Goal: Contribute content: Contribute content

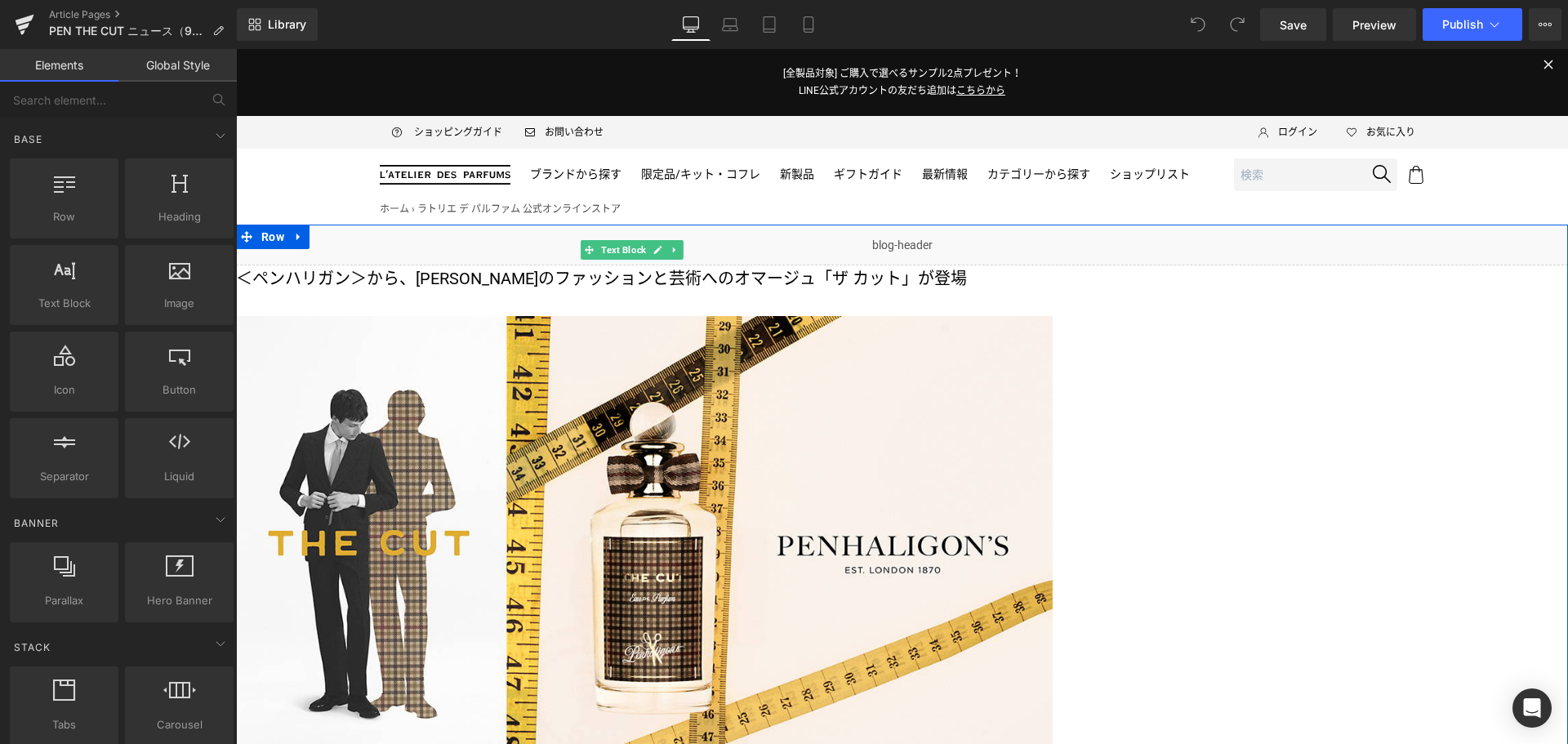
click at [823, 277] on p "＜ペンハリガン＞から、[PERSON_NAME]のファッションと芸術へのオマージュ「ザ カット」が登場" at bounding box center [644, 278] width 816 height 26
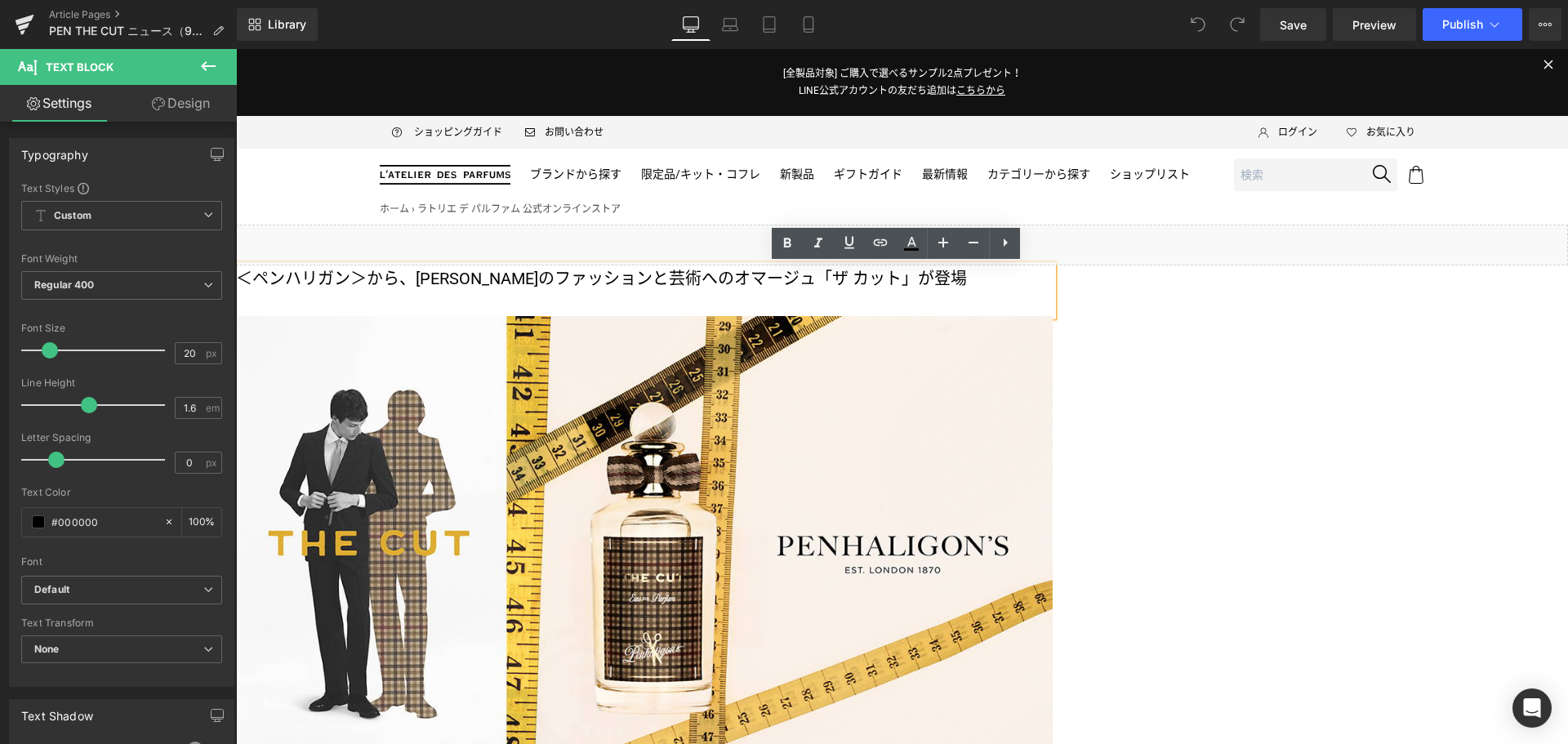
click at [823, 277] on p "＜ペンハリガン＞から、サヴィル・ロウのファッションと芸術へのオマージュ「ザ カット」が登場" at bounding box center [644, 278] width 816 height 26
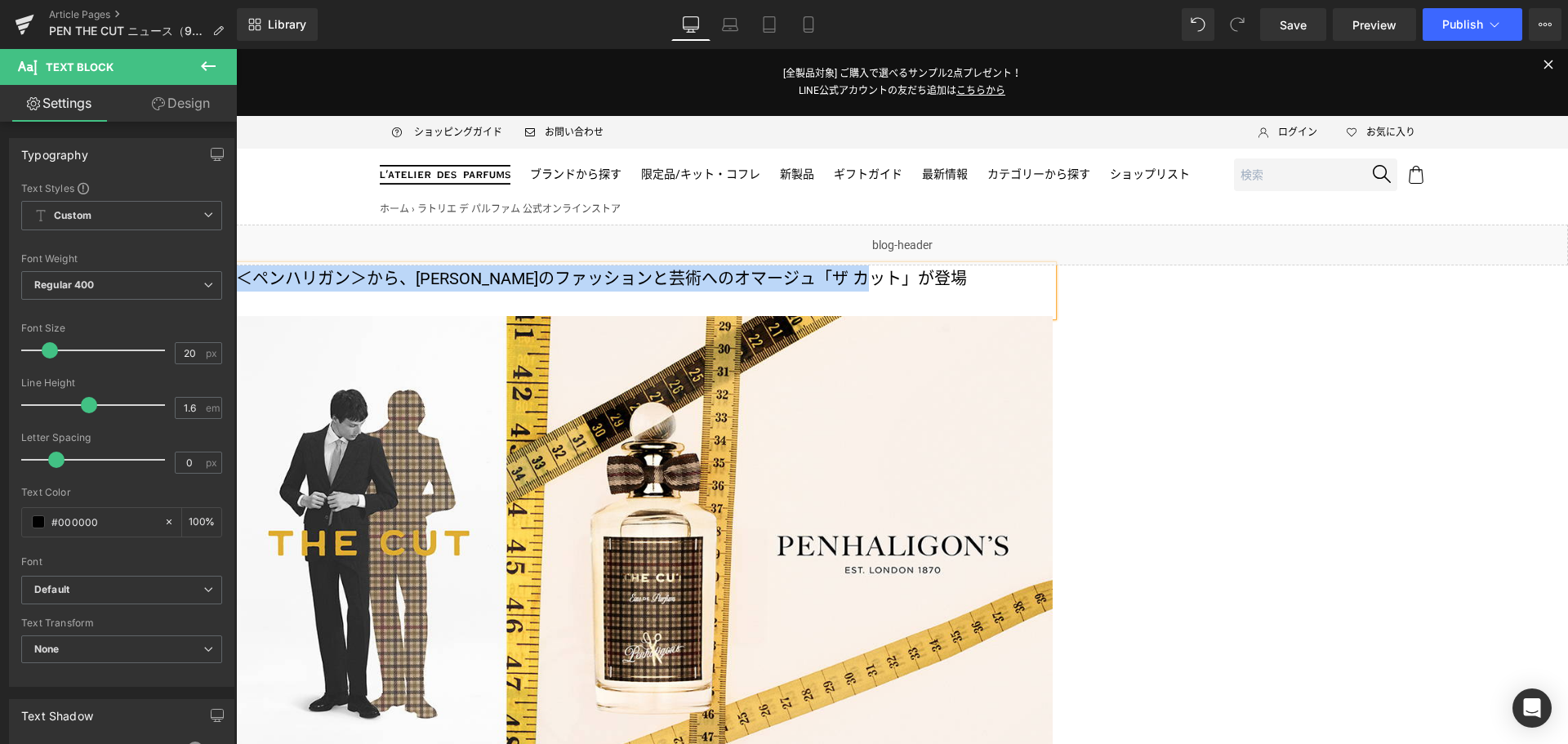
copy p "＜ペンハリガン＞から、サヴィル・ロウのファッションと芸術へのオマージュ「ザ カット」が登場"
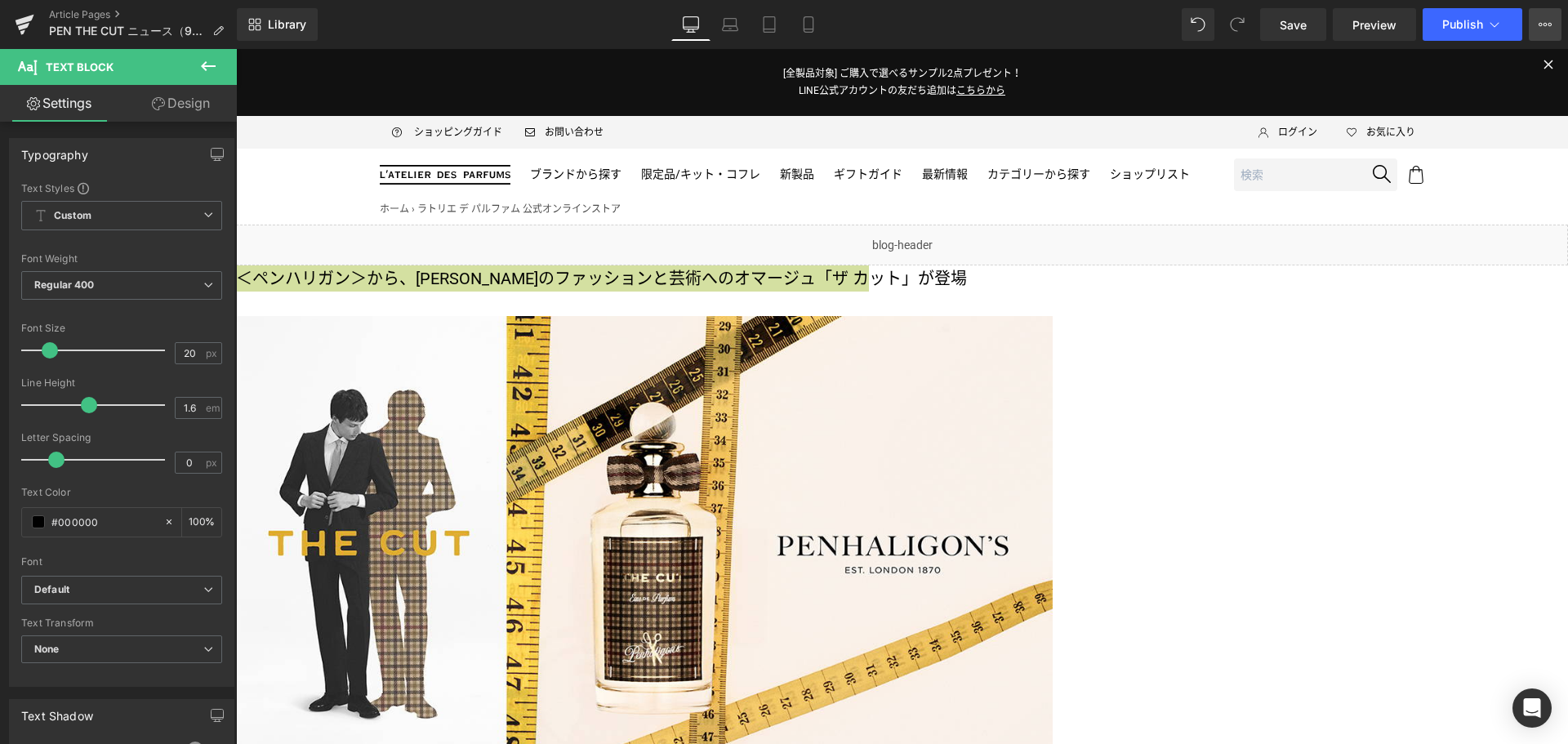
click at [1546, 20] on icon at bounding box center [1545, 25] width 13 height 13
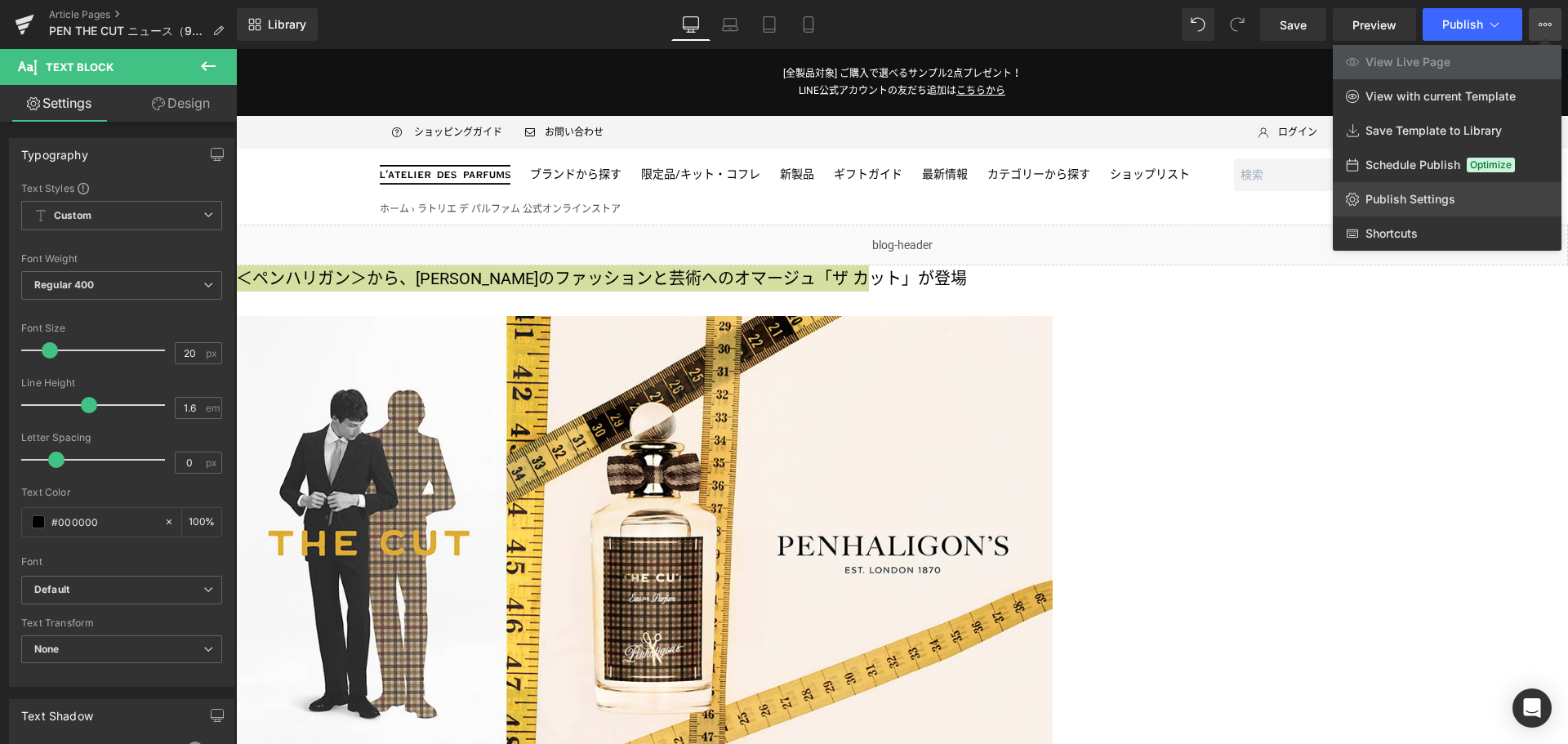
click at [1453, 187] on link "Publish Settings" at bounding box center [1447, 199] width 228 height 35
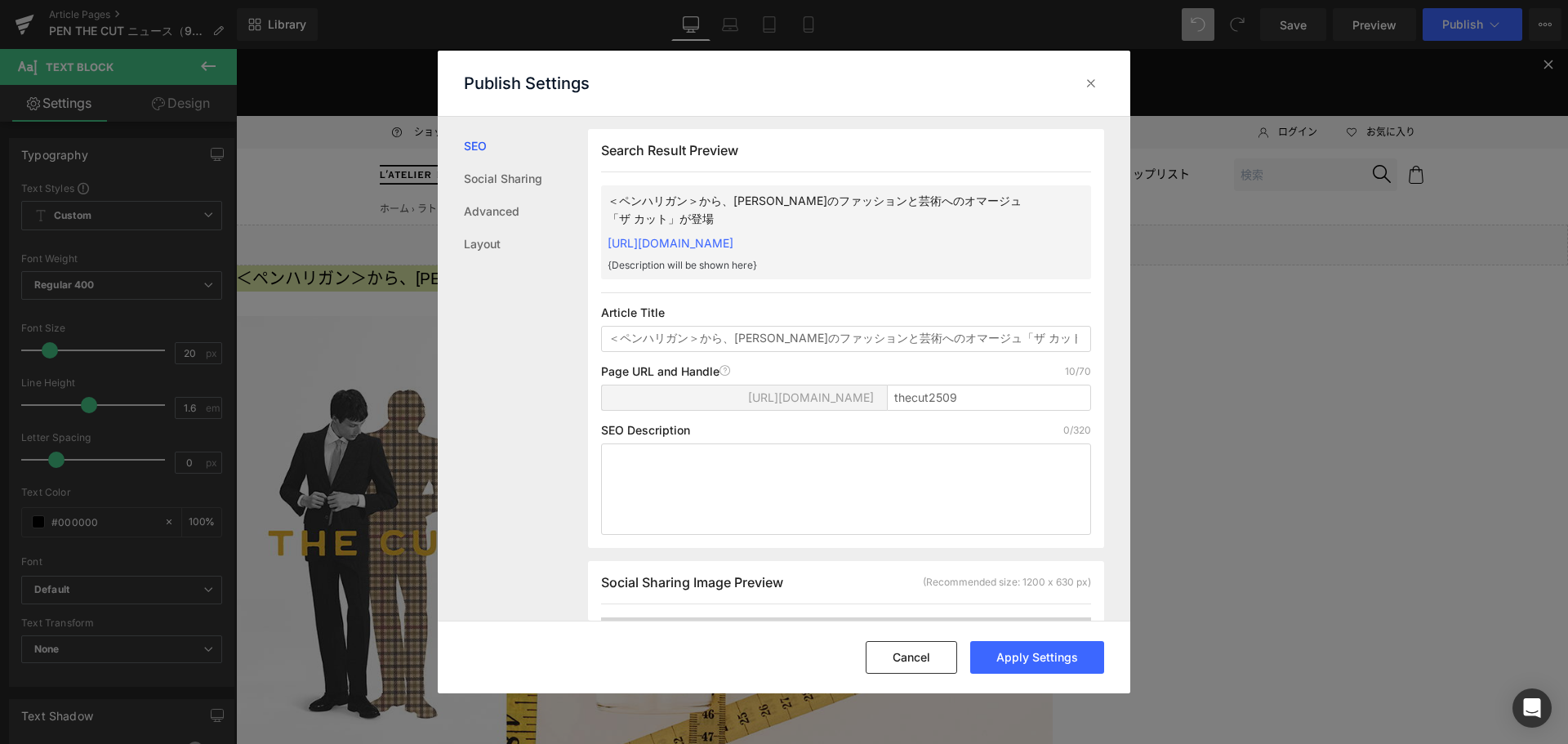
drag, startPoint x: 752, startPoint y: 350, endPoint x: 338, endPoint y: 400, distance: 417.0
click at [338, 400] on div "Publish Settings SEO Social Sharing Advanced Layout Search Result Preview ＜ペンハリ…" at bounding box center [784, 372] width 1568 height 744
drag, startPoint x: 864, startPoint y: 340, endPoint x: 1254, endPoint y: 355, distance: 390.3
click at [1254, 355] on div "Publish Settings SEO Social Sharing Advanced Layout Search Result Preview ＜ペンハリ…" at bounding box center [784, 372] width 1568 height 744
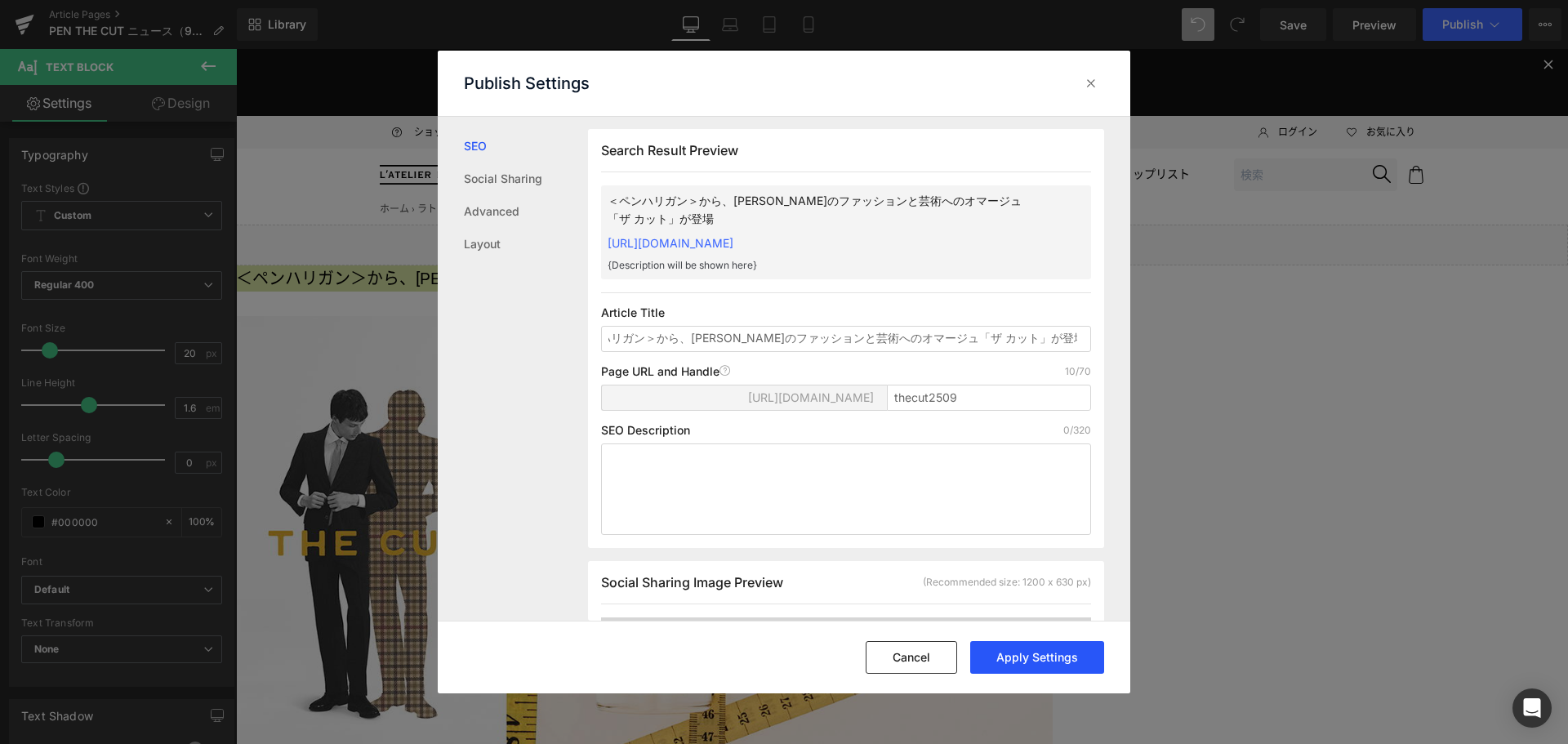
type input "＜ペンハリガン＞から、サヴィル・ロウのファッションと芸術へのオマージュ「ザ カット」が登場"
click at [1066, 665] on button "Apply Settings" at bounding box center [1037, 657] width 134 height 33
click at [1093, 93] on div at bounding box center [1090, 83] width 26 height 26
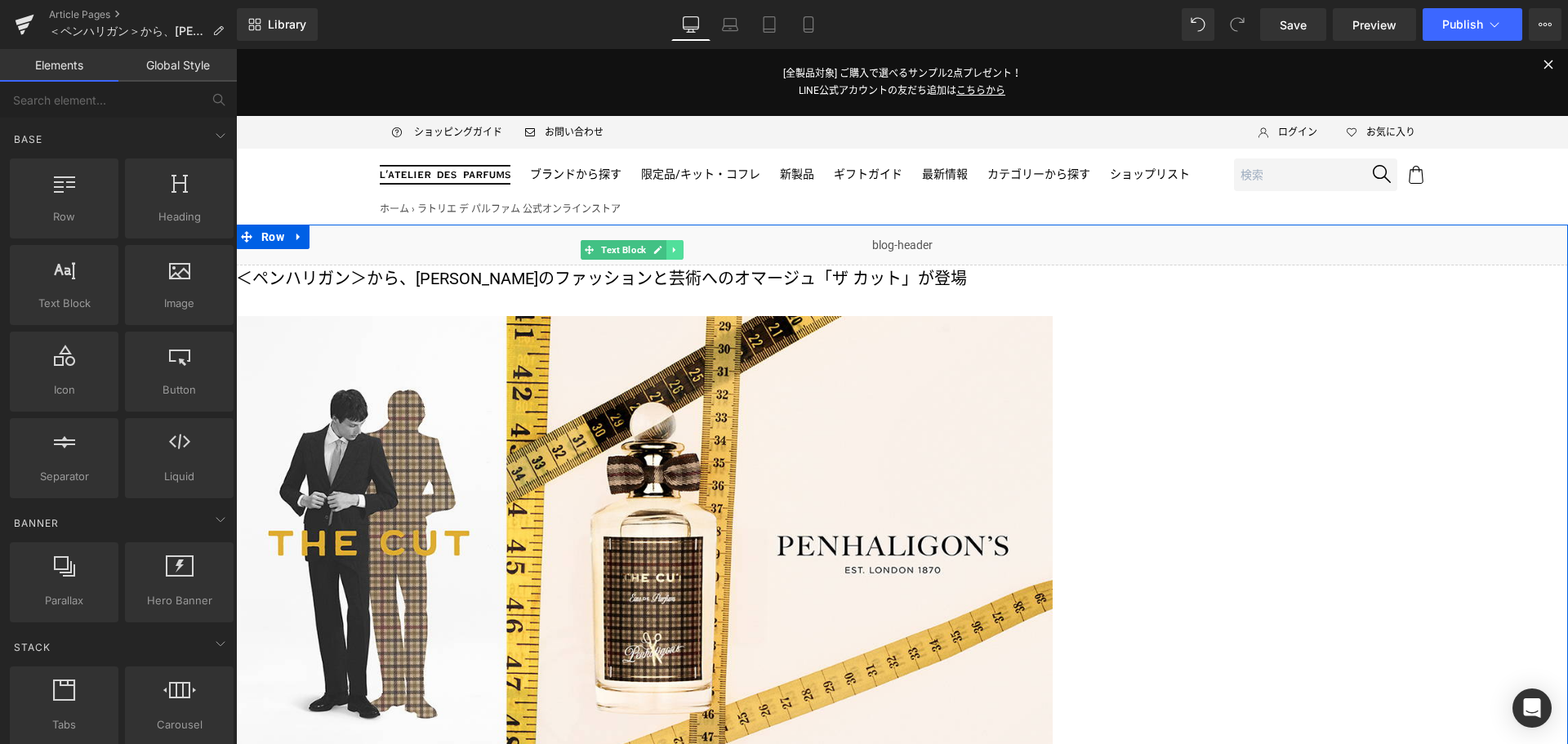
click at [679, 254] on icon at bounding box center [675, 250] width 9 height 10
click at [687, 253] on icon at bounding box center [682, 249] width 9 height 9
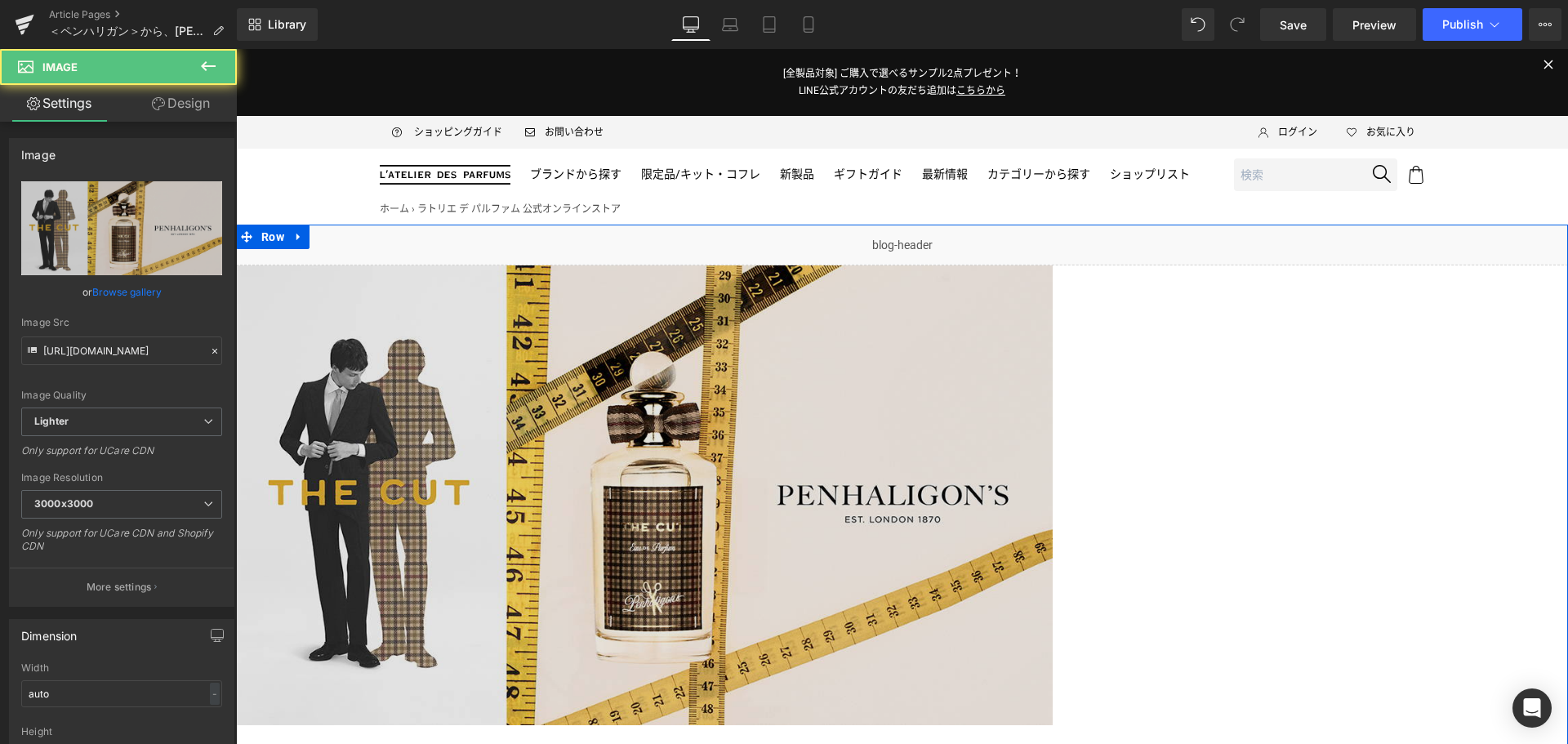
click at [900, 370] on img at bounding box center [644, 494] width 816 height 460
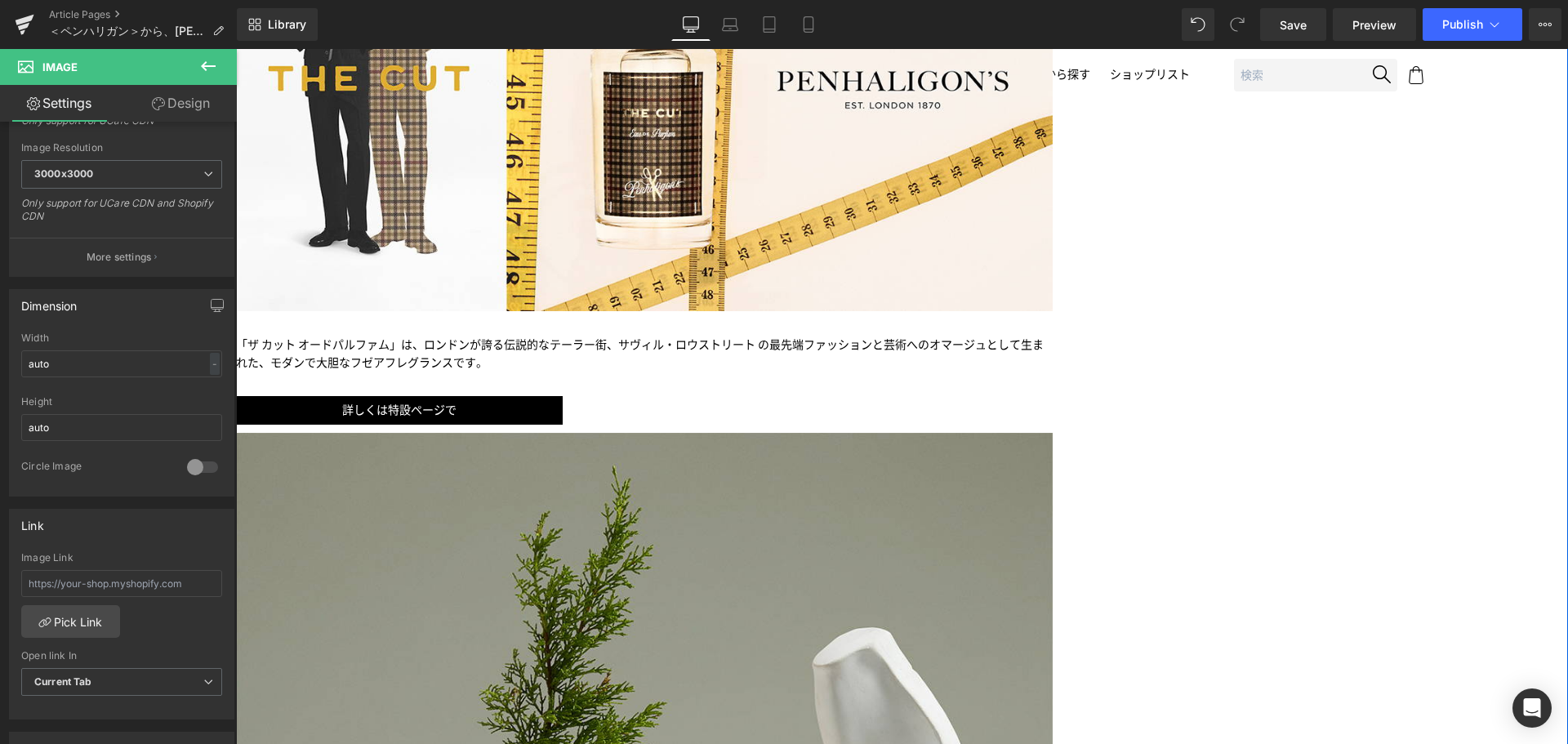
scroll to position [418, 0]
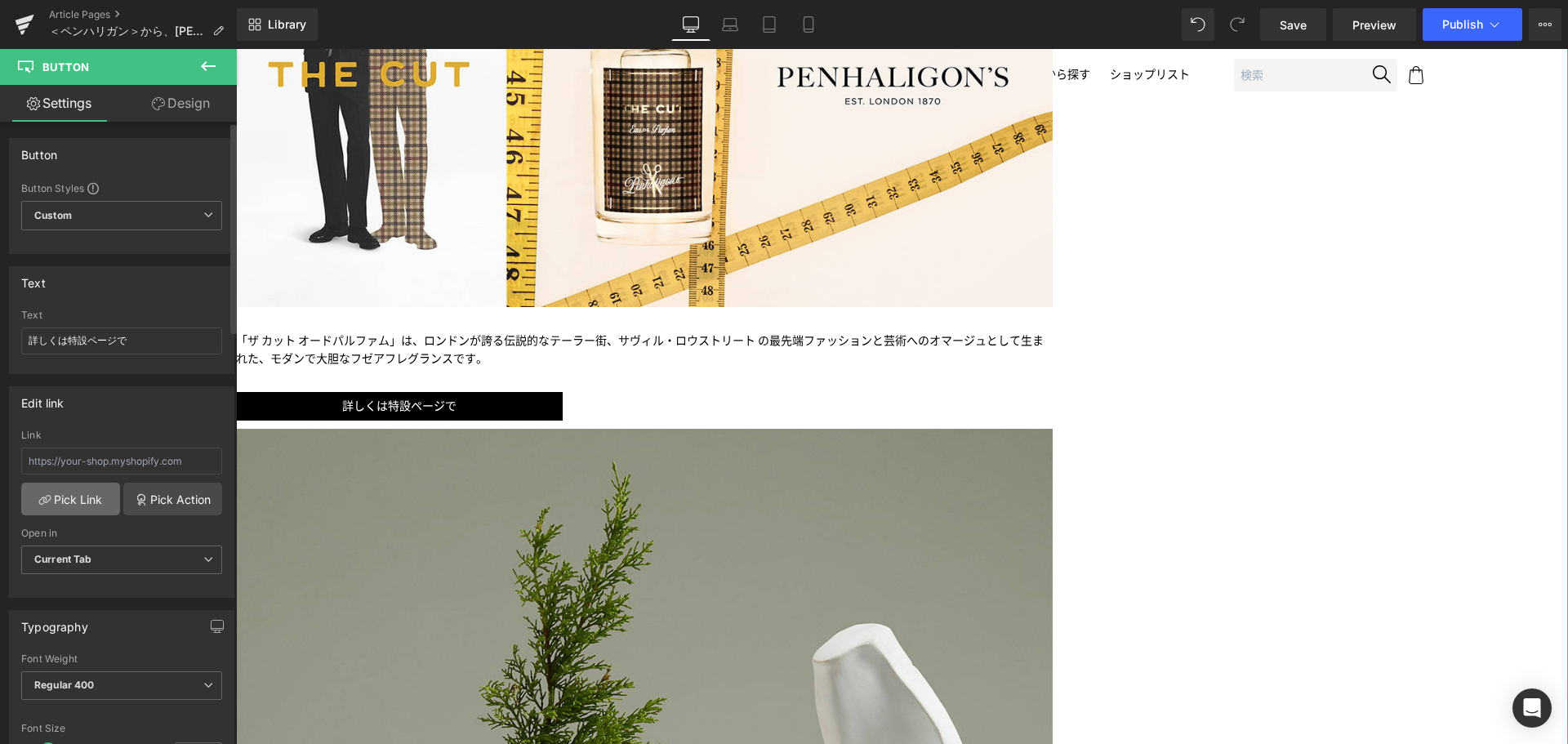
click at [50, 502] on link "Pick Link" at bounding box center [70, 499] width 99 height 33
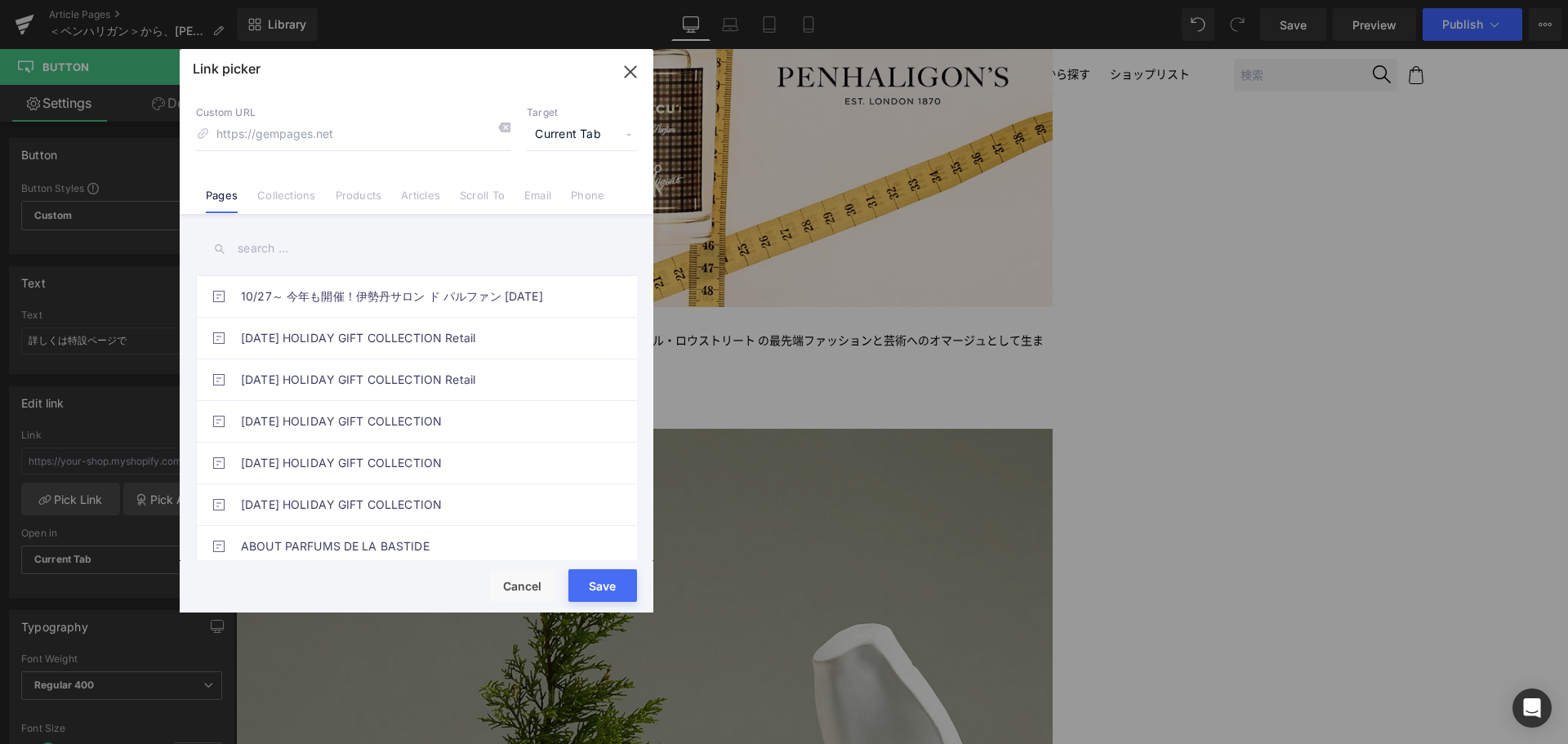
click at [294, 249] on input "text" at bounding box center [416, 249] width 441 height 37
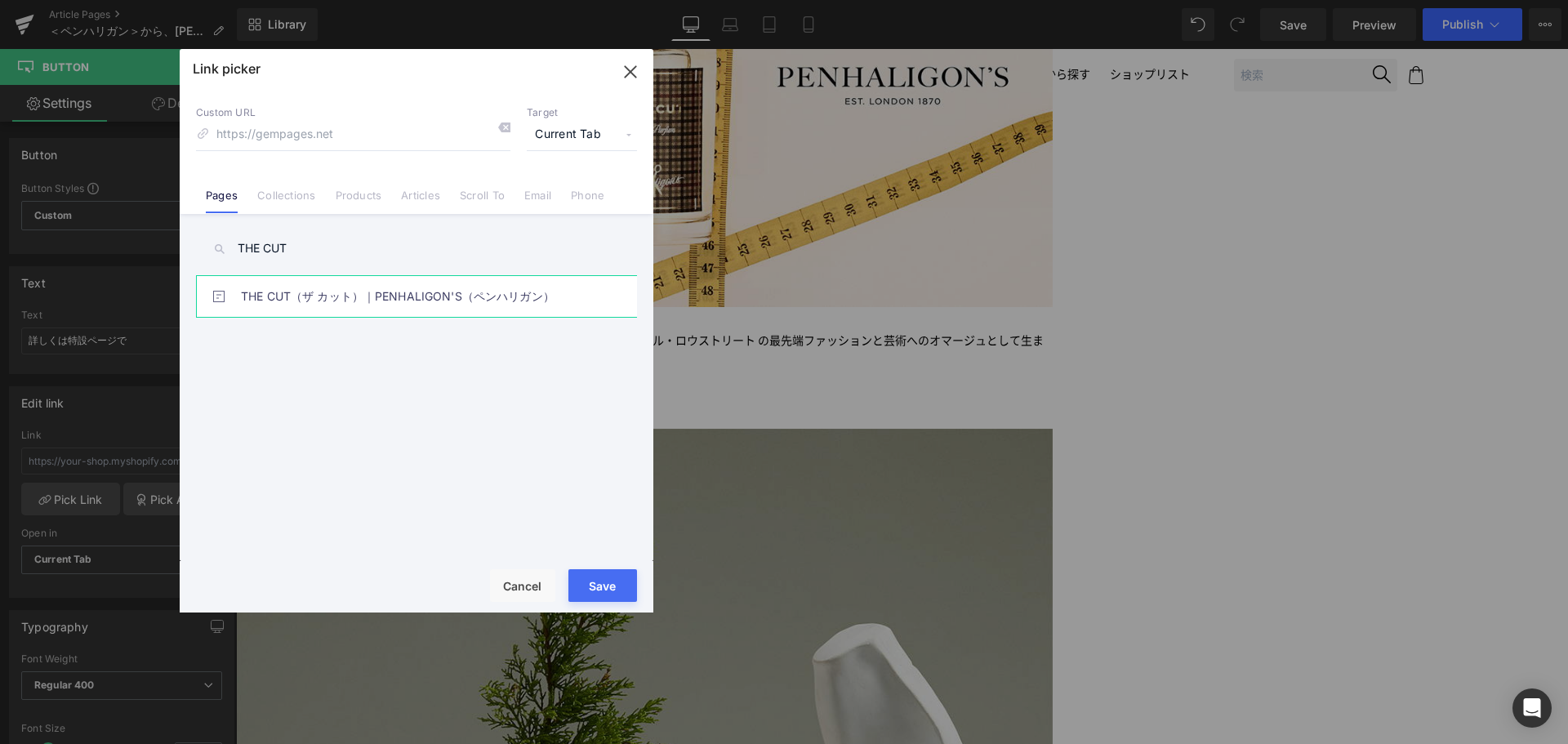
type input "THE CUT"
click at [318, 316] on link "THE CUT（ザ カット）｜PENHALIGON'S（ペンハリガン）" at bounding box center [420, 296] width 359 height 40
type input "/pages/penhaligons-thecut"
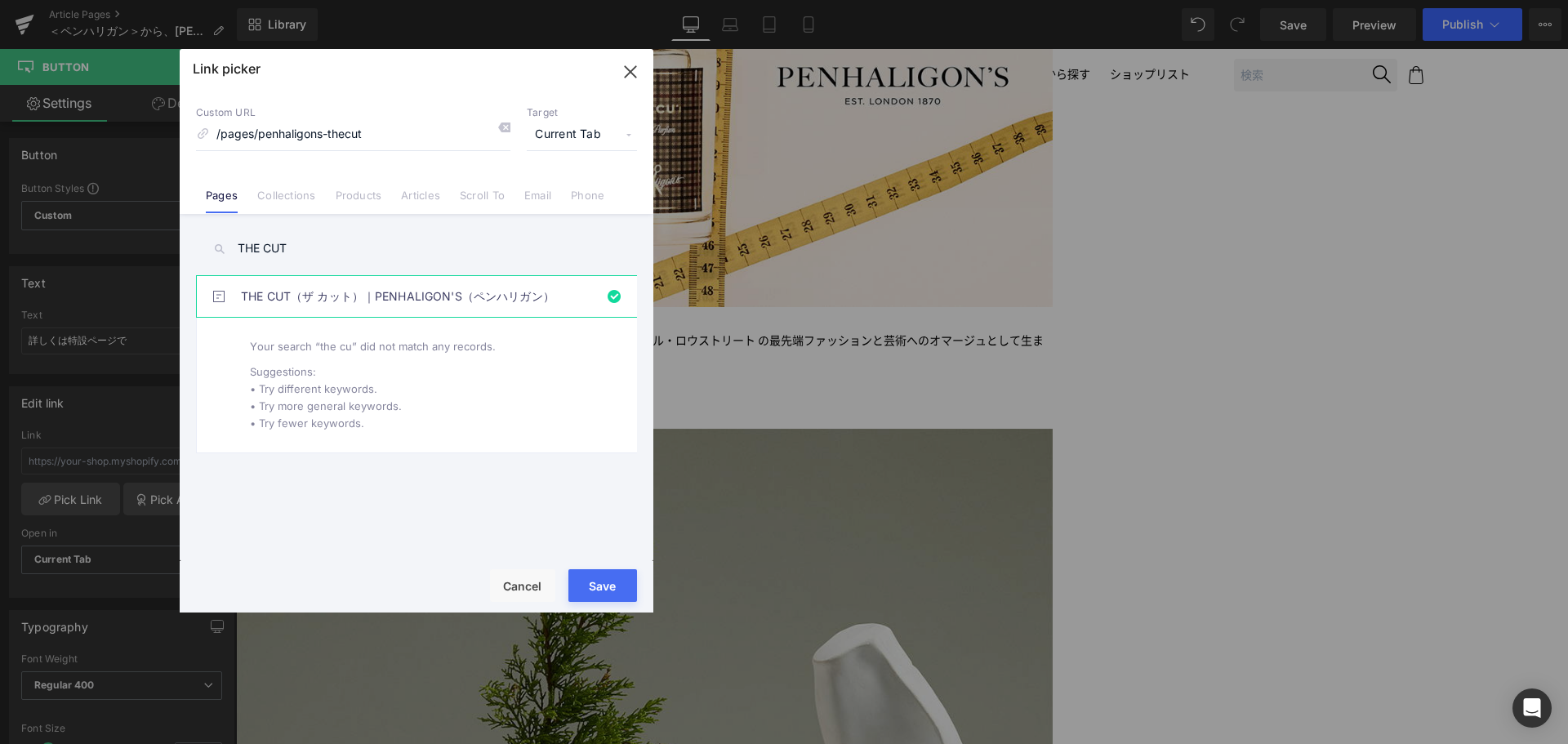
click at [591, 589] on button "Save" at bounding box center [602, 586] width 68 height 33
type input "/pages/penhaligons-thecut"
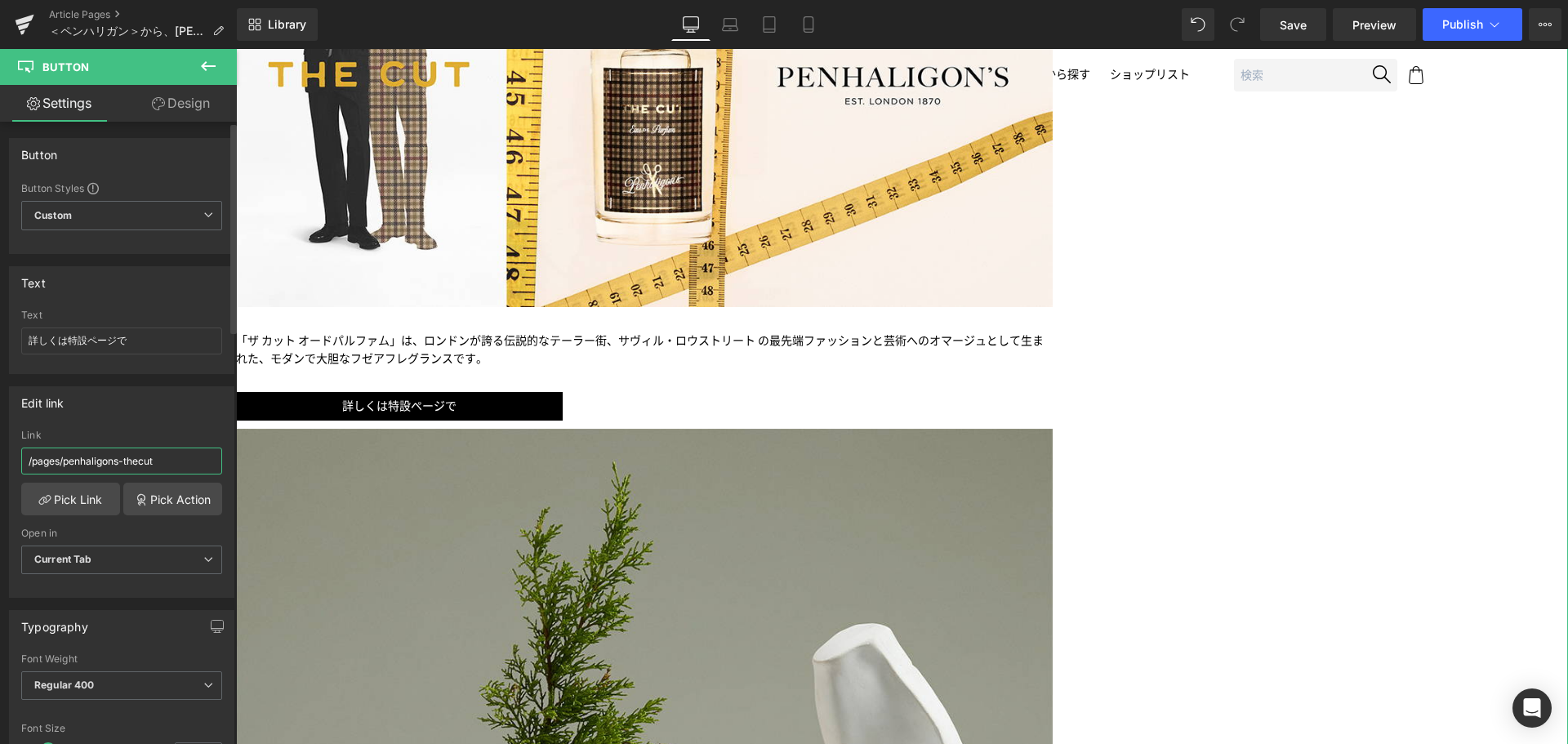
drag, startPoint x: 180, startPoint y: 463, endPoint x: 0, endPoint y: 465, distance: 180.0
click at [0, 465] on div "Edit link /pages/penhaligons-thecut Link /pages/penhaligons-thecut Pick Link Pi…" at bounding box center [121, 486] width 244 height 224
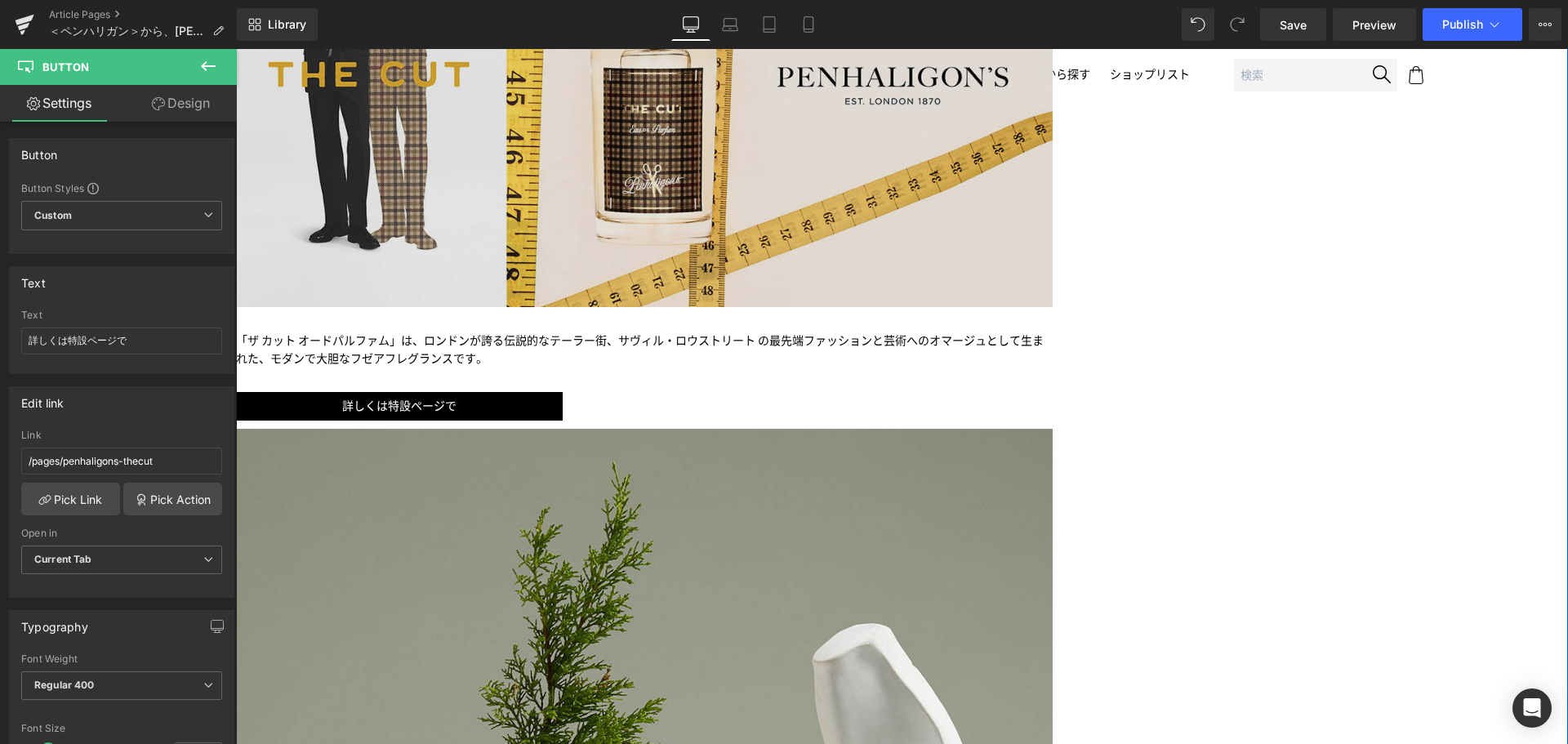
click at [777, 184] on img at bounding box center [644, 77] width 816 height 460
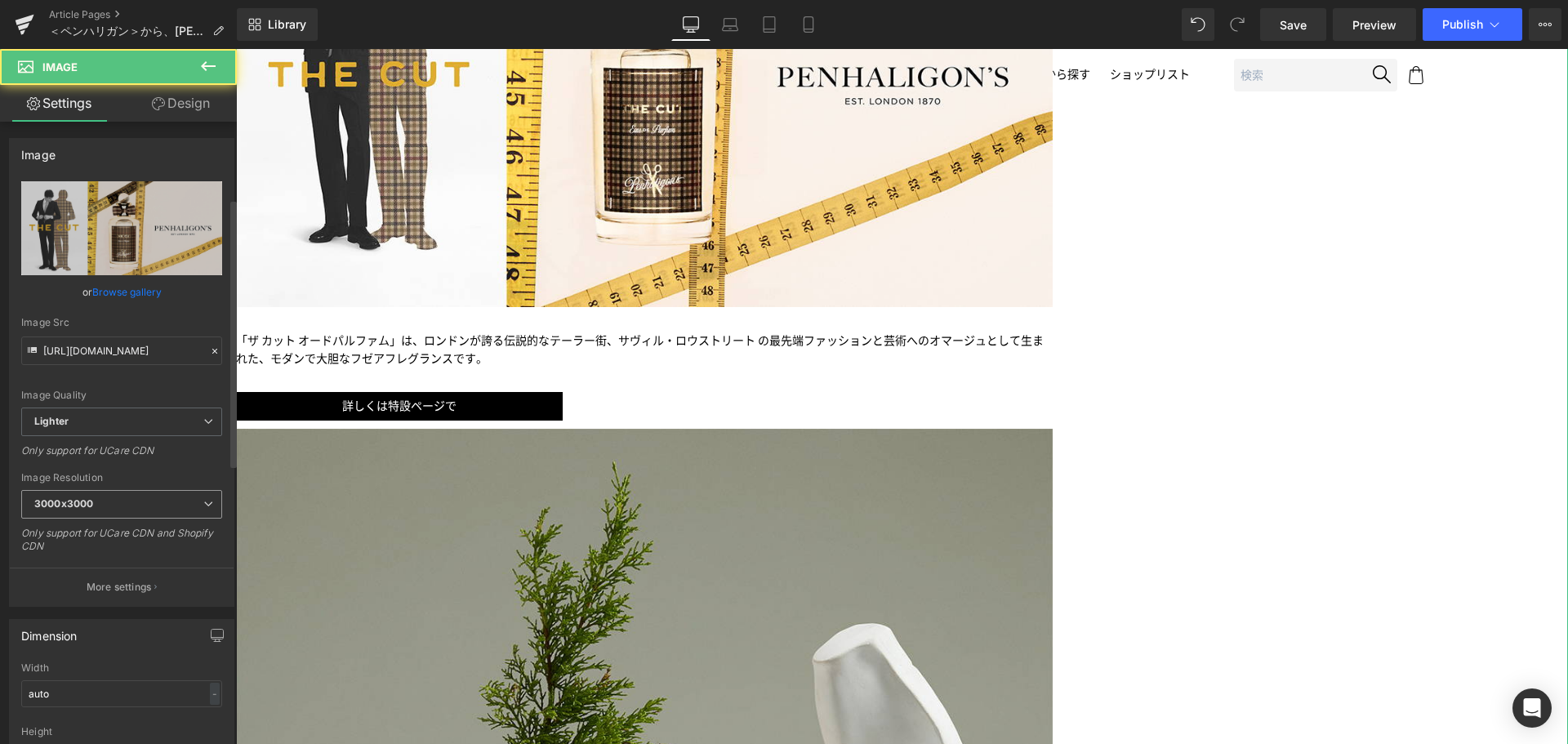
scroll to position [354, 0]
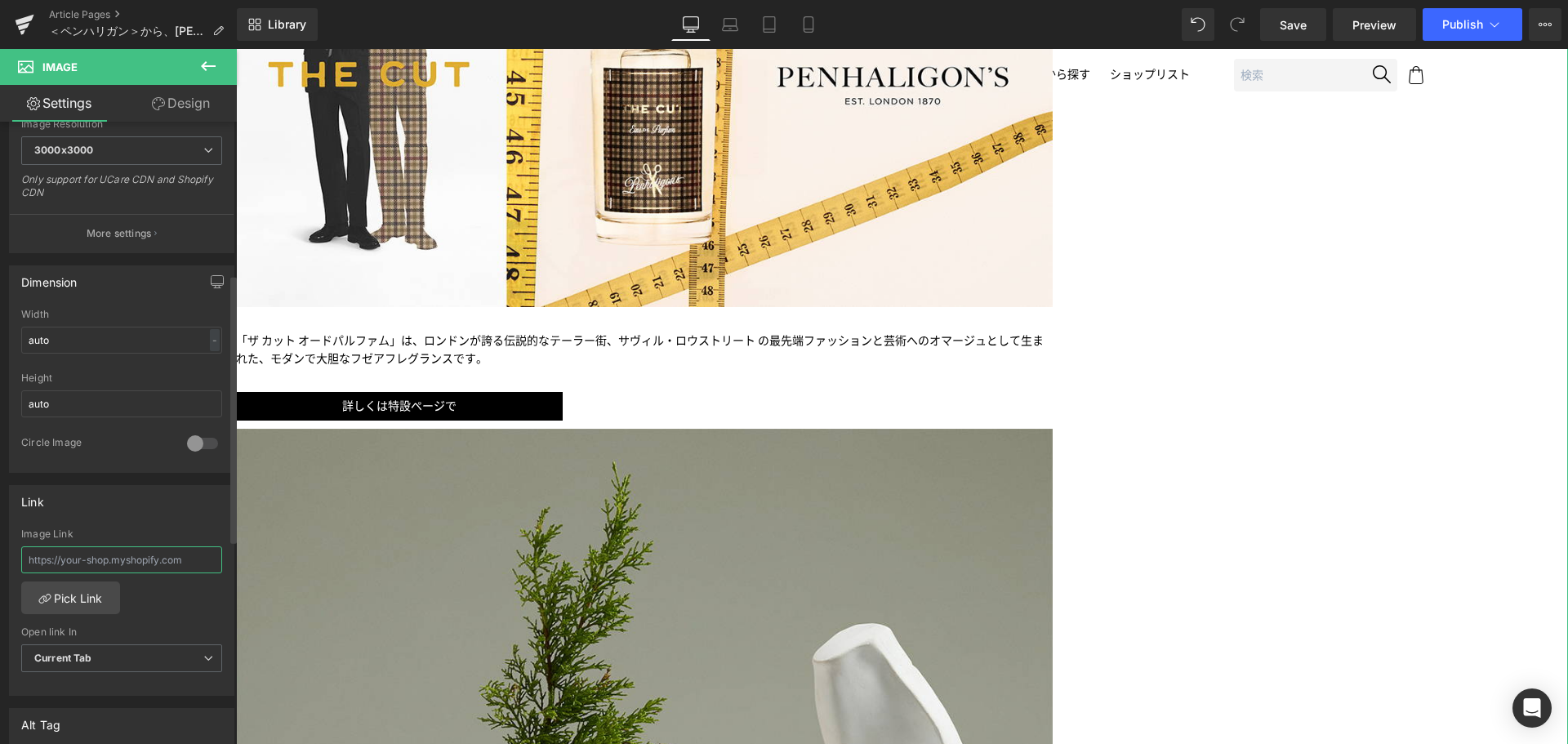
click at [145, 557] on input "text" at bounding box center [121, 560] width 200 height 27
paste input "/pages/penhaligons-thecut"
type input "/pages/penhaligons-thecut"
click at [817, 25] on link "Mobile" at bounding box center [808, 24] width 40 height 33
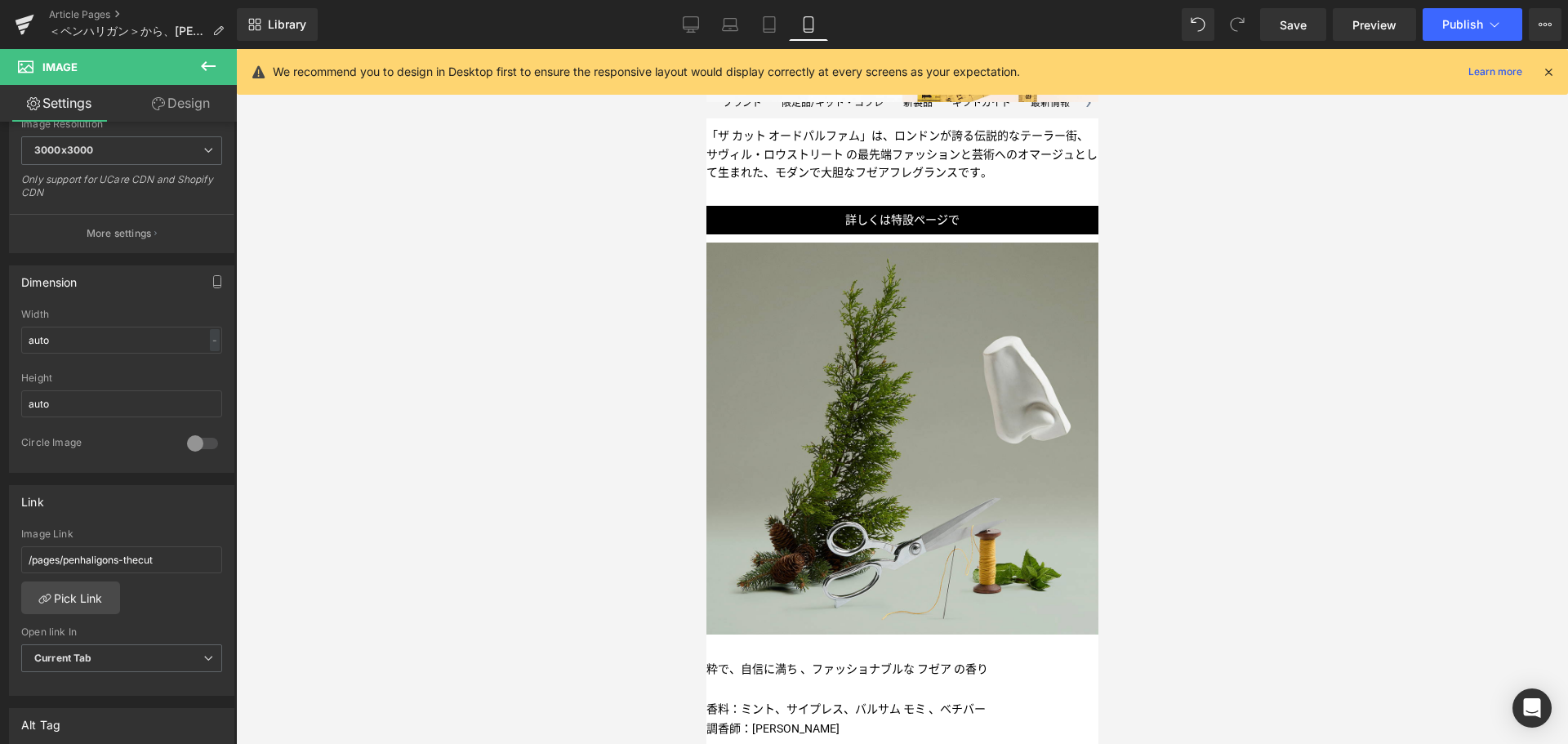
scroll to position [0, 0]
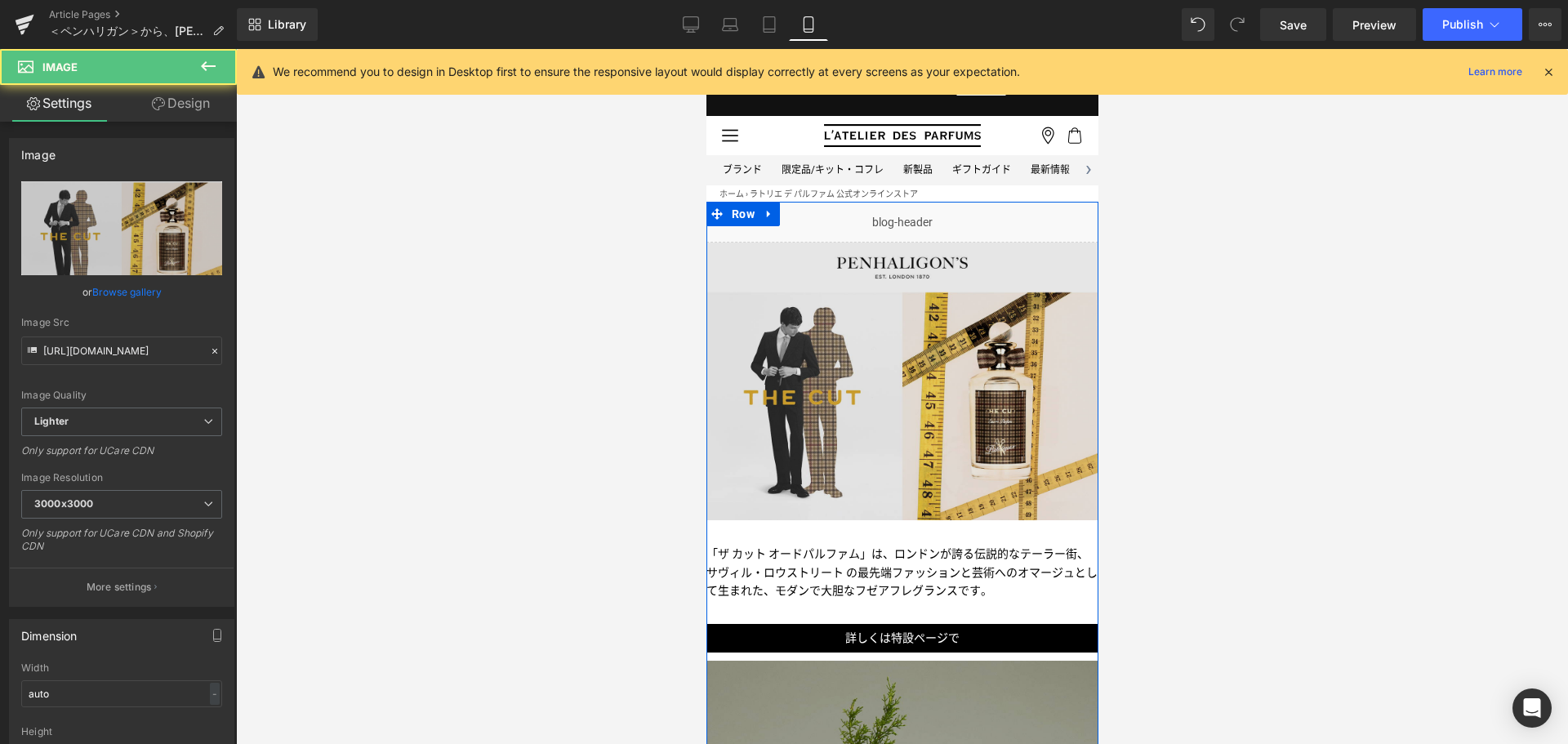
click at [841, 331] on img at bounding box center [901, 382] width 392 height 279
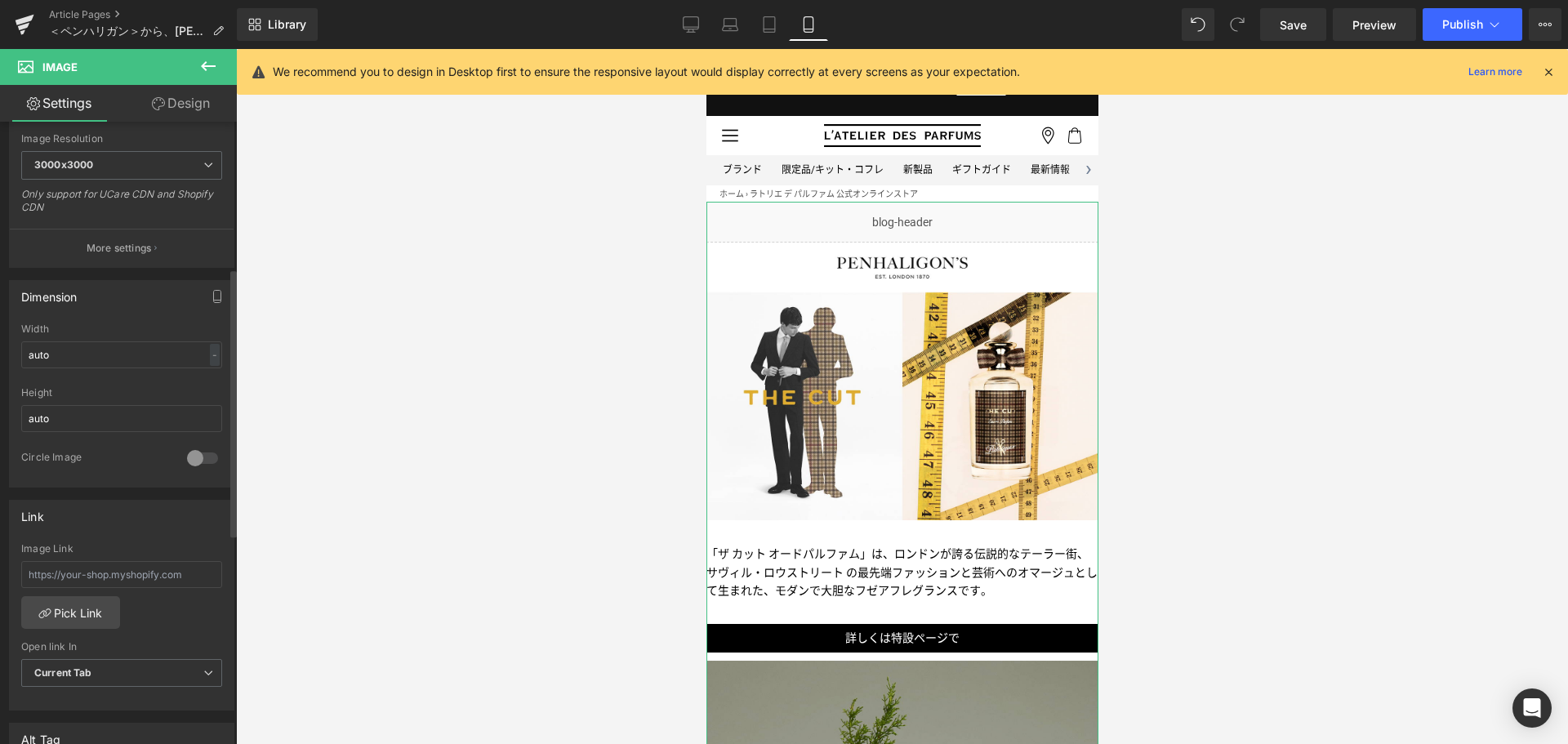
scroll to position [340, 0]
click at [128, 579] on input "text" at bounding box center [121, 572] width 200 height 27
paste input "/pages/penhaligons-thecut"
type input "/pages/penhaligons-thecut"
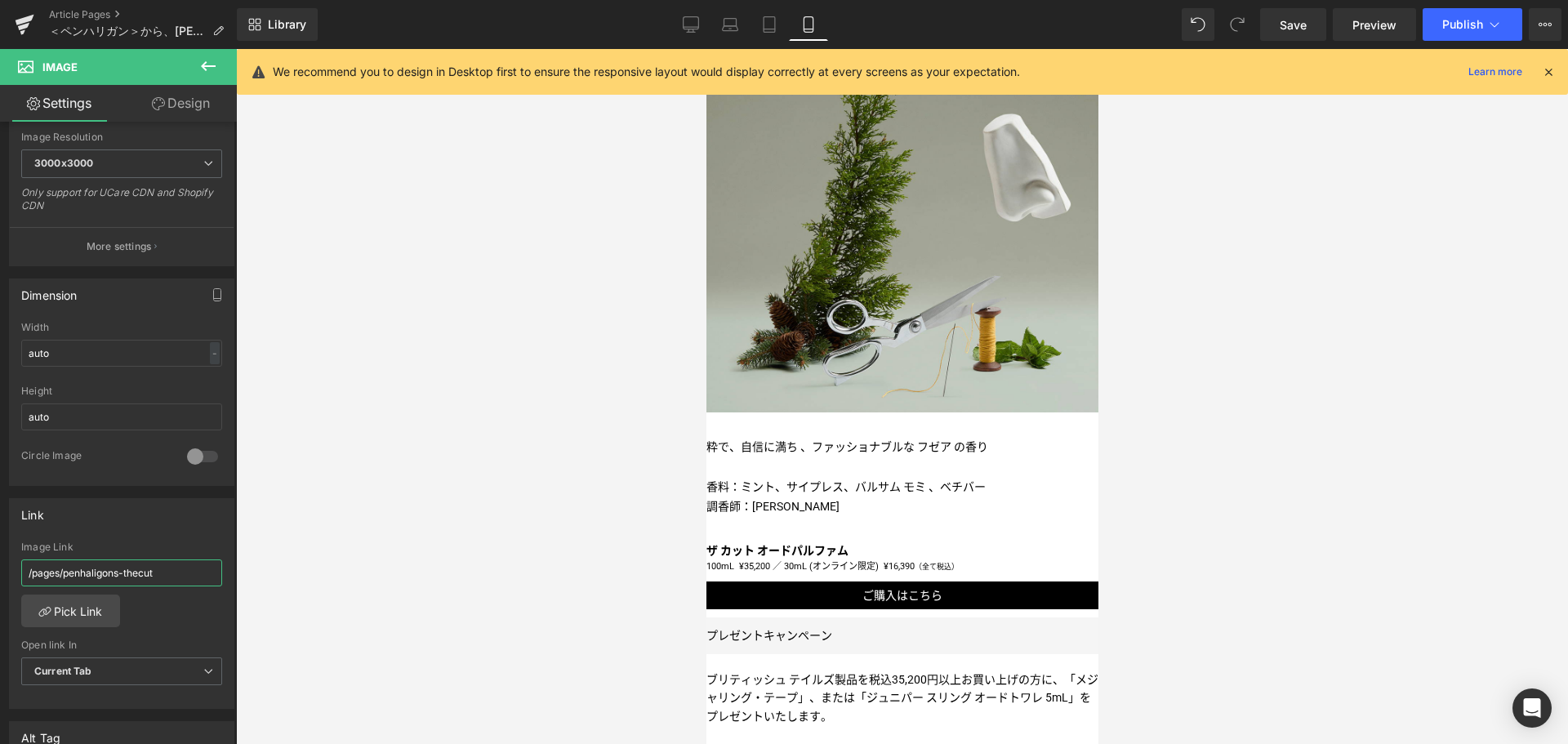
scroll to position [641, 0]
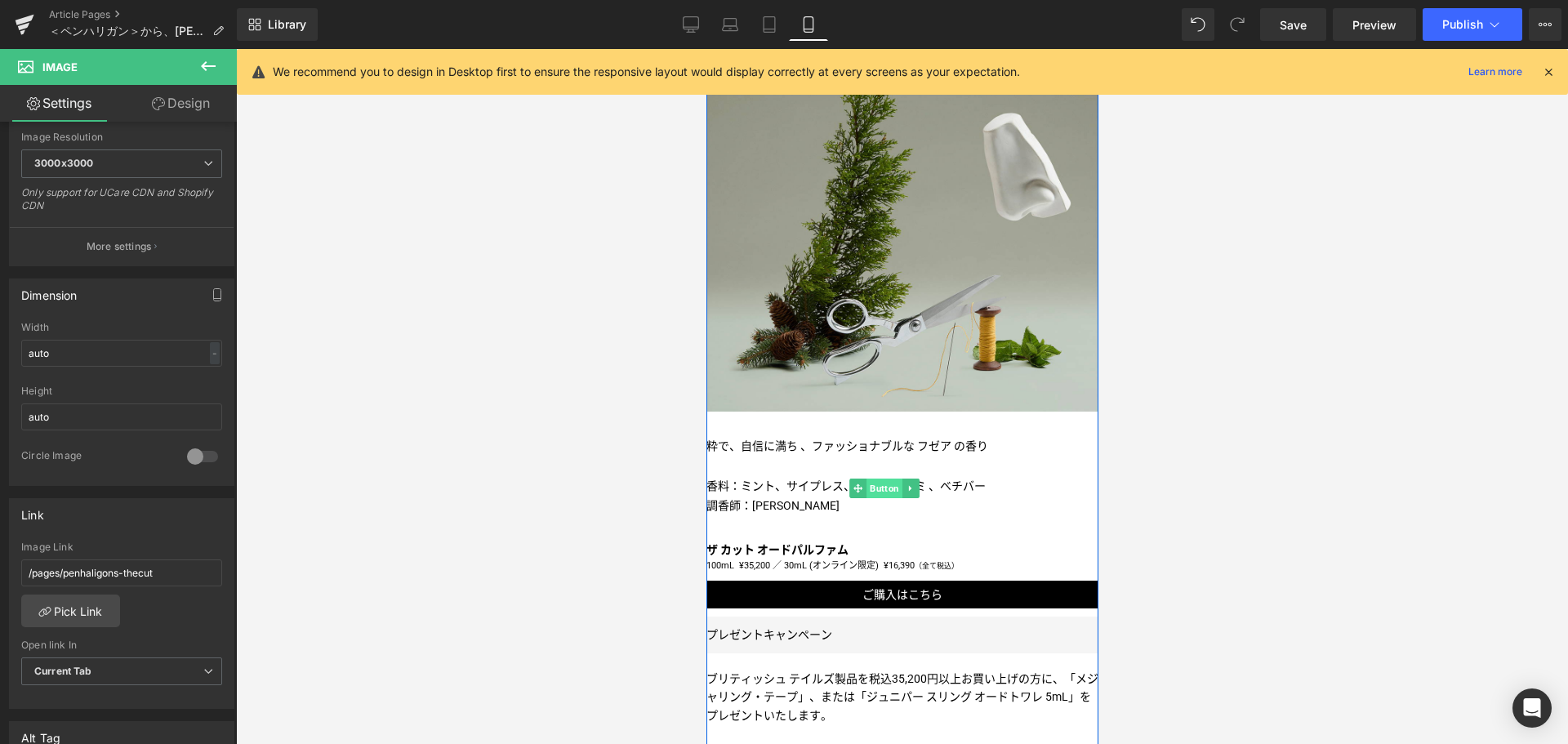
click at [888, 498] on span "Button" at bounding box center [883, 488] width 36 height 19
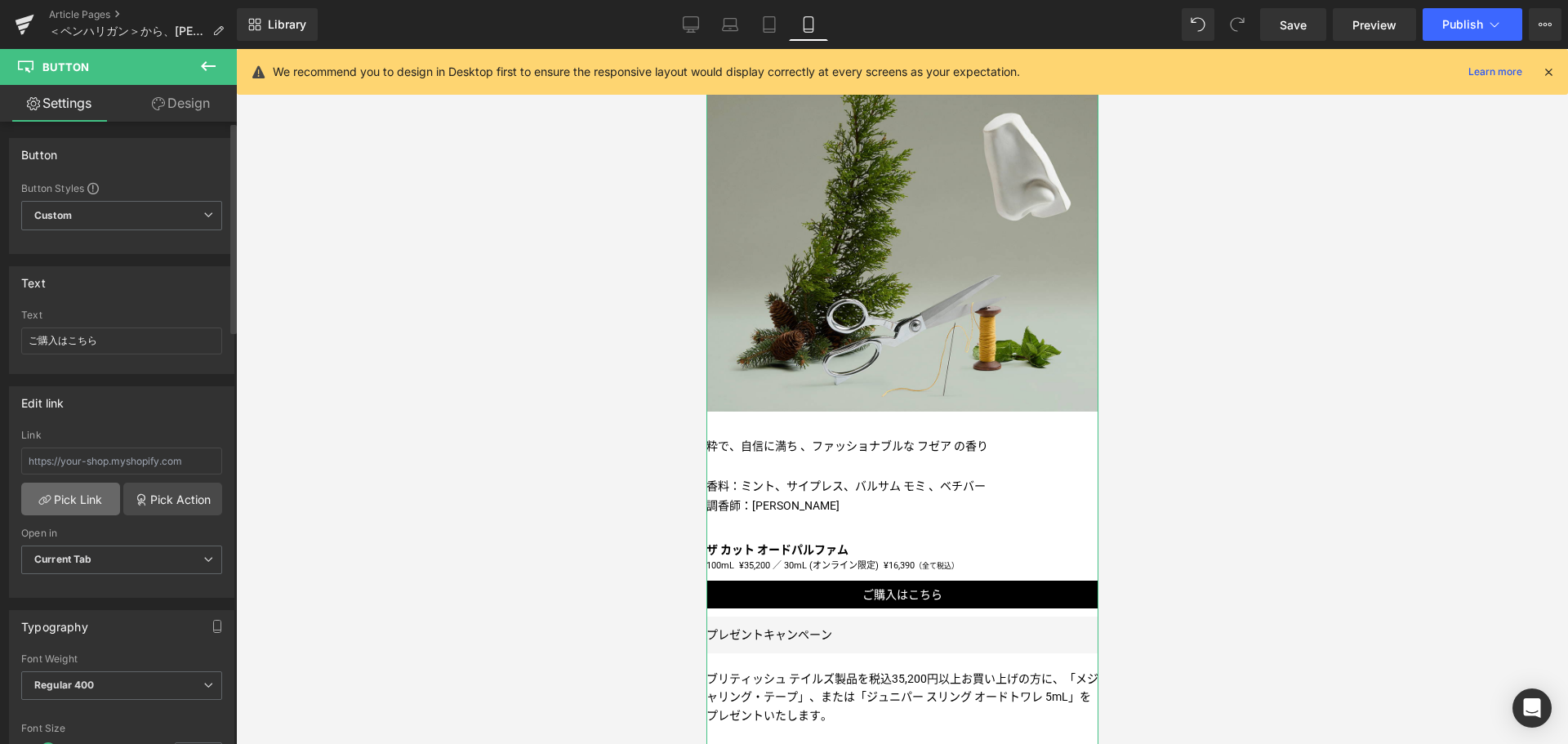
click at [53, 490] on link "Pick Link" at bounding box center [70, 499] width 99 height 33
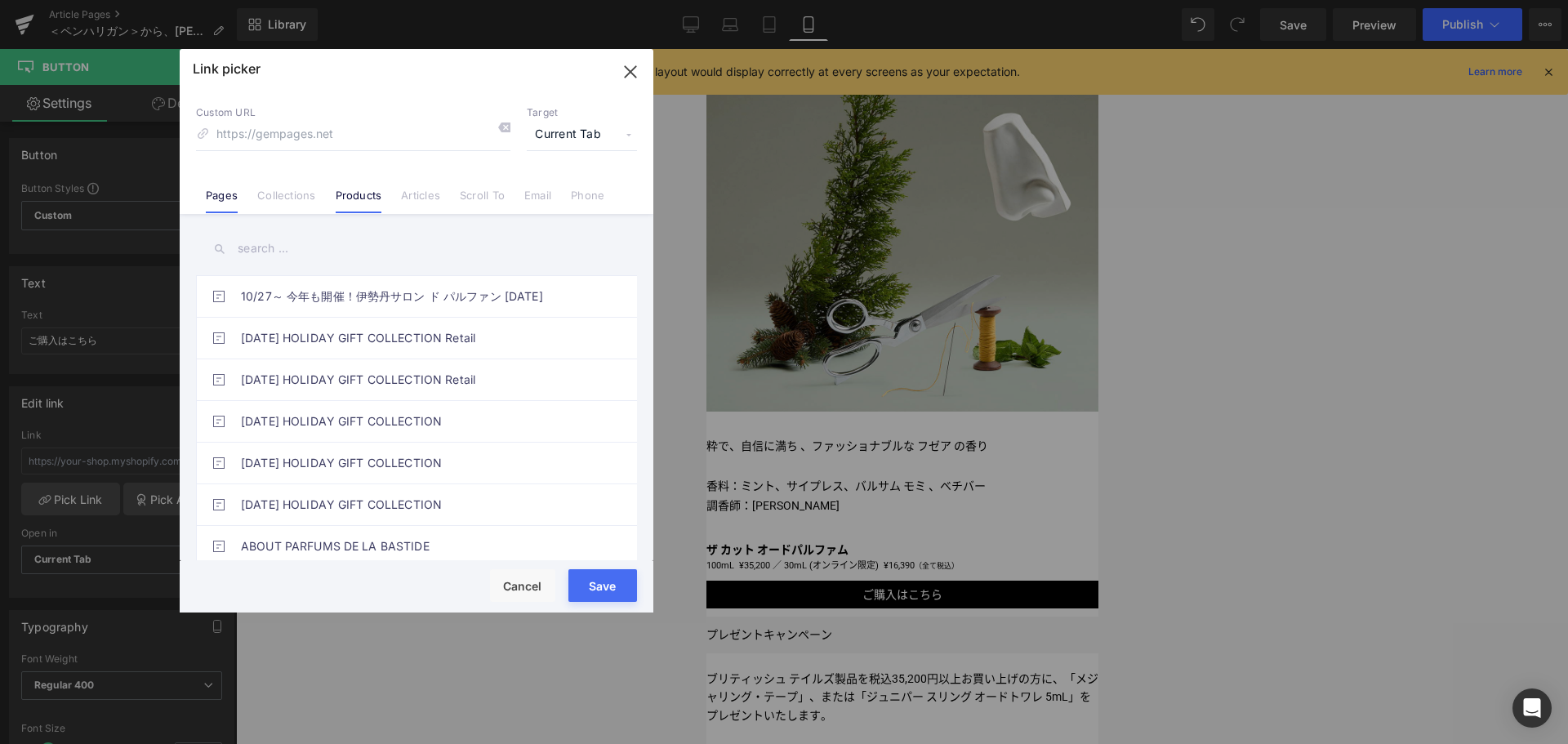
click at [356, 188] on li "Products" at bounding box center [359, 189] width 66 height 29
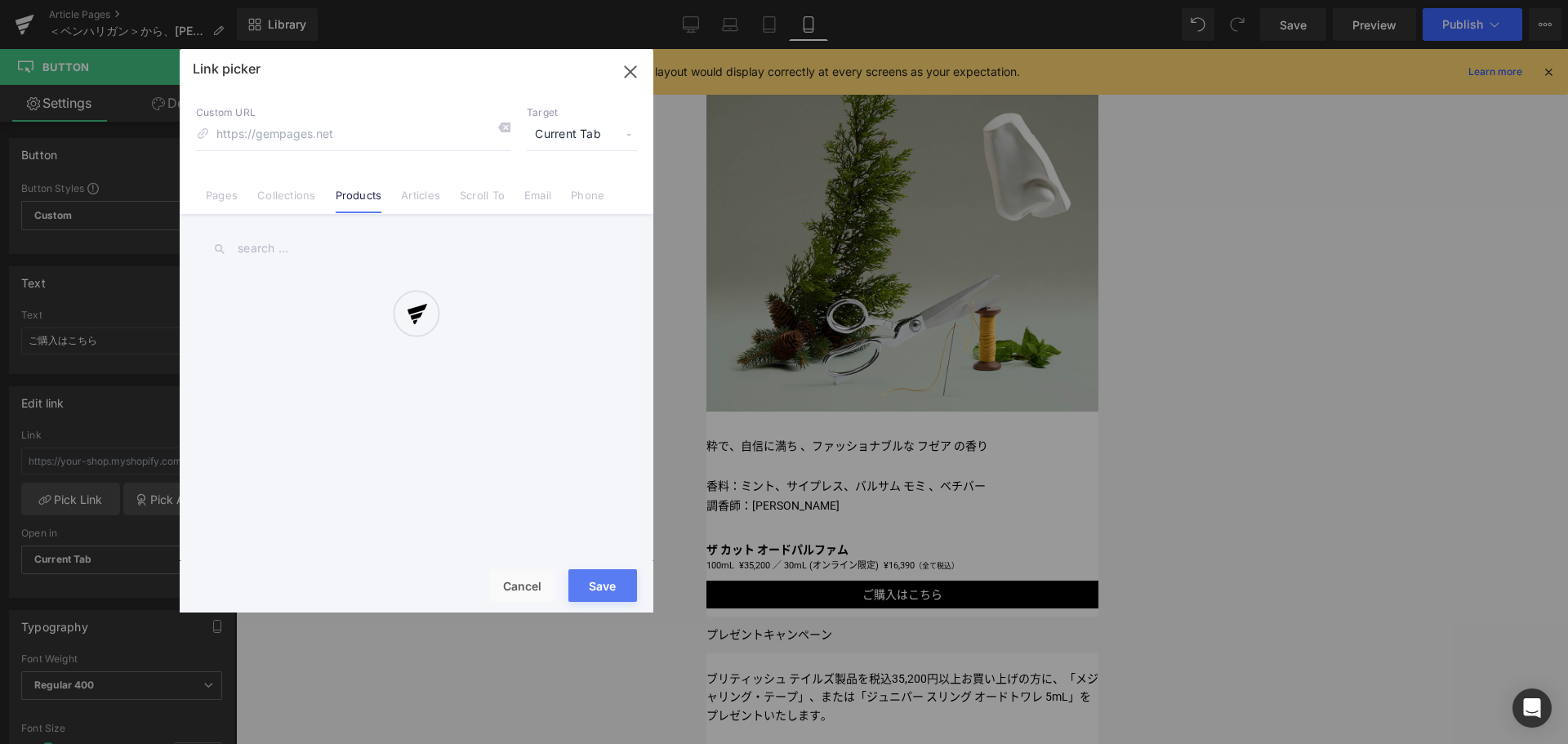
click at [339, 239] on div at bounding box center [415, 331] width 473 height 564
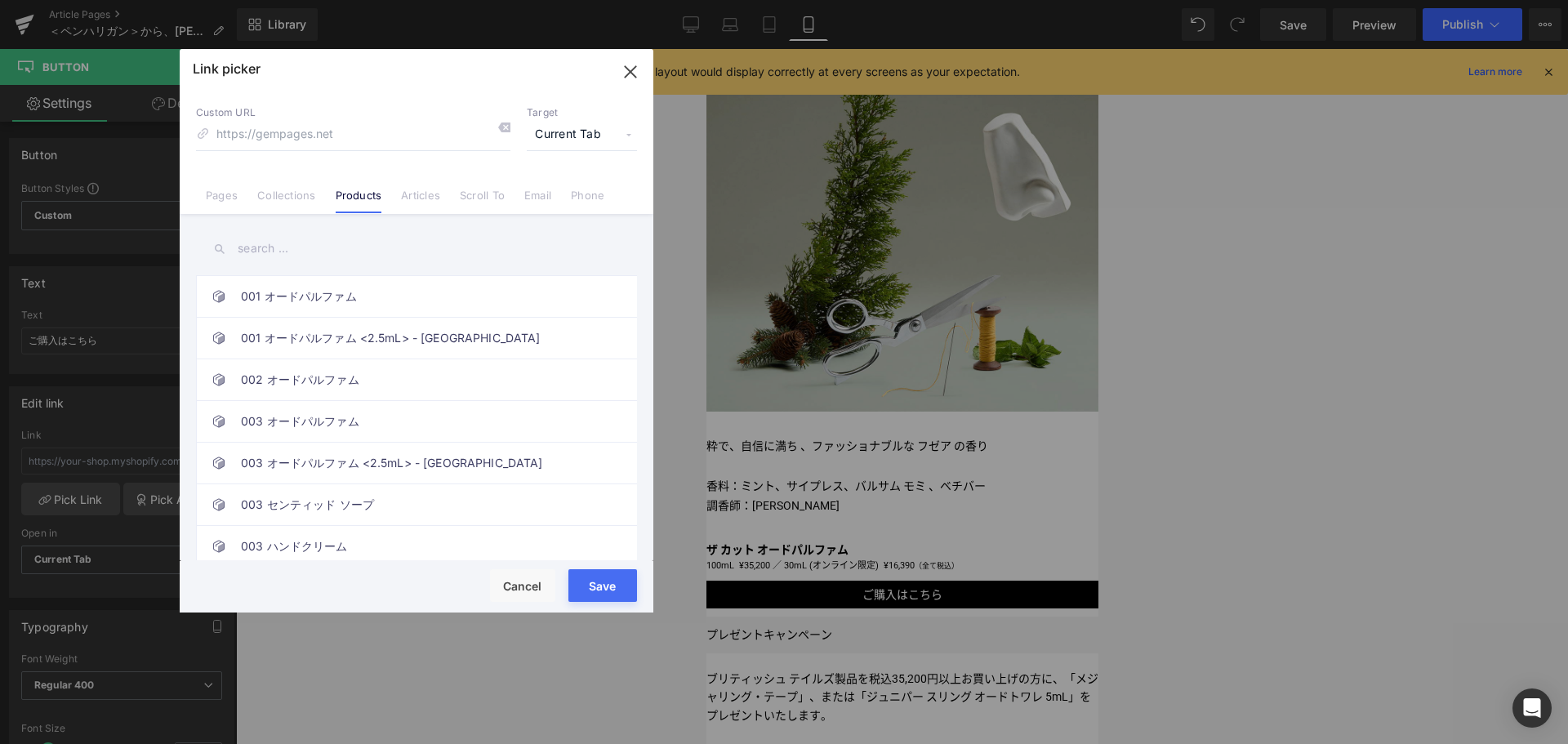
click at [337, 247] on input "text" at bounding box center [416, 249] width 441 height 37
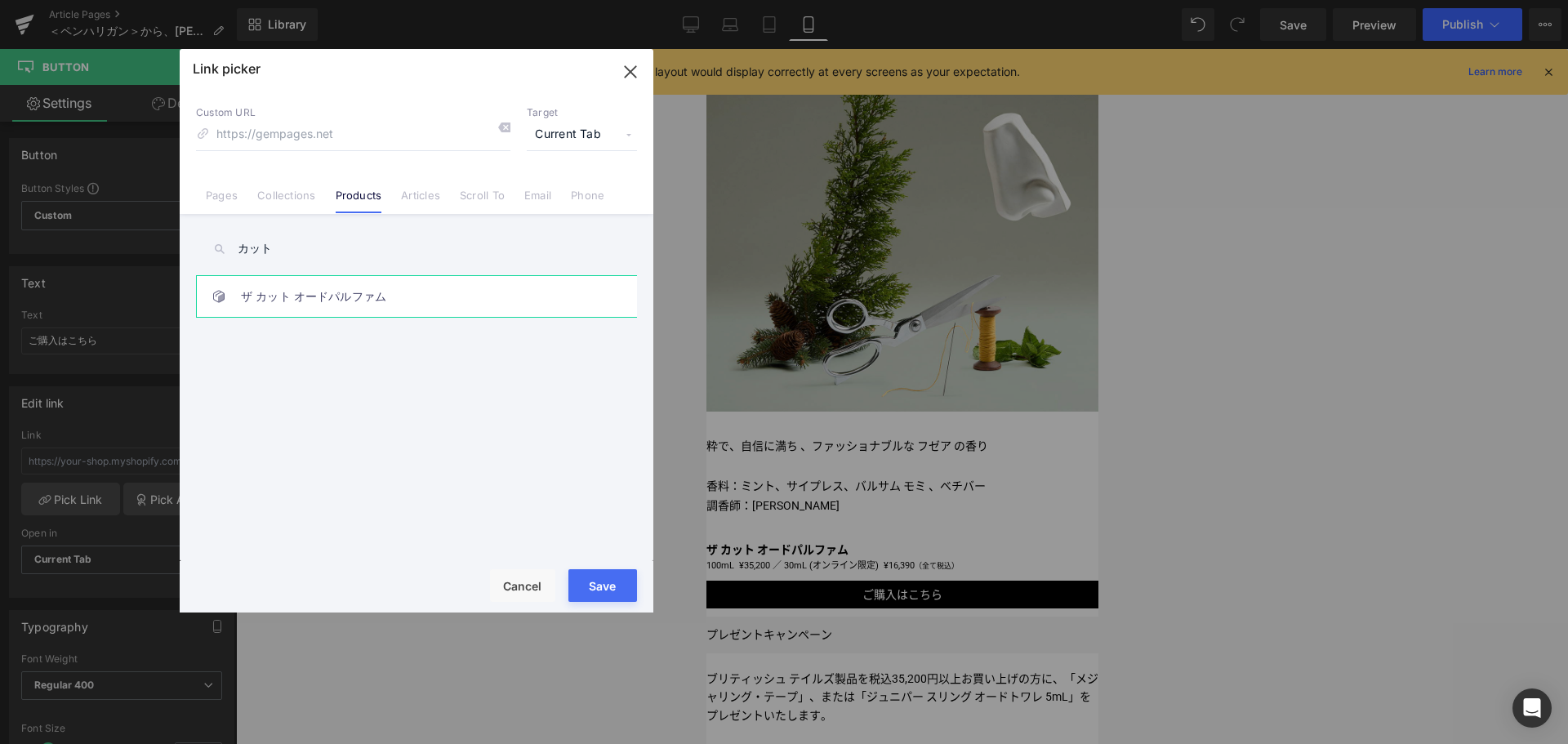
type input "カット"
click at [358, 307] on link "ザ カット オードパルファム" at bounding box center [420, 296] width 359 height 40
type input "/products/pen-the-cut-edp"
click at [598, 595] on button "Save" at bounding box center [602, 586] width 68 height 33
type input "/products/pen-the-cut-edp"
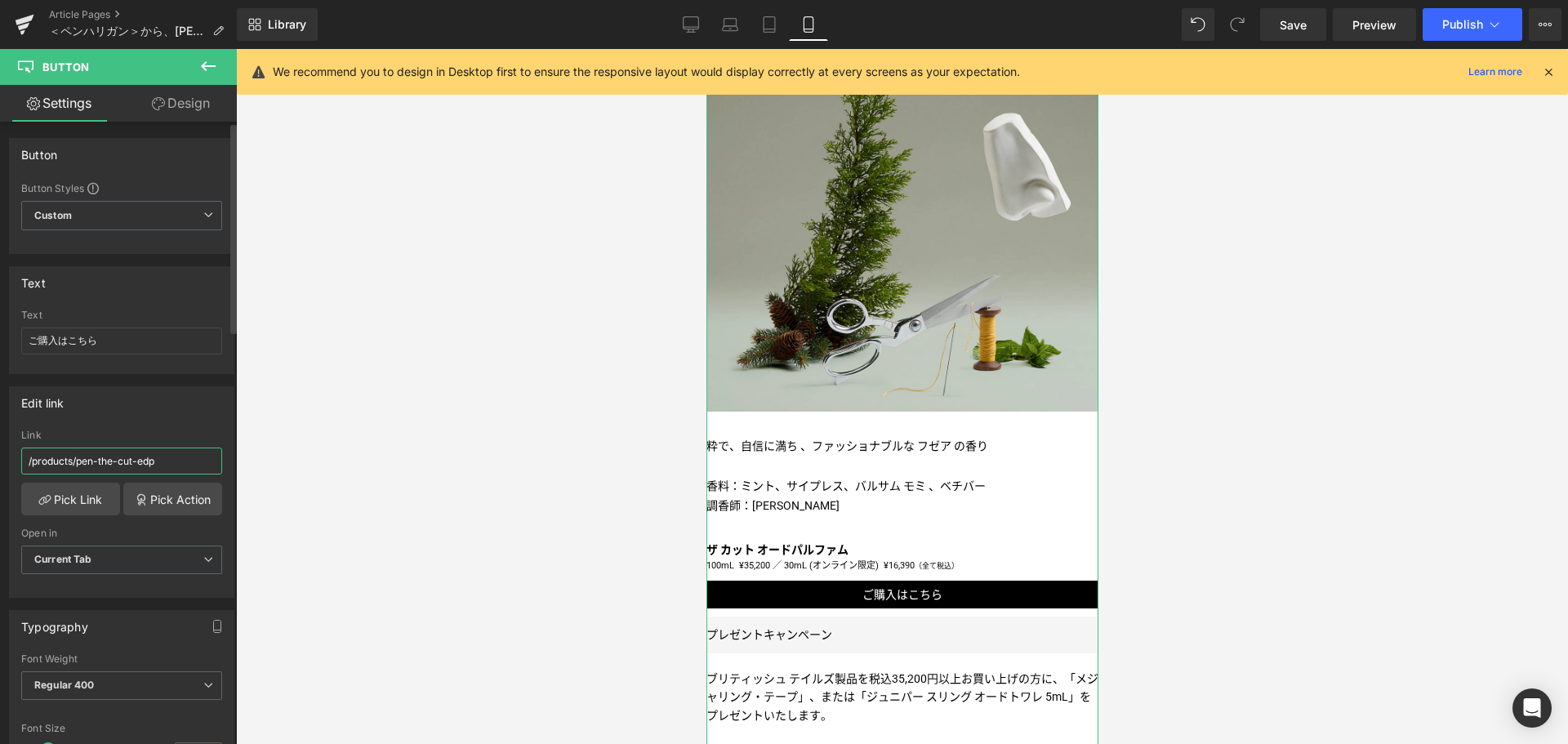
drag, startPoint x: 179, startPoint y: 461, endPoint x: 0, endPoint y: 463, distance: 179.0
click at [0, 463] on div "Edit link /products/pen-the-cut-edp Link /products/pen-the-cut-edp Pick Link Pi…" at bounding box center [121, 486] width 244 height 224
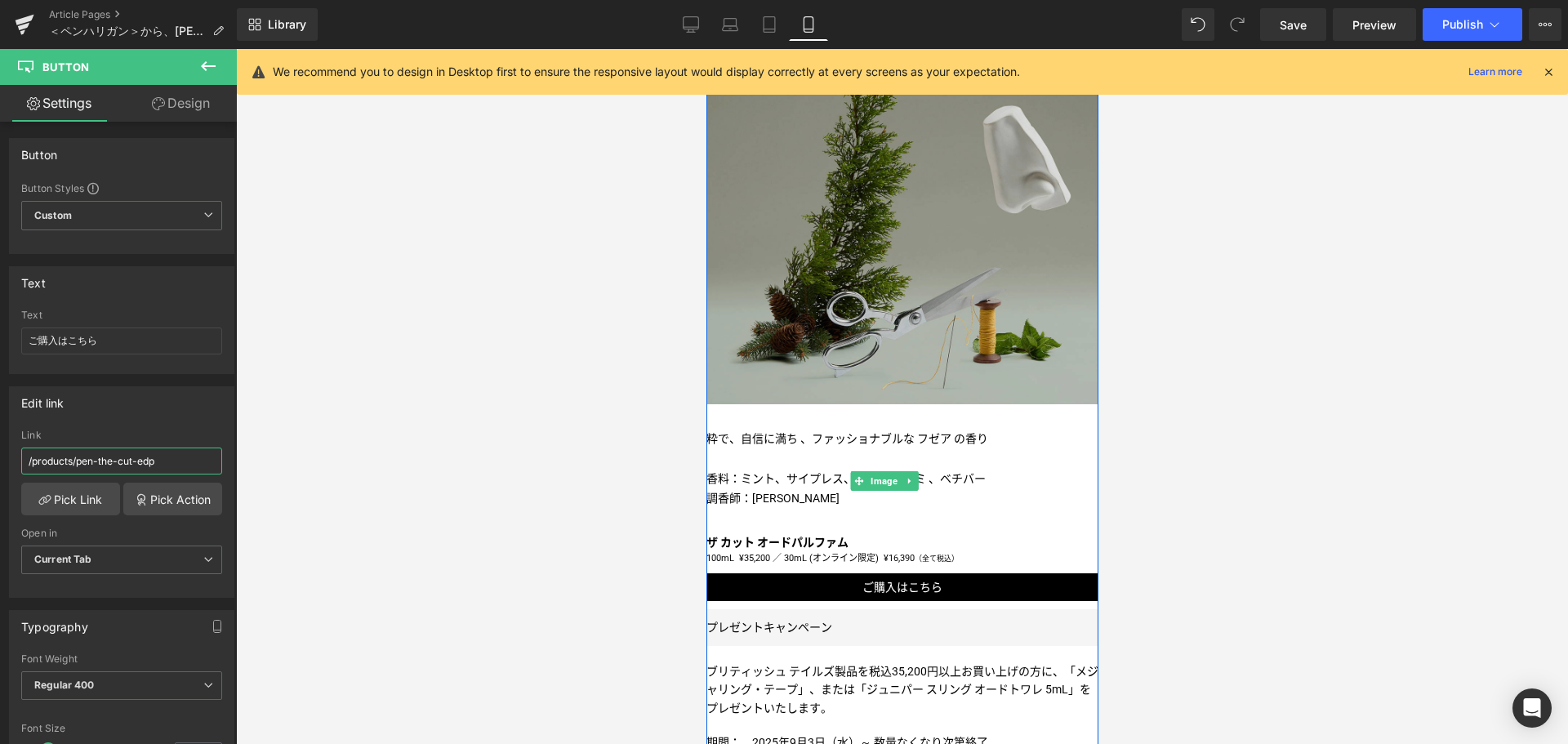
scroll to position [646, 0]
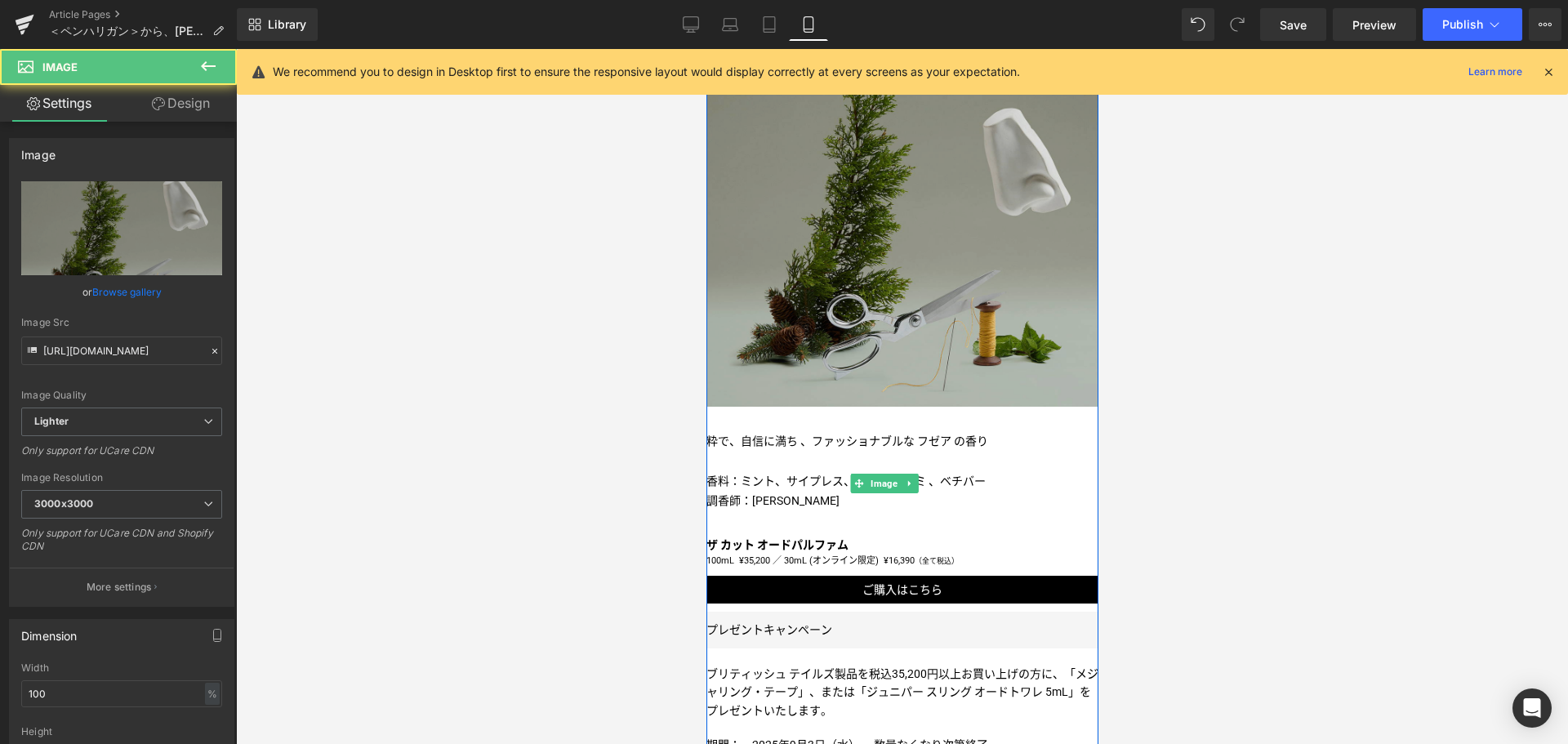
click at [854, 311] on img at bounding box center [901, 210] width 392 height 392
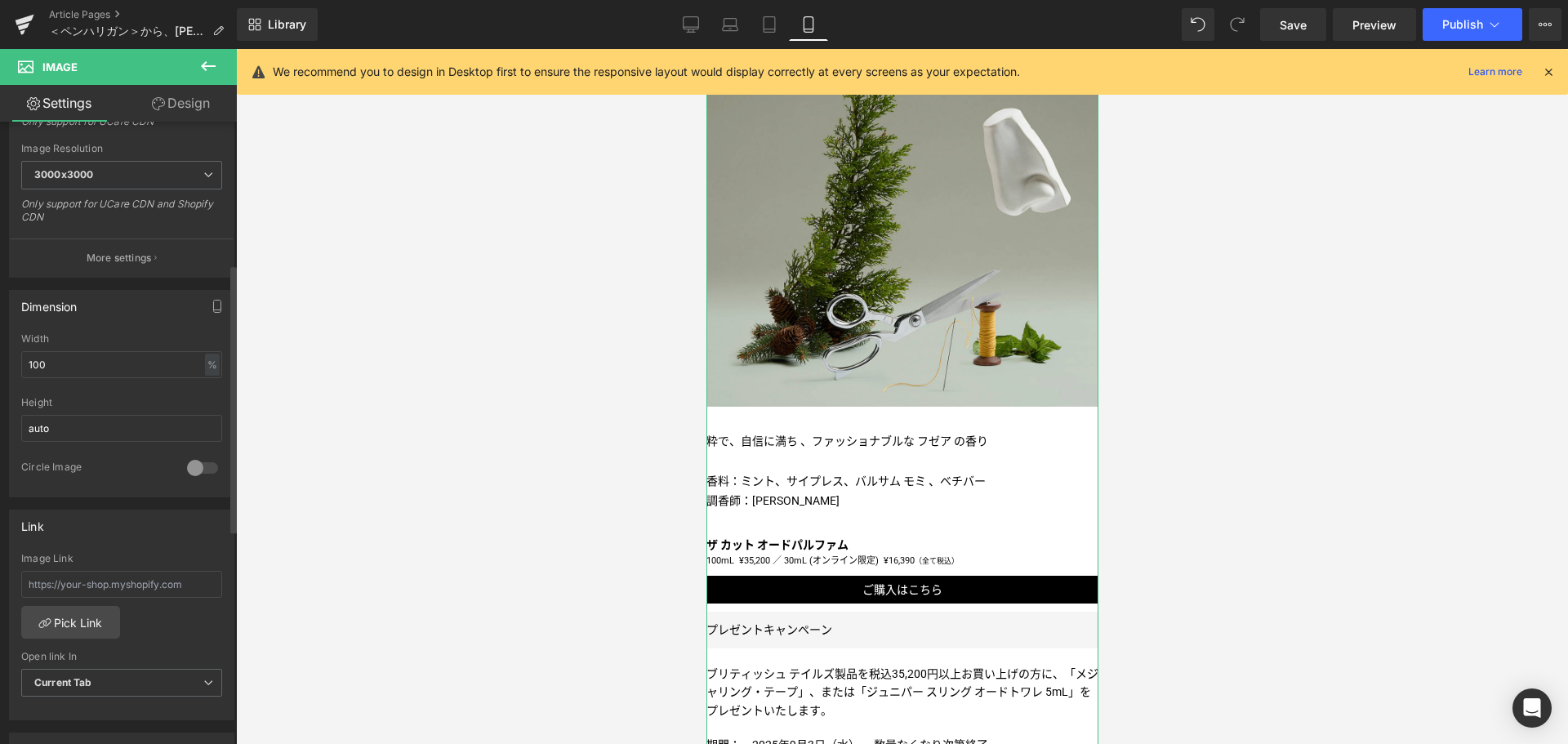
scroll to position [330, 0]
click at [99, 582] on input "text" at bounding box center [121, 583] width 200 height 27
paste input "/products/pen-the-cut-edp"
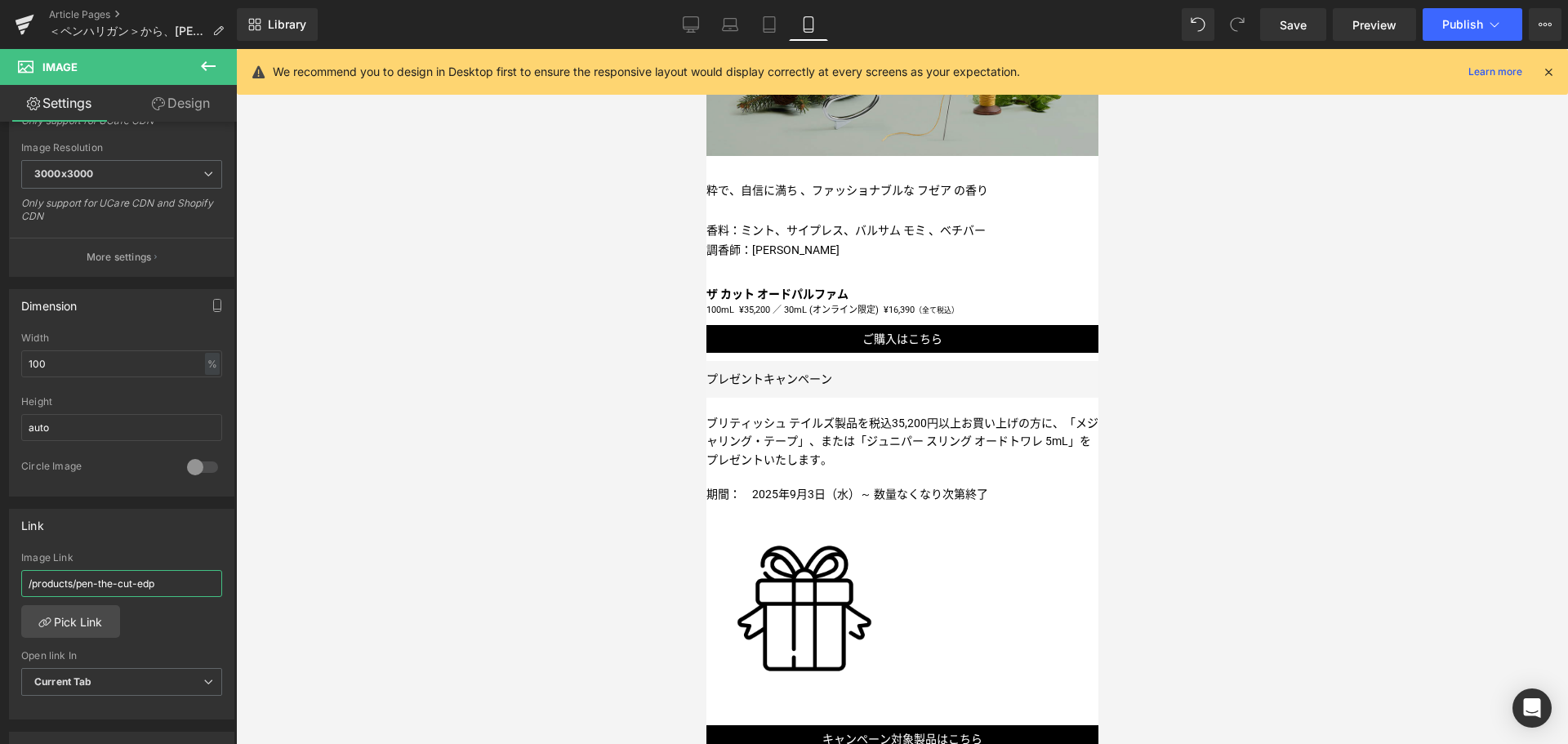
scroll to position [897, 0]
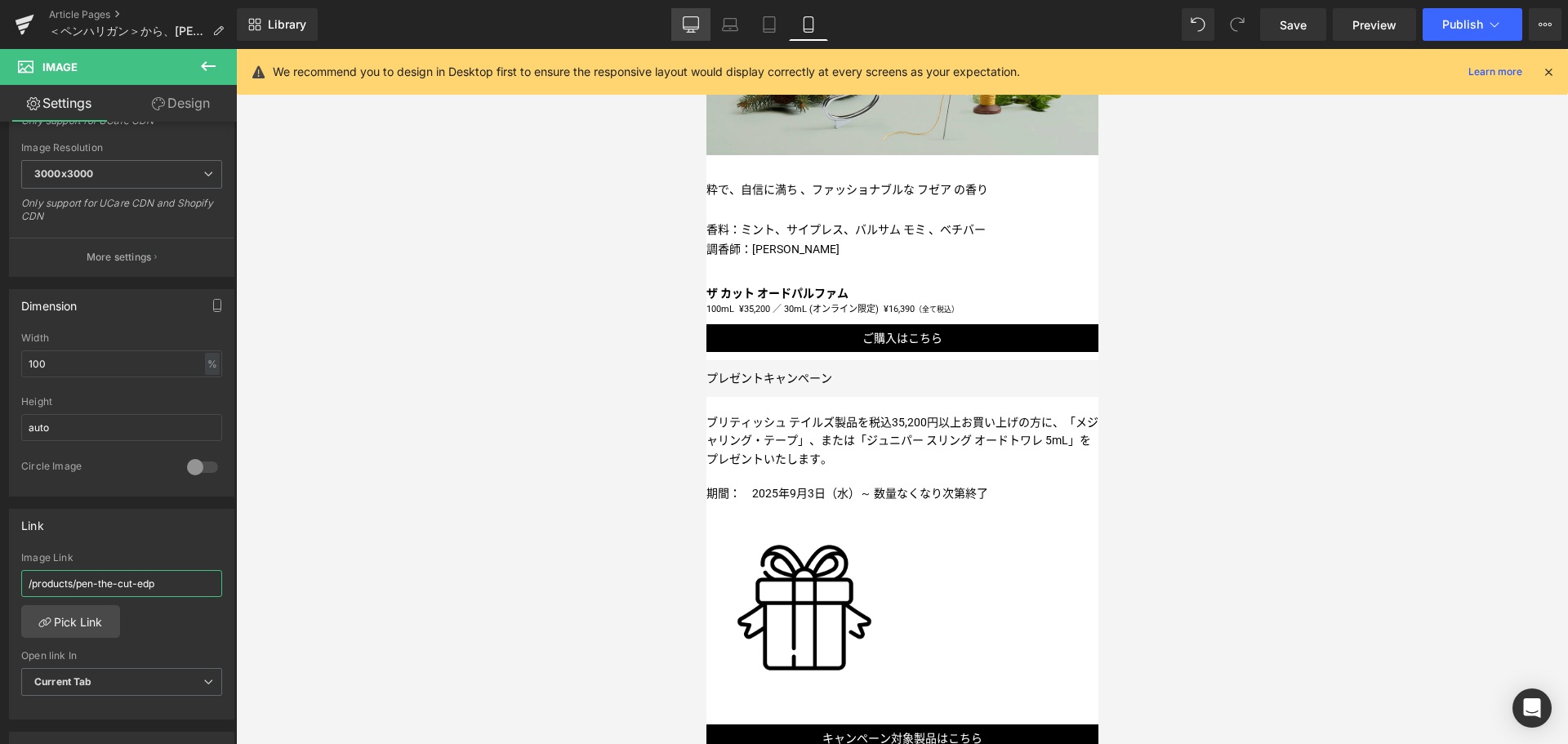
type input "/products/pen-the-cut-edp"
click at [679, 27] on link "Desktop" at bounding box center [690, 24] width 40 height 33
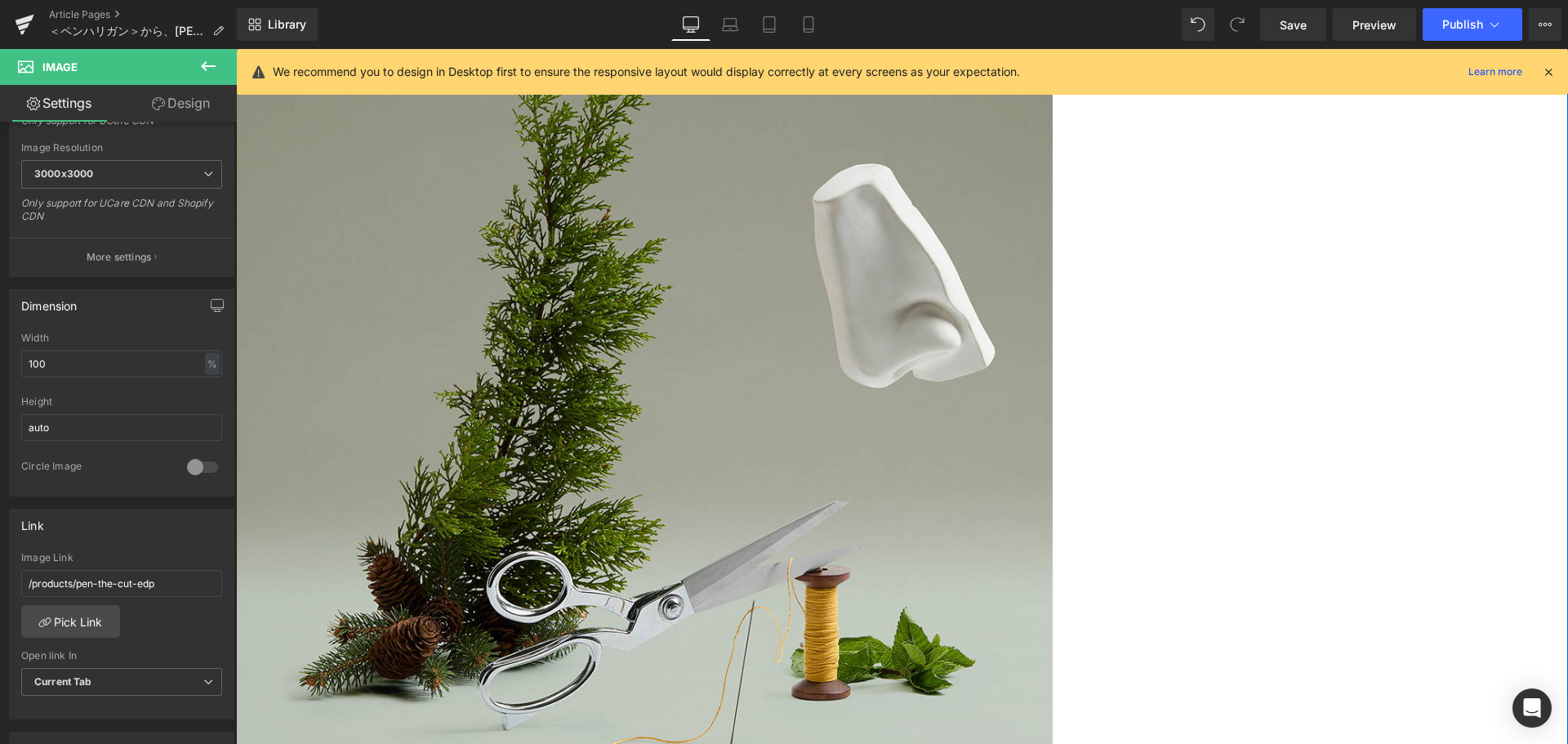
scroll to position [1122, 0]
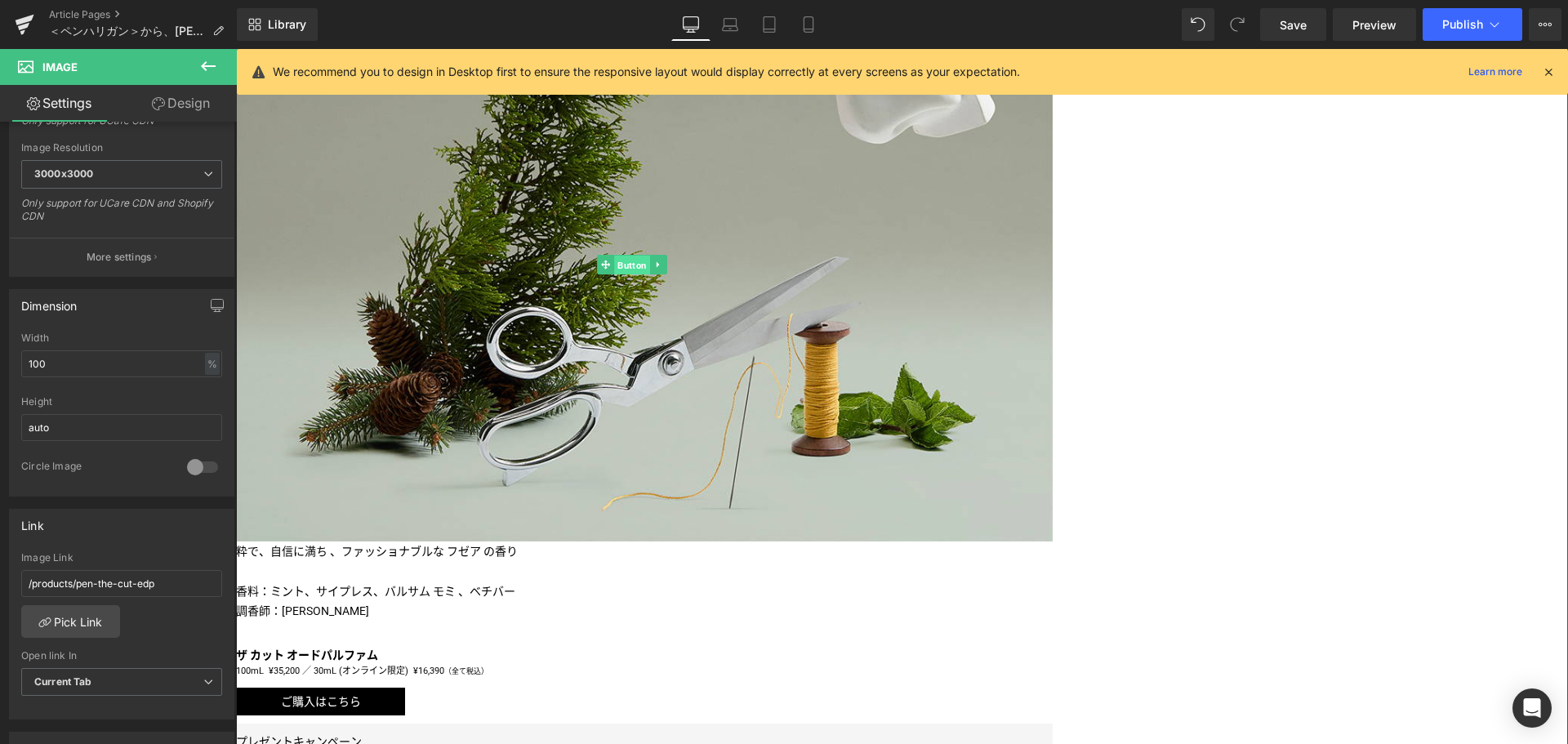
click at [650, 276] on span "Button" at bounding box center [631, 265] width 36 height 19
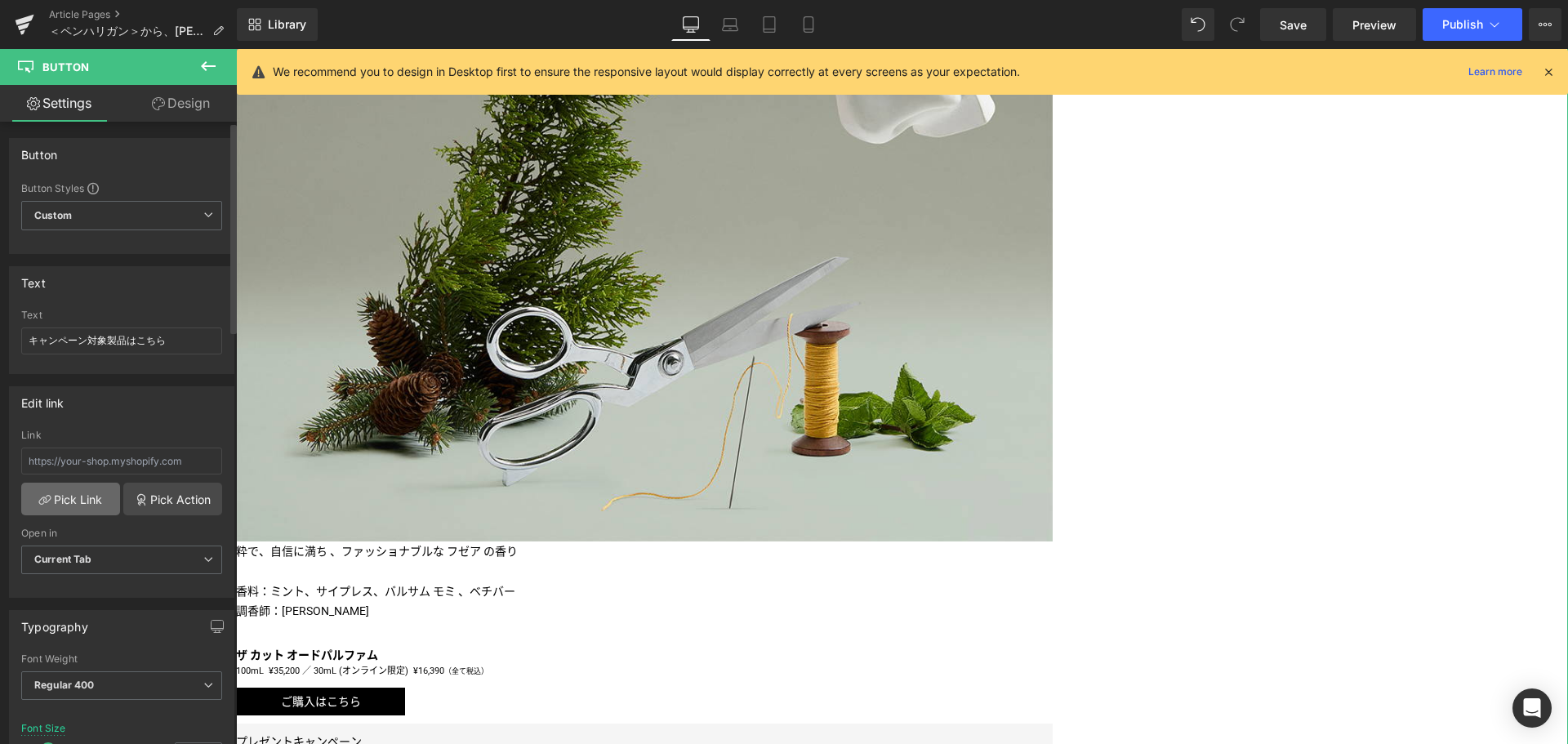
click at [87, 508] on link "Pick Link" at bounding box center [70, 499] width 99 height 33
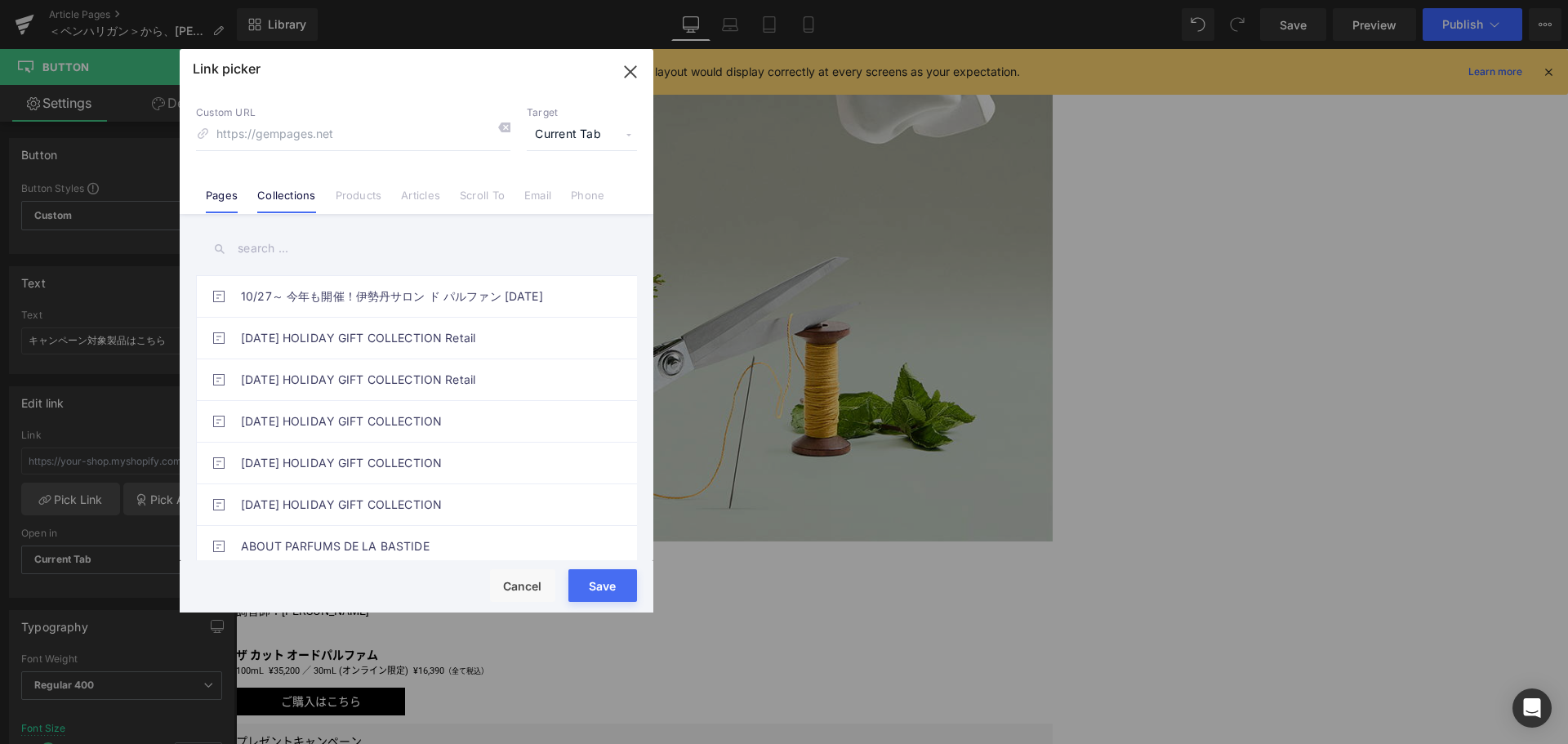
click at [286, 186] on li "Collections" at bounding box center [286, 189] width 77 height 29
click at [299, 243] on input "text" at bounding box center [416, 249] width 441 height 37
type input "PENHALIGON'S"
click at [361, 301] on link "PENHALIGON'S - BRITISH TALES" at bounding box center [420, 296] width 359 height 40
type input "/collections/penhaligons-british-tales"
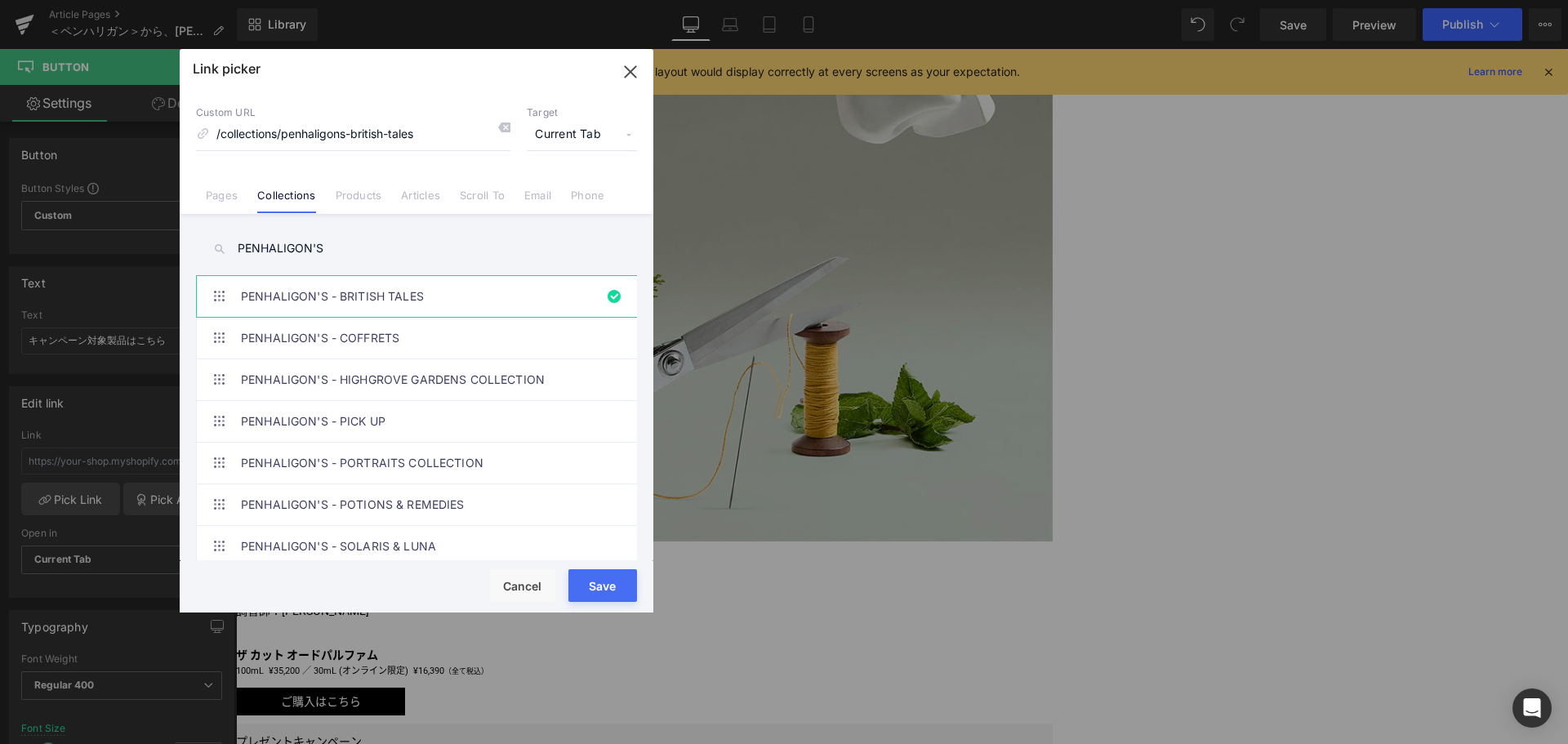
click at [612, 581] on button "Save" at bounding box center [602, 586] width 68 height 33
type input "/collections/penhaligons-british-tales"
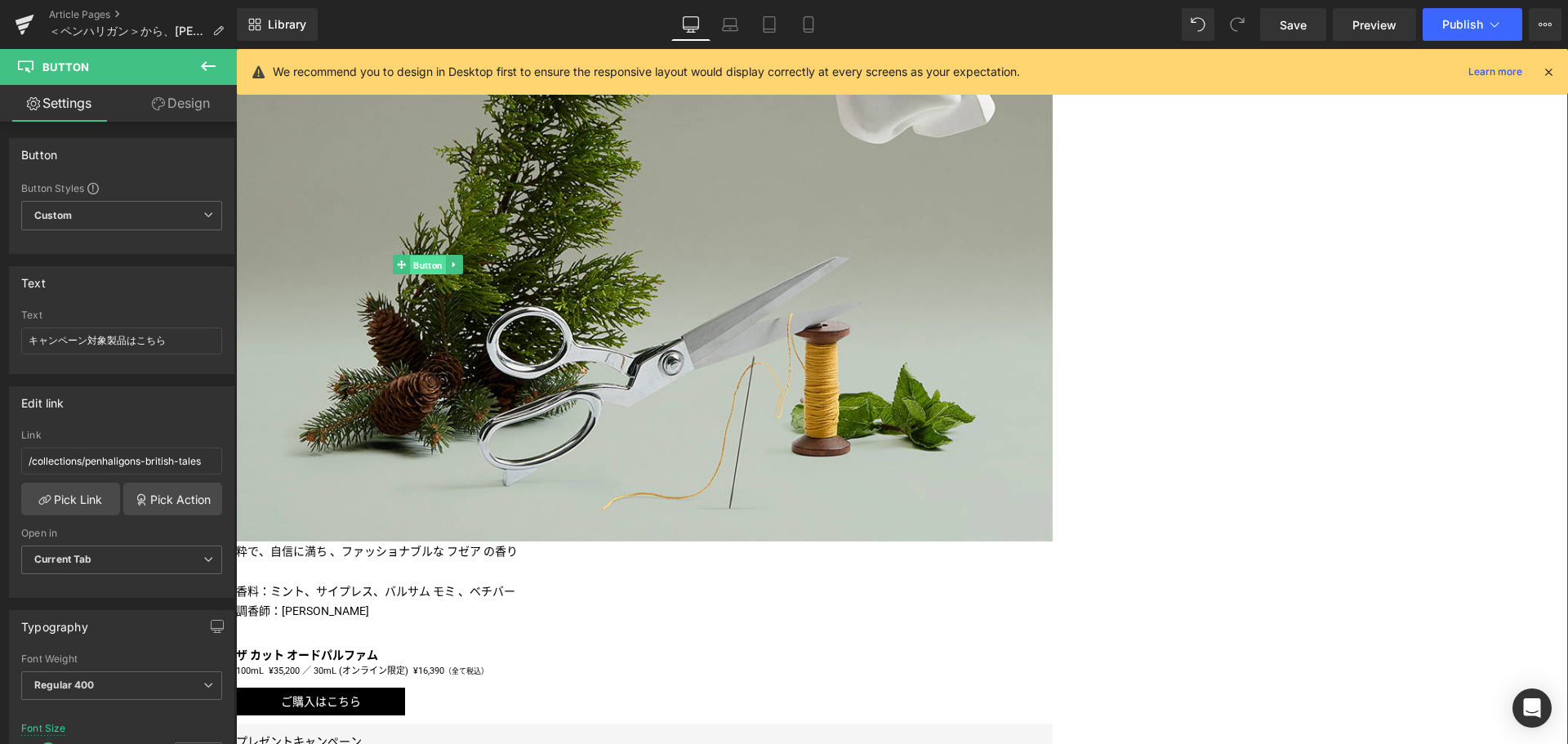
click at [446, 276] on span "Button" at bounding box center [427, 265] width 36 height 19
click at [650, 275] on span "Button" at bounding box center [631, 264] width 36 height 19
drag, startPoint x: 142, startPoint y: 463, endPoint x: 86, endPoint y: 466, distance: 56.1
click at [86, 466] on input "/collections/penhaligons-british-tales" at bounding box center [121, 461] width 200 height 27
type input "/collections/penhaligons-british-tales"
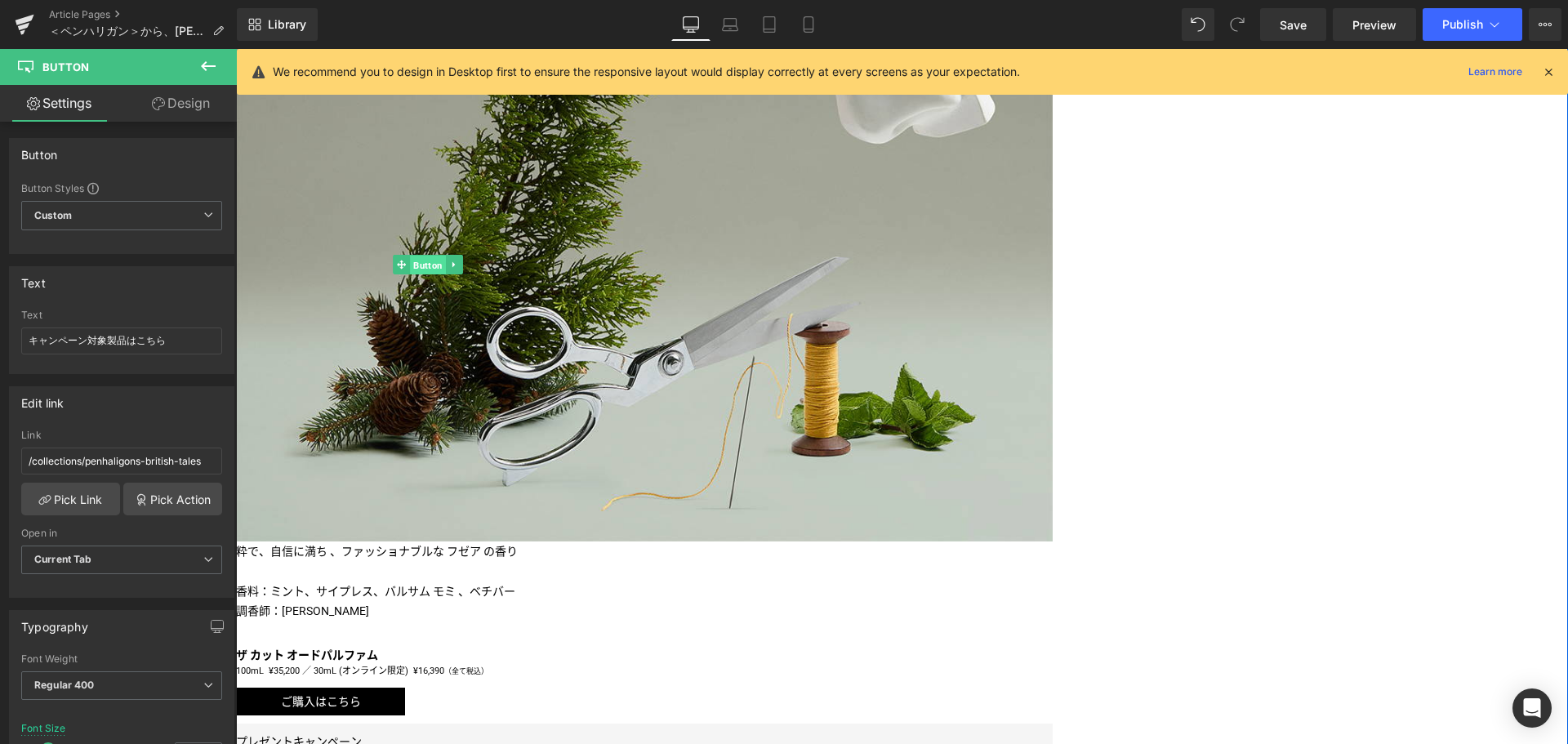
click at [446, 276] on span "Button" at bounding box center [427, 265] width 36 height 19
drag, startPoint x: 177, startPoint y: 457, endPoint x: 73, endPoint y: 471, distance: 104.9
click at [73, 471] on input "/pages/bon-parfumeur" at bounding box center [121, 461] width 200 height 27
paste input "penhaligons"
type input "/pages/penhaligons"
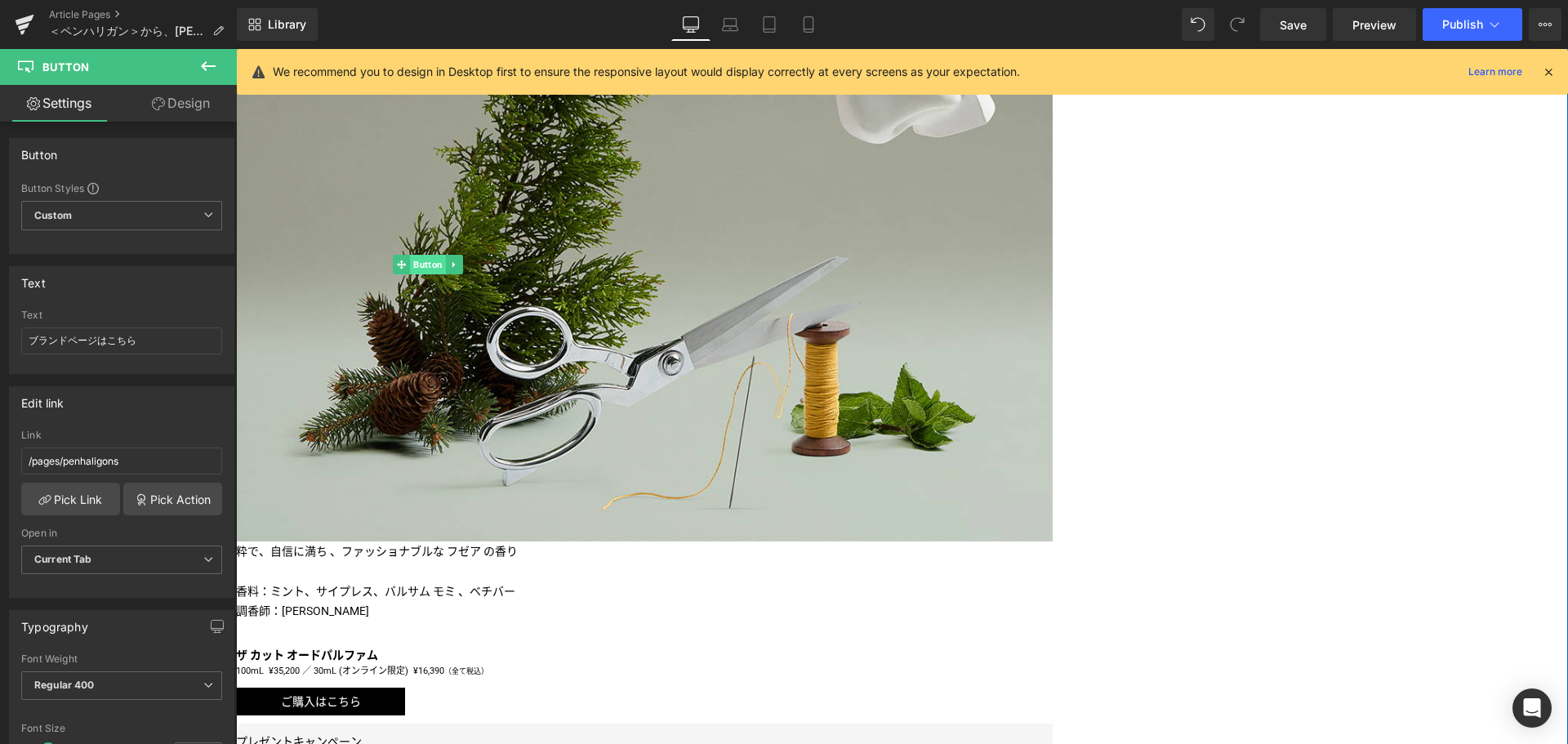
click at [446, 275] on span "Button" at bounding box center [427, 264] width 36 height 19
click at [199, 469] on input "/pages/shops?&brand=bon-parfumeur" at bounding box center [121, 461] width 200 height 27
paste input "penhaligons"
type input "/pages/shops?&brand=penhaligons"
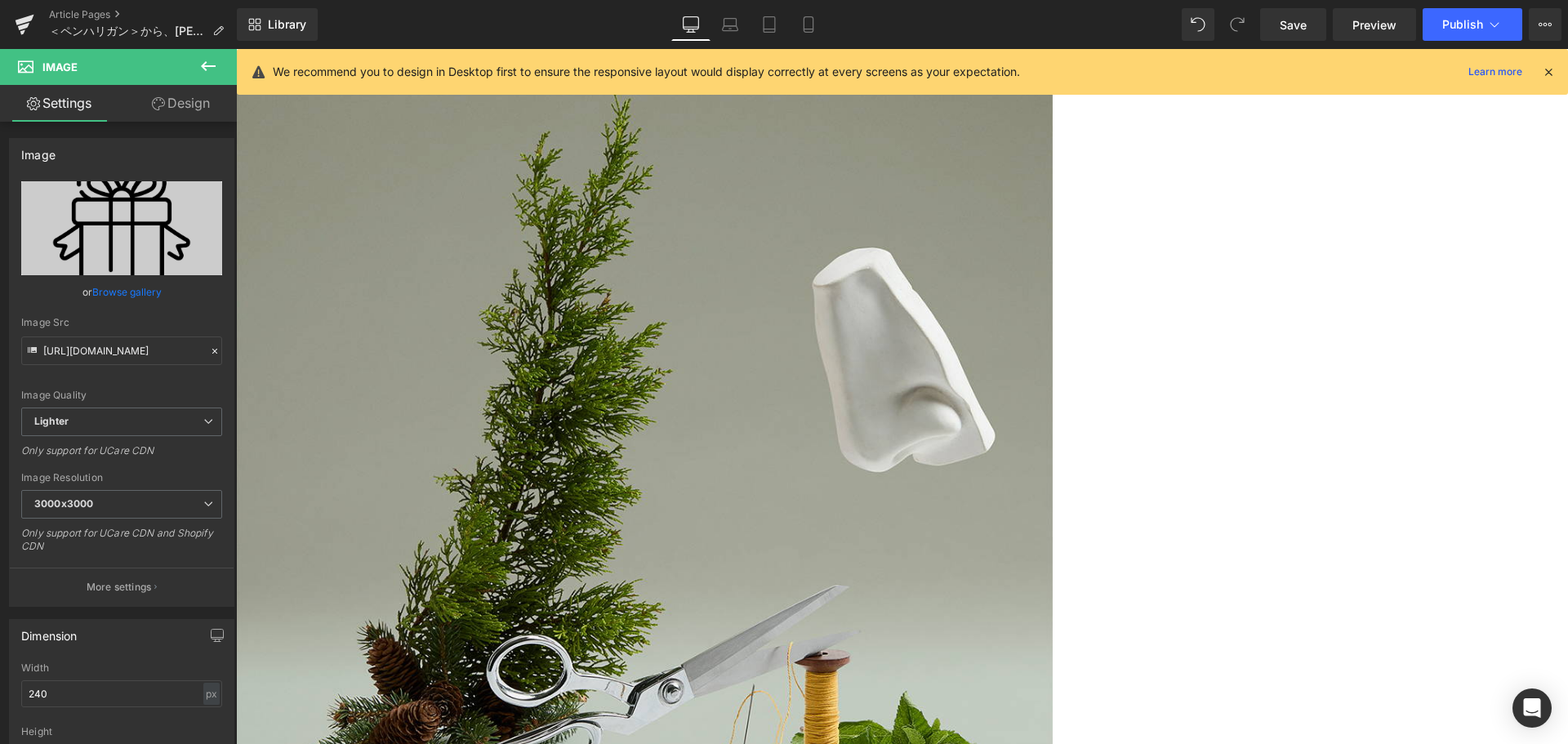
scroll to position [792, 0]
click at [1474, 16] on button "Publish" at bounding box center [1472, 24] width 99 height 33
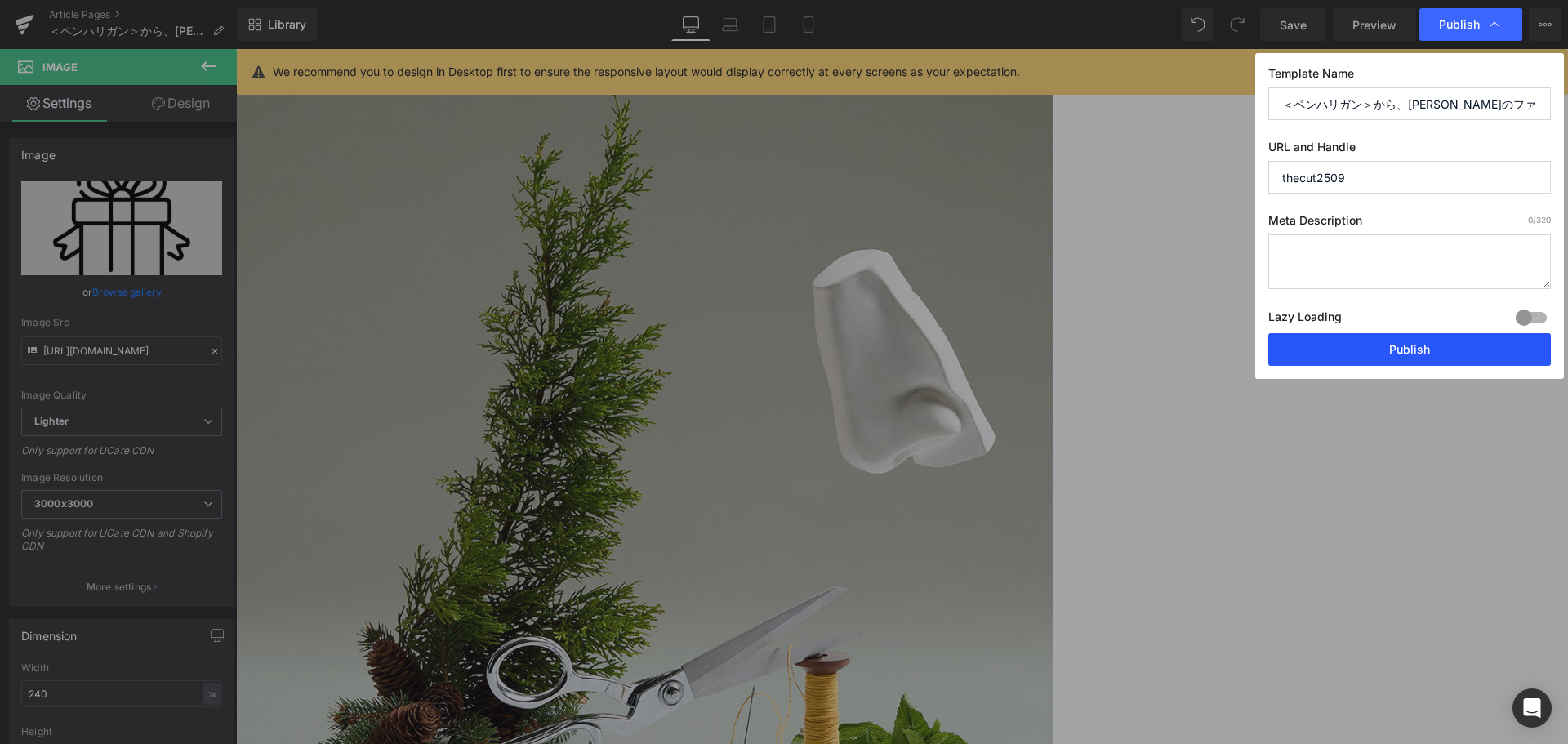
click at [1396, 345] on button "Publish" at bounding box center [1409, 350] width 282 height 33
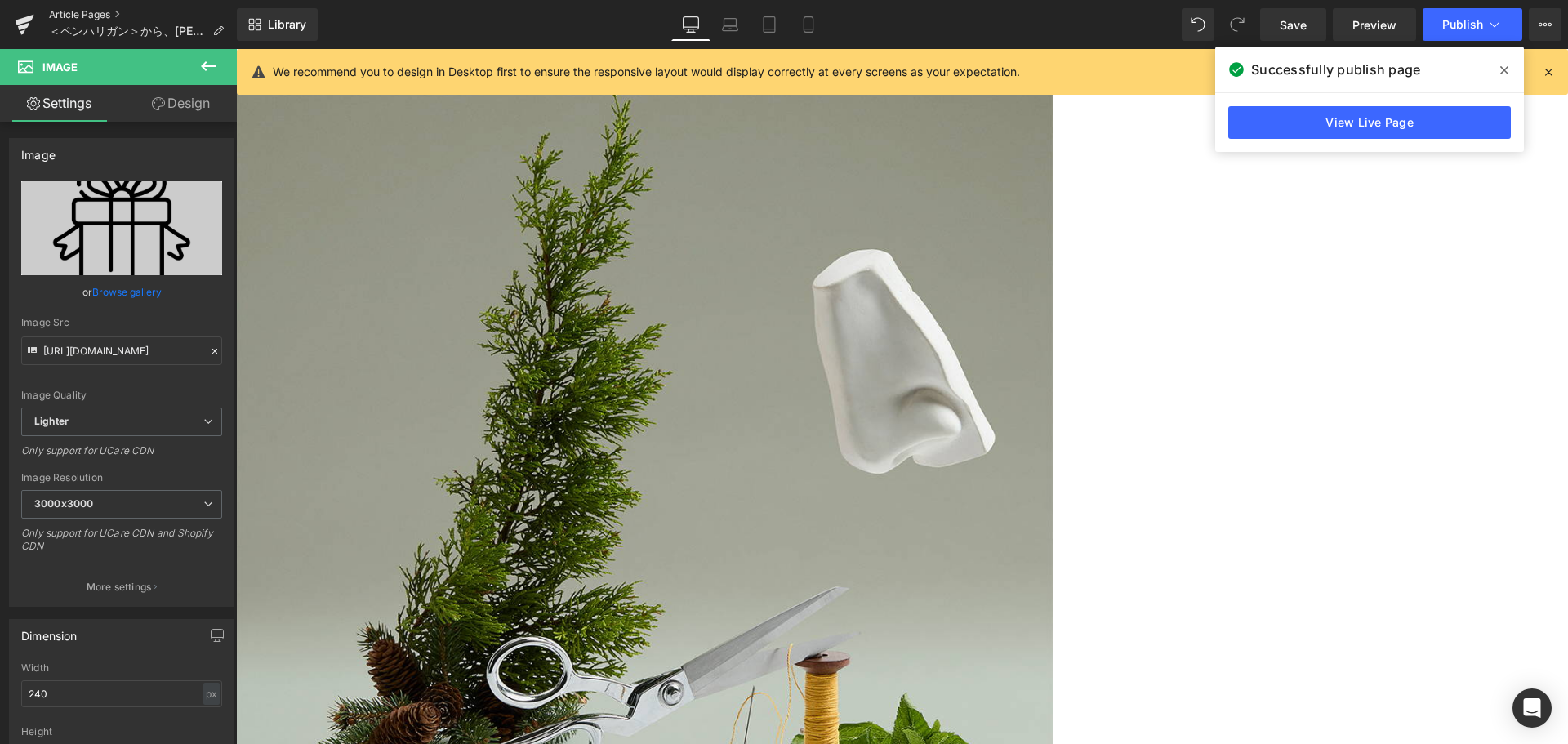
click at [100, 11] on link "Article Pages" at bounding box center [143, 14] width 188 height 13
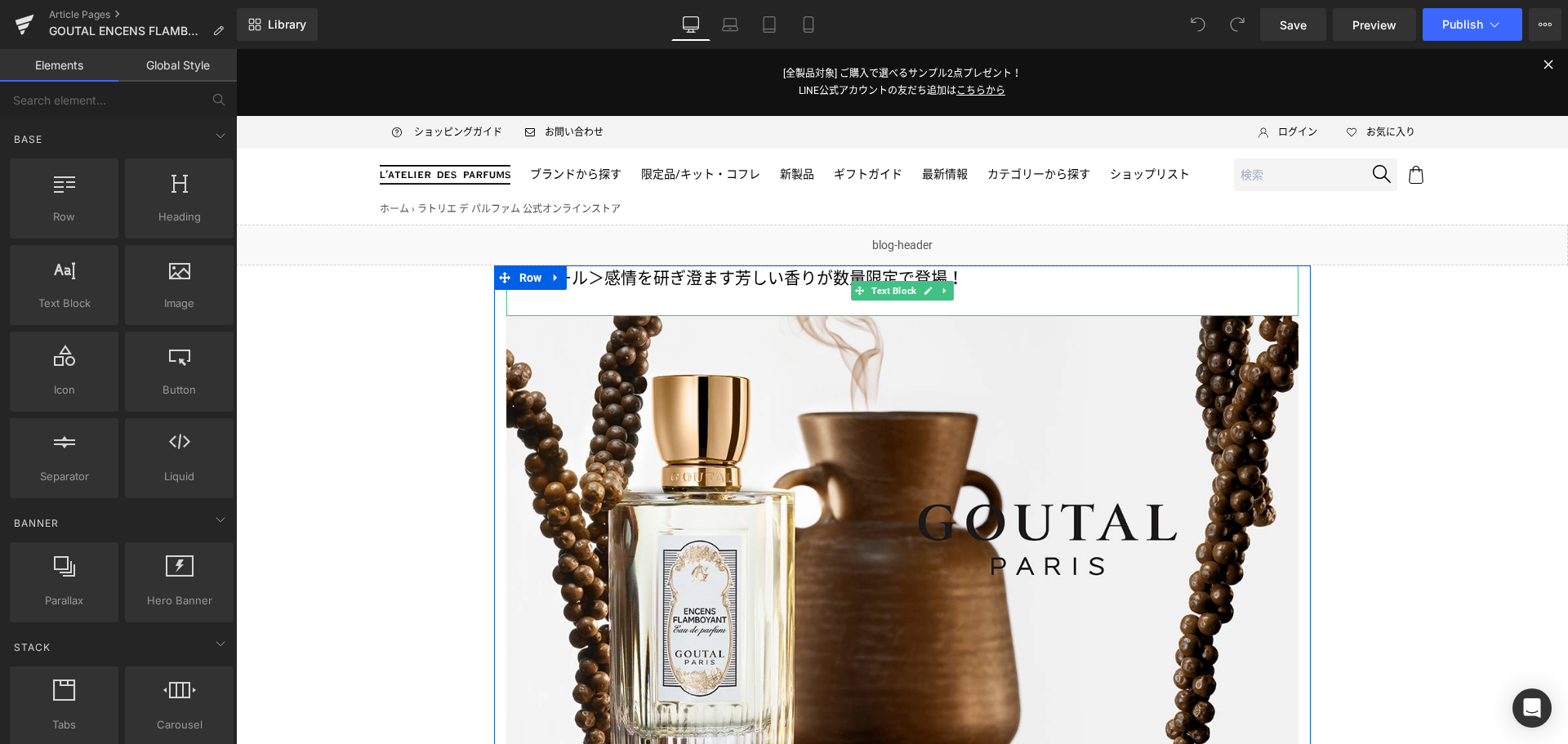
click at [994, 272] on p "＜グタール＞感情を研ぎ澄ます芳しい香りが数量限定で登場！" at bounding box center [902, 278] width 792 height 26
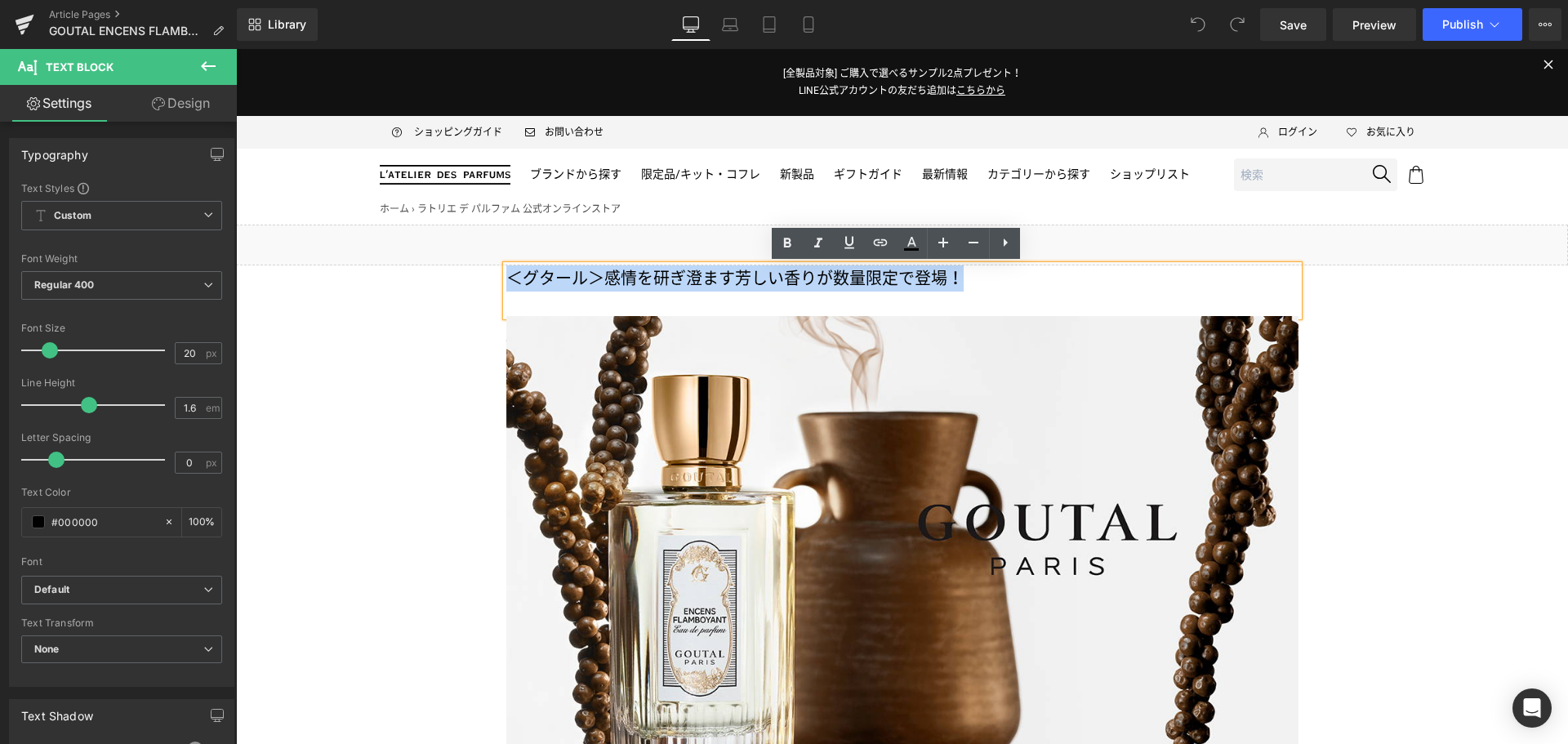
drag, startPoint x: 994, startPoint y: 272, endPoint x: 473, endPoint y: 271, distance: 521.0
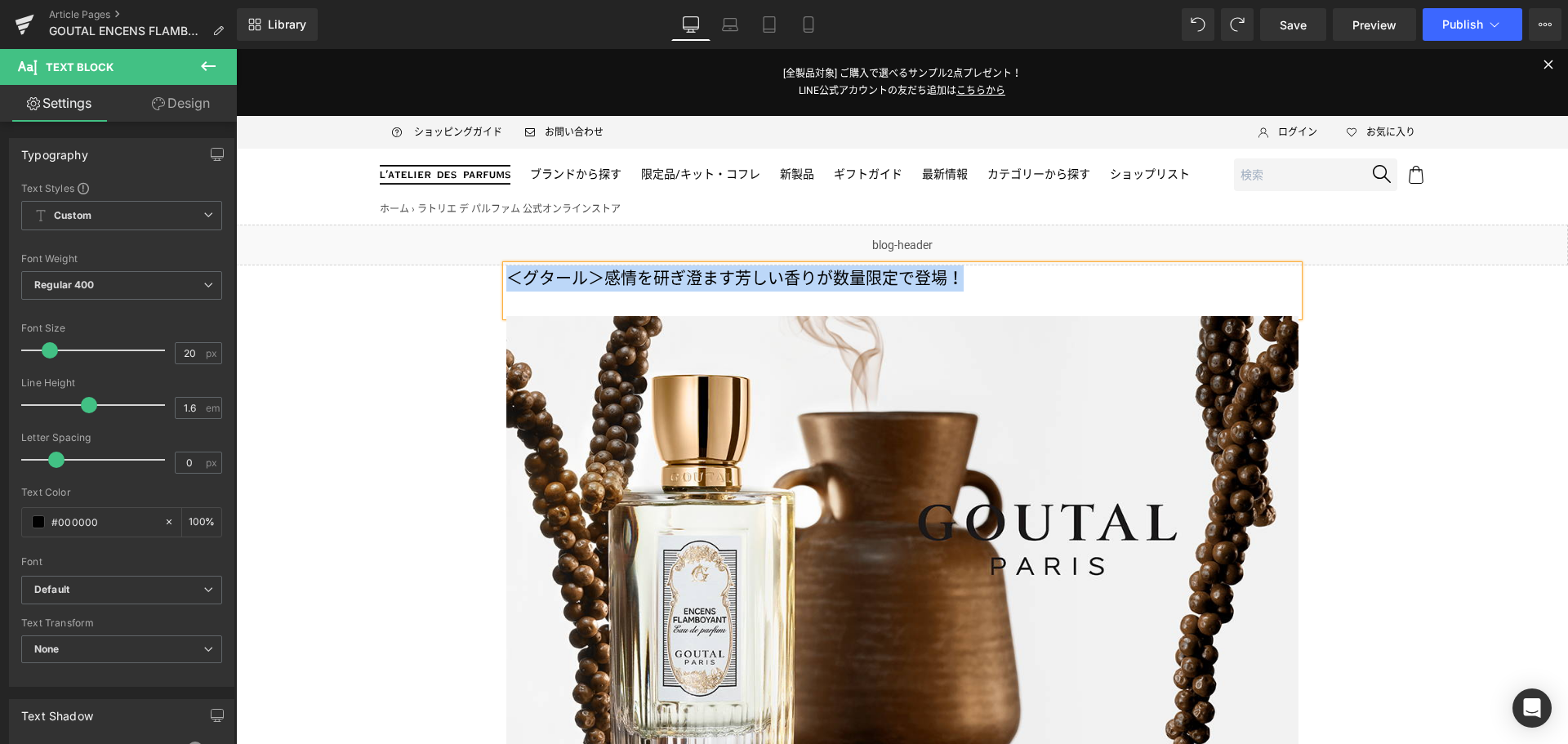
copy p "＜グタール＞感情を研ぎ澄ます芳しい香りが数量限定で登場！"
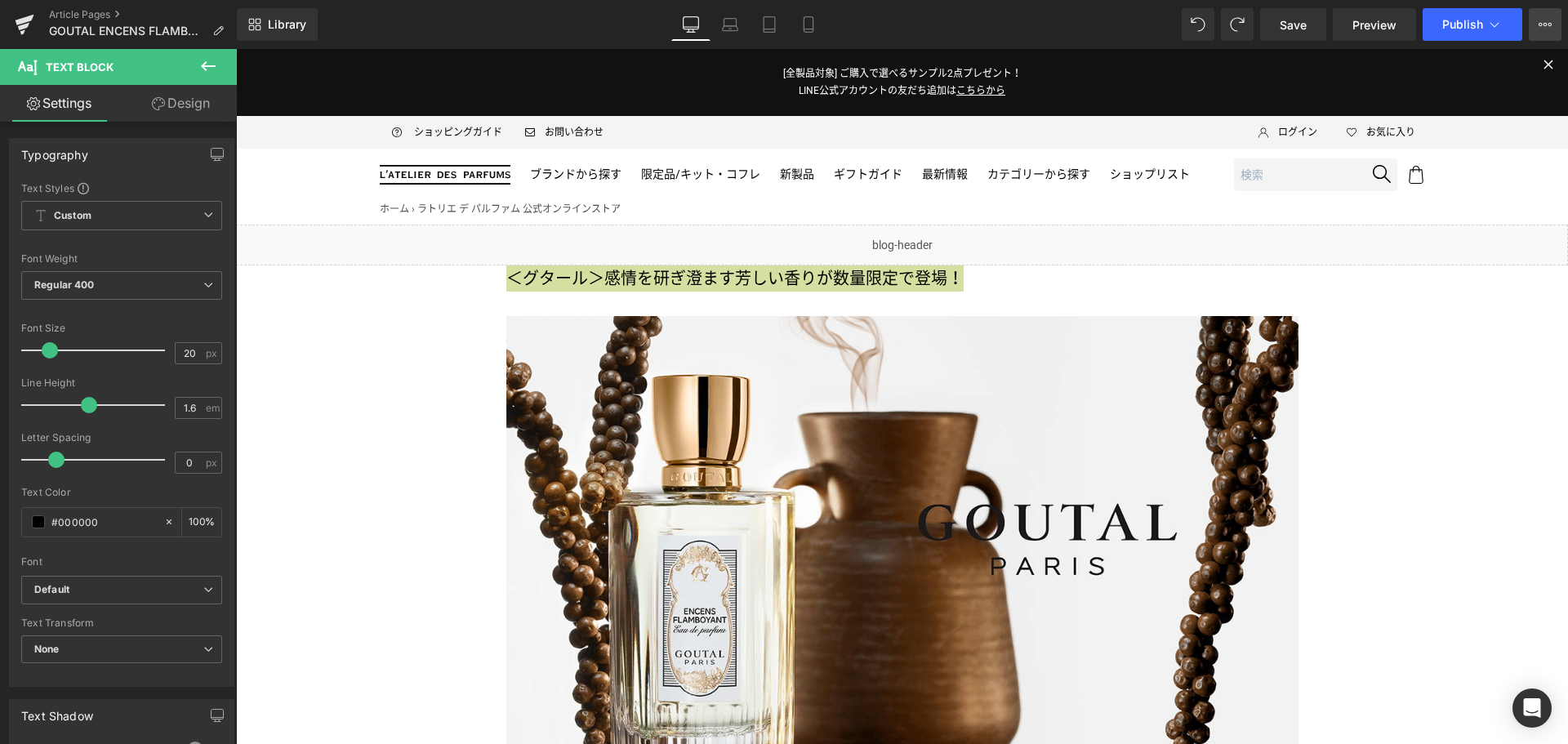
click at [1553, 13] on button "View Live Page View with current Template Save Template to Library Schedule Pub…" at bounding box center [1545, 24] width 33 height 33
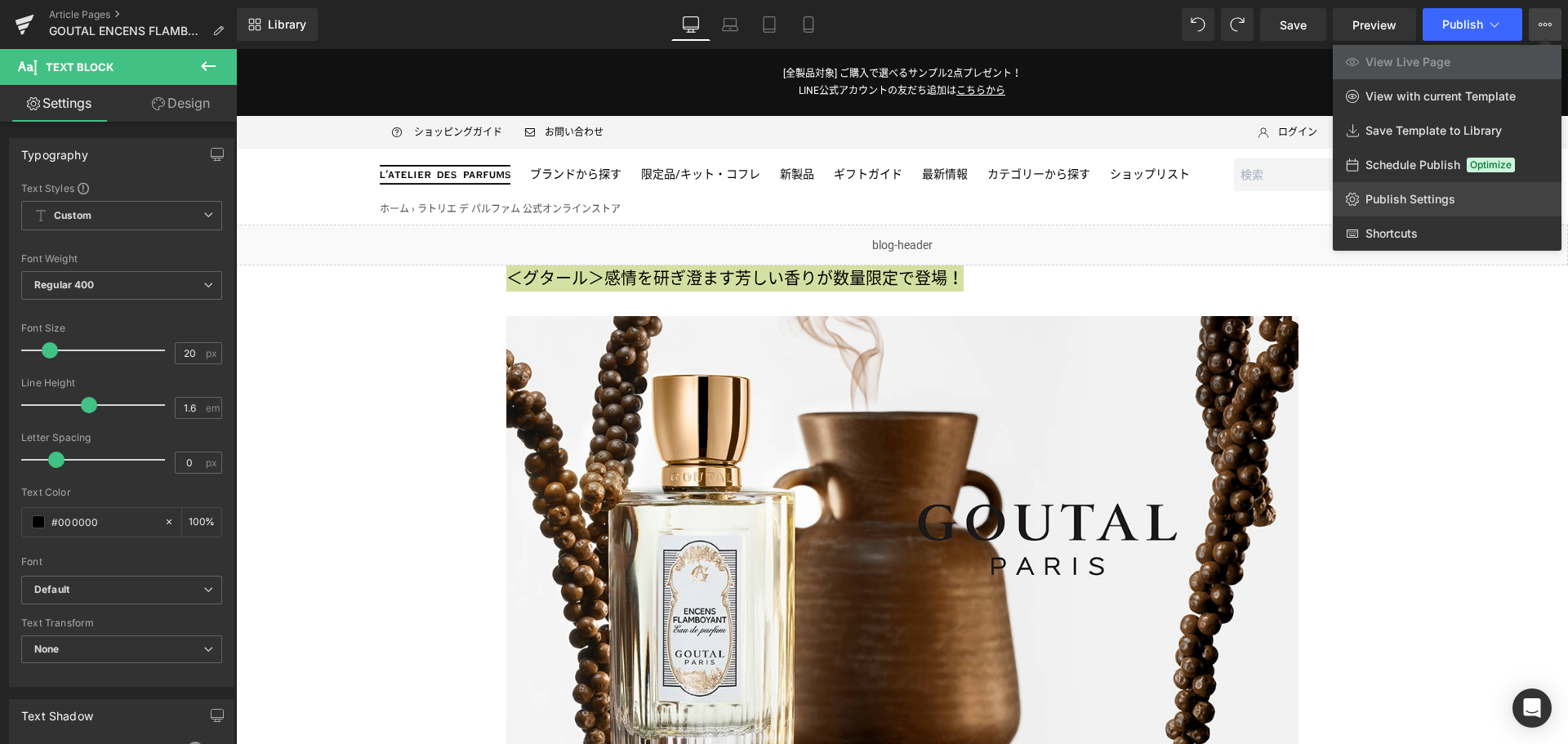
click at [1461, 194] on link "Publish Settings" at bounding box center [1447, 199] width 228 height 35
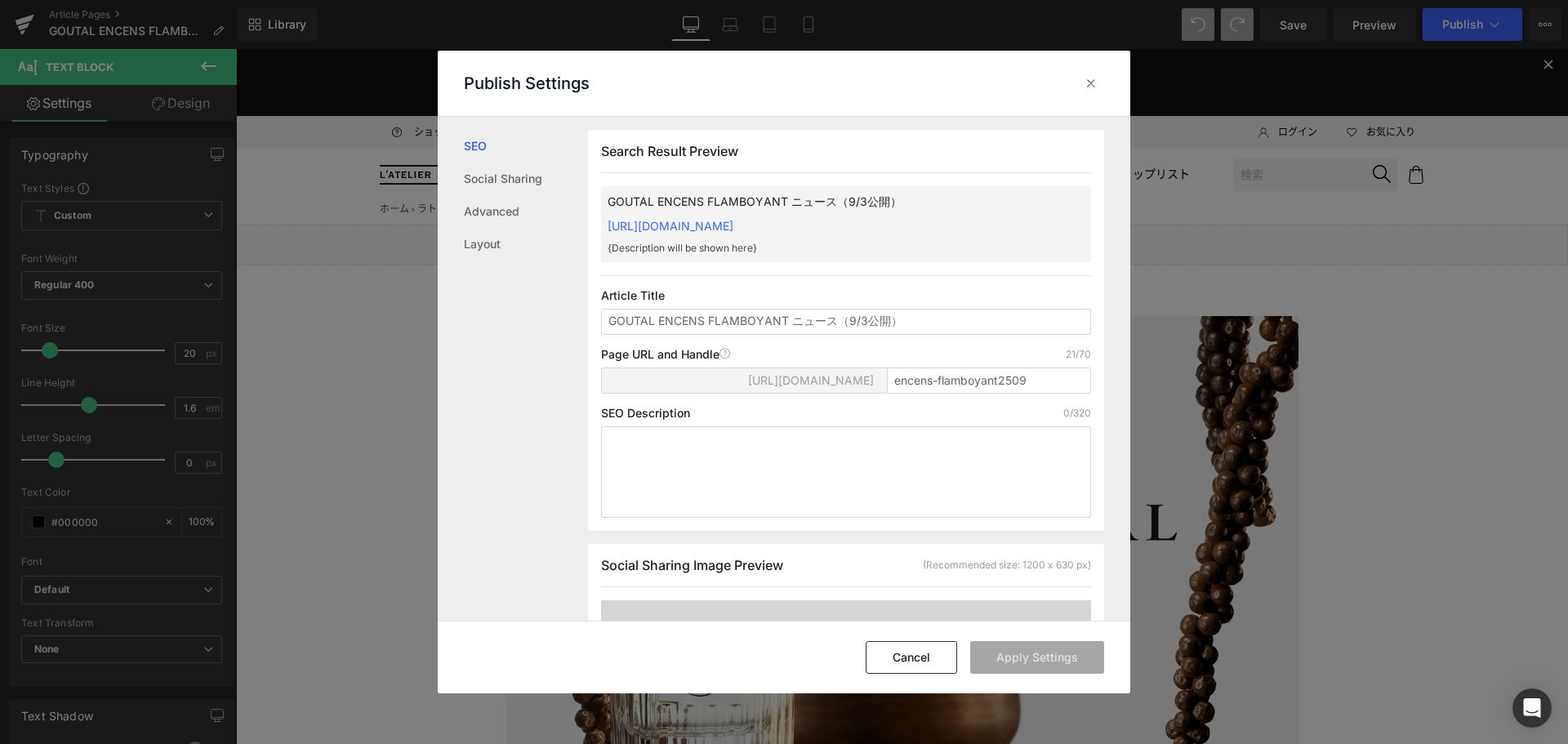
scroll to position [1, 0]
type input "＜グタール＞感情を研ぎ澄ます芳しい香りが数量限定で登場！"
click at [1015, 669] on button "Apply Settings" at bounding box center [1037, 657] width 134 height 33
click at [1083, 92] on div at bounding box center [1090, 83] width 26 height 26
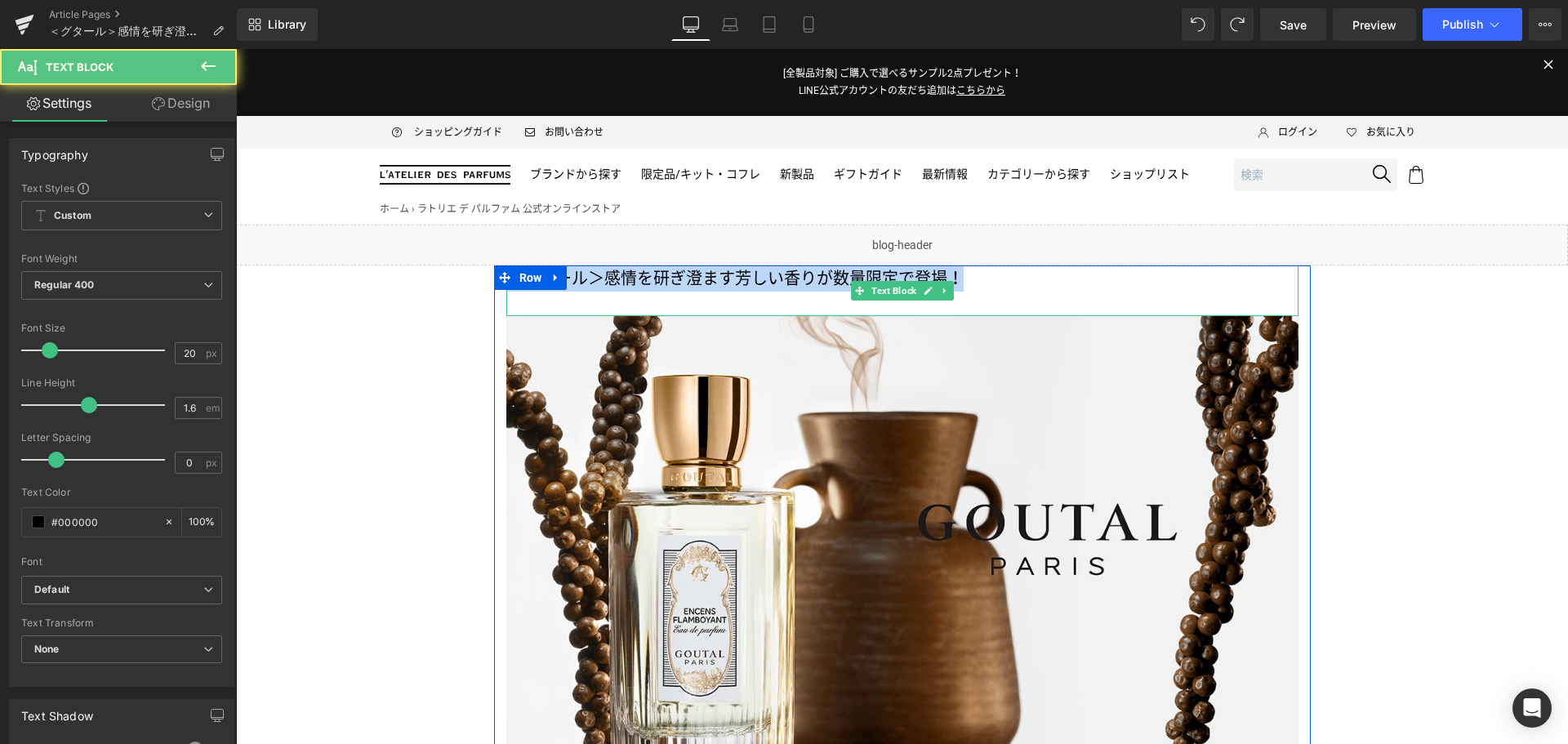
click at [1093, 282] on p "＜グタール＞感情を研ぎ澄ます芳しい香りが数量限定で登場！" at bounding box center [902, 278] width 792 height 26
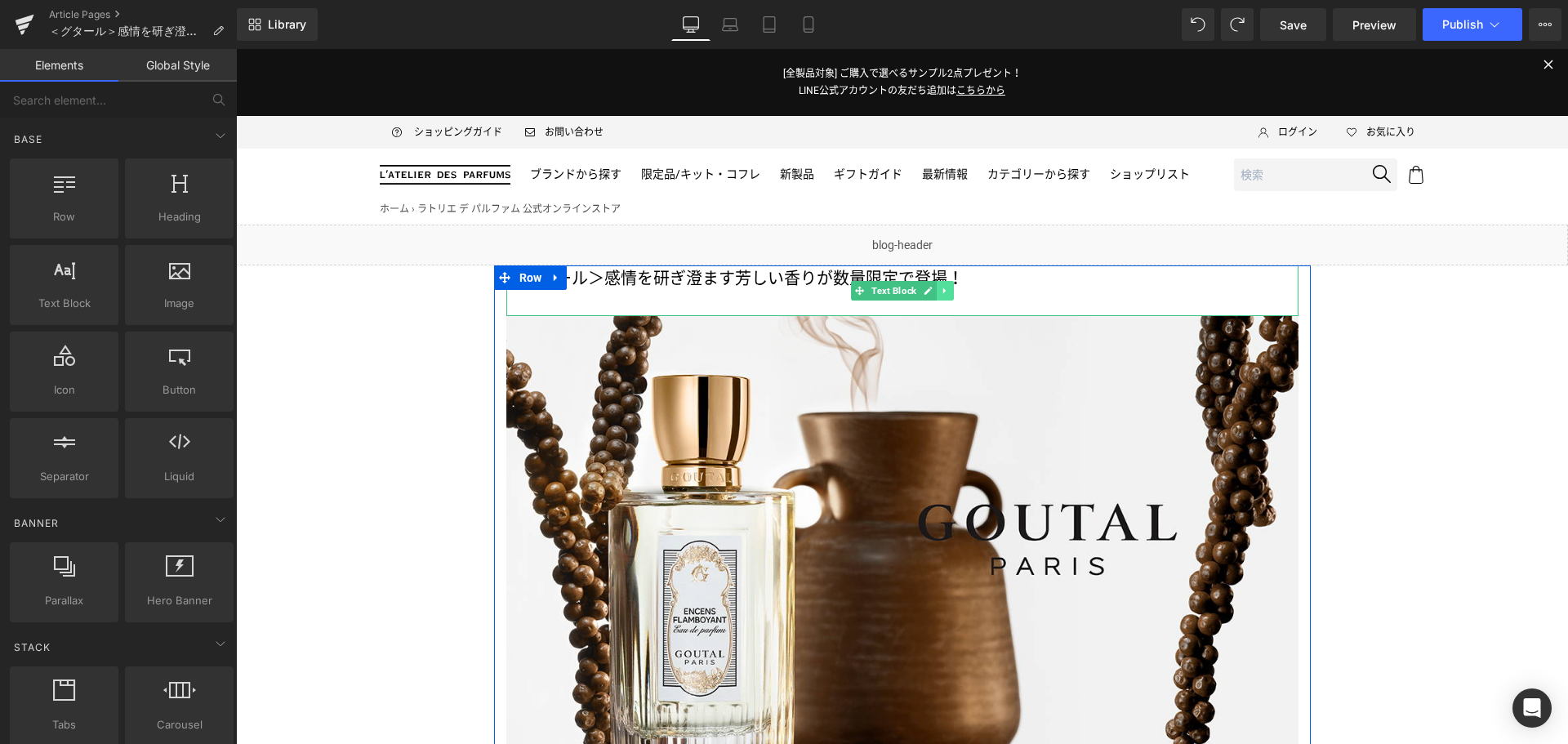
click at [940, 288] on icon at bounding box center [943, 291] width 9 height 10
click at [944, 291] on link at bounding box center [953, 290] width 17 height 19
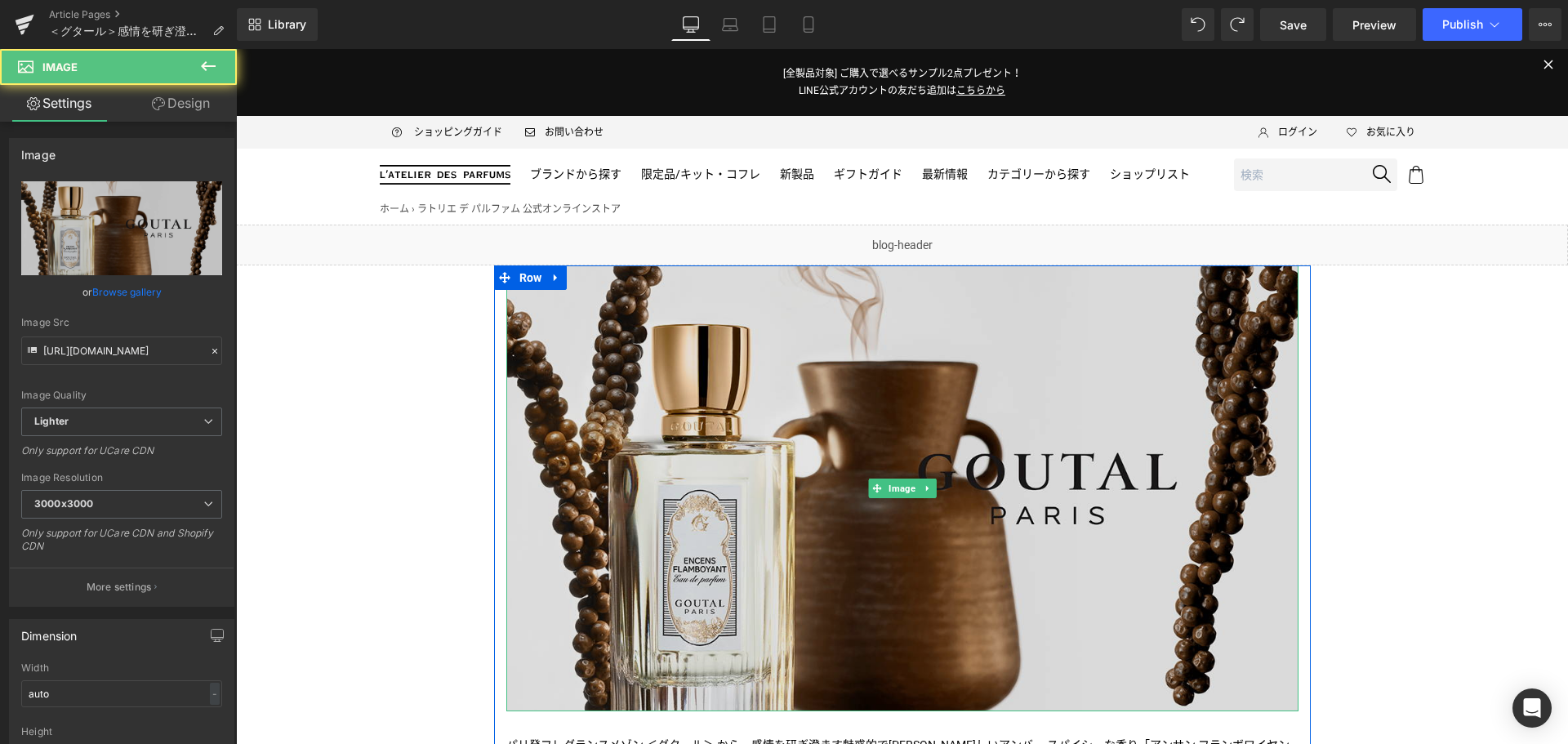
click at [870, 404] on img at bounding box center [902, 488] width 792 height 446
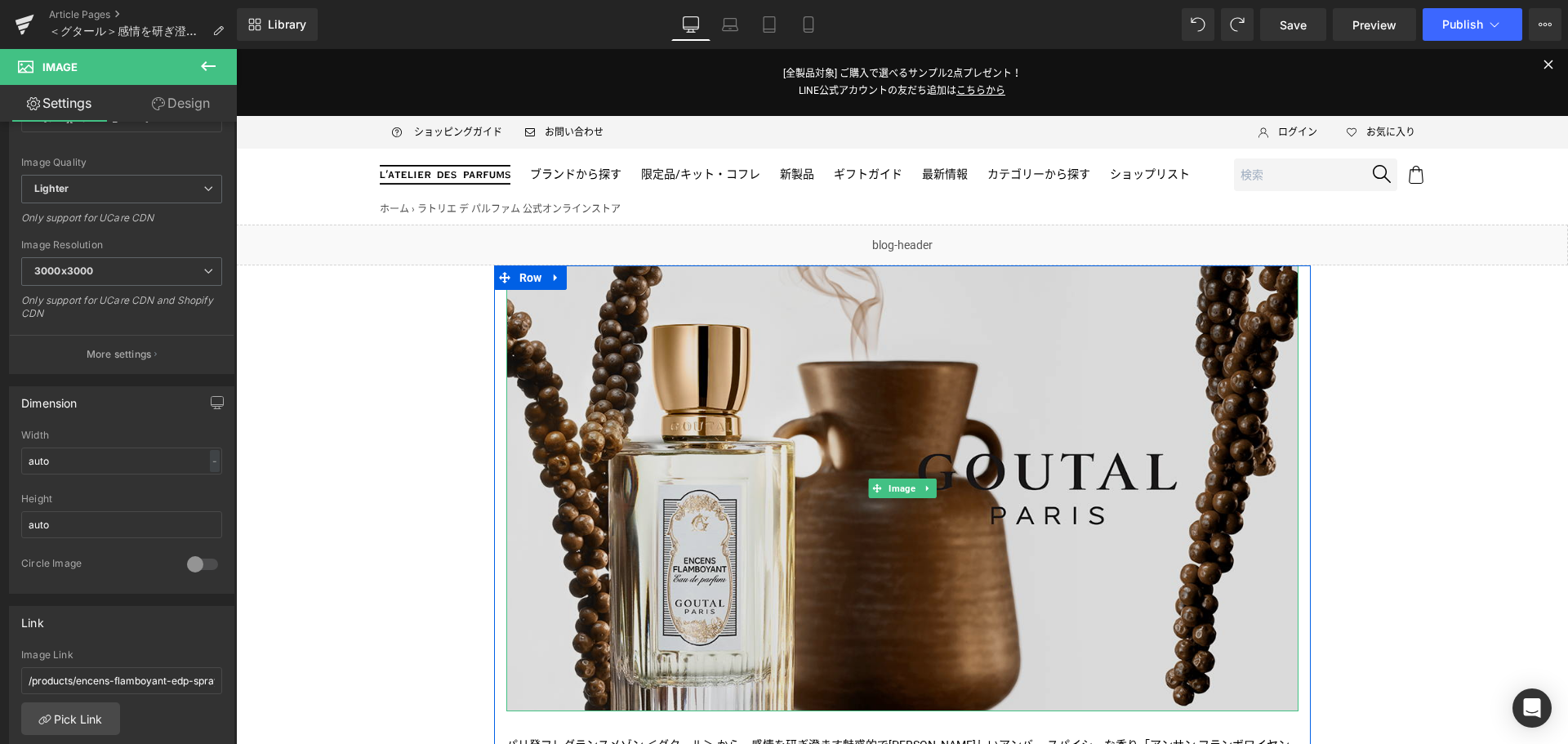
scroll to position [30, 0]
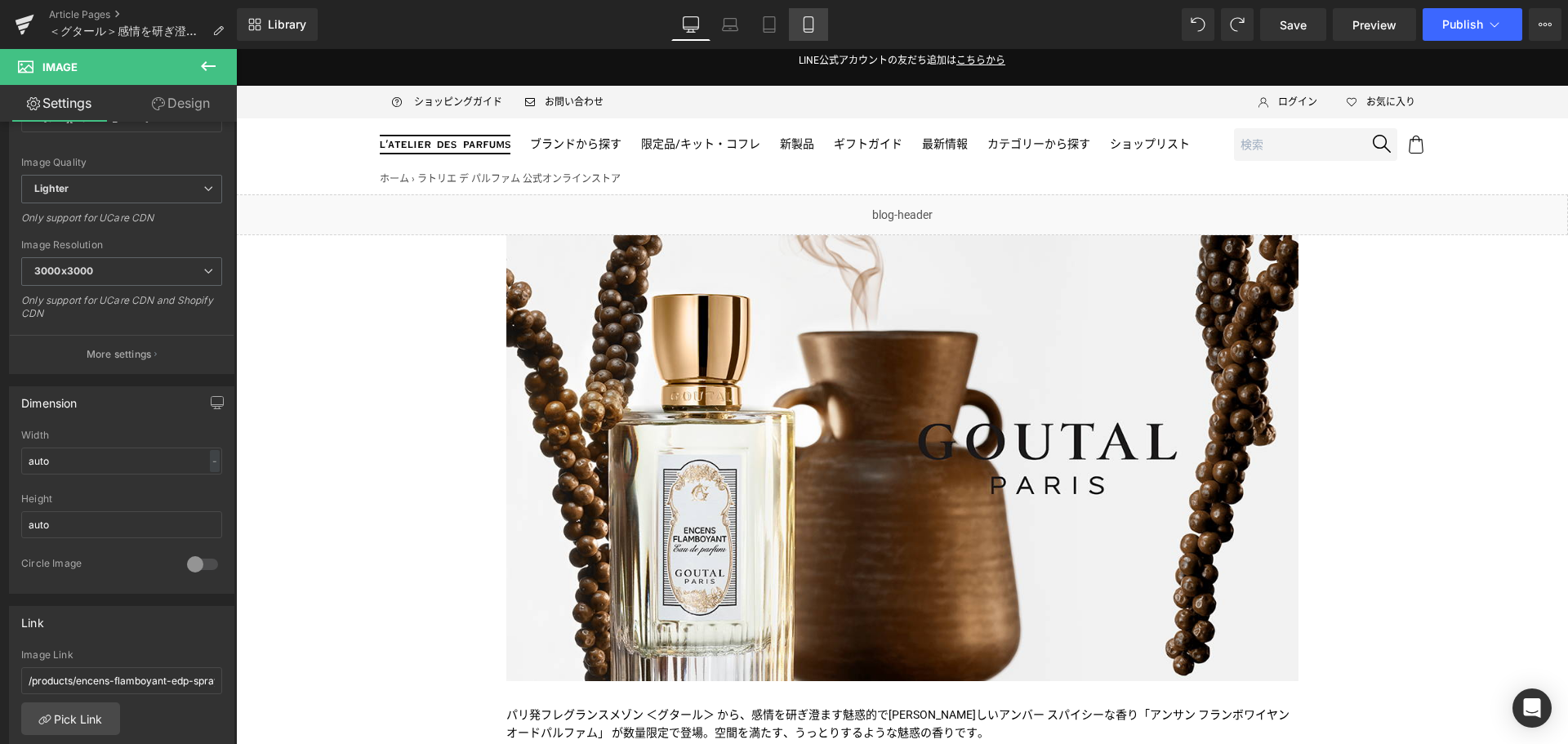
click at [815, 27] on icon at bounding box center [808, 24] width 16 height 16
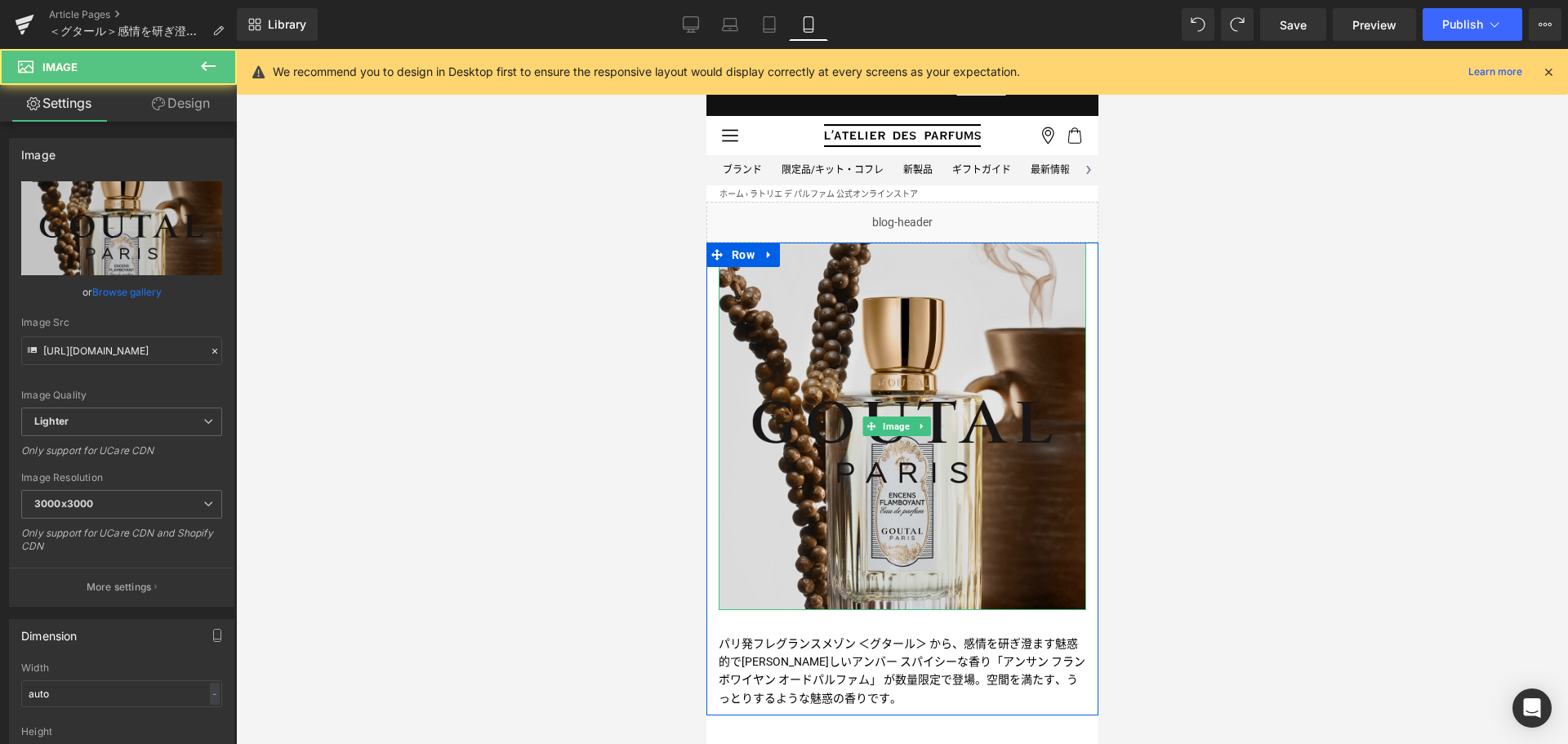
click at [837, 391] on img at bounding box center [901, 426] width 367 height 367
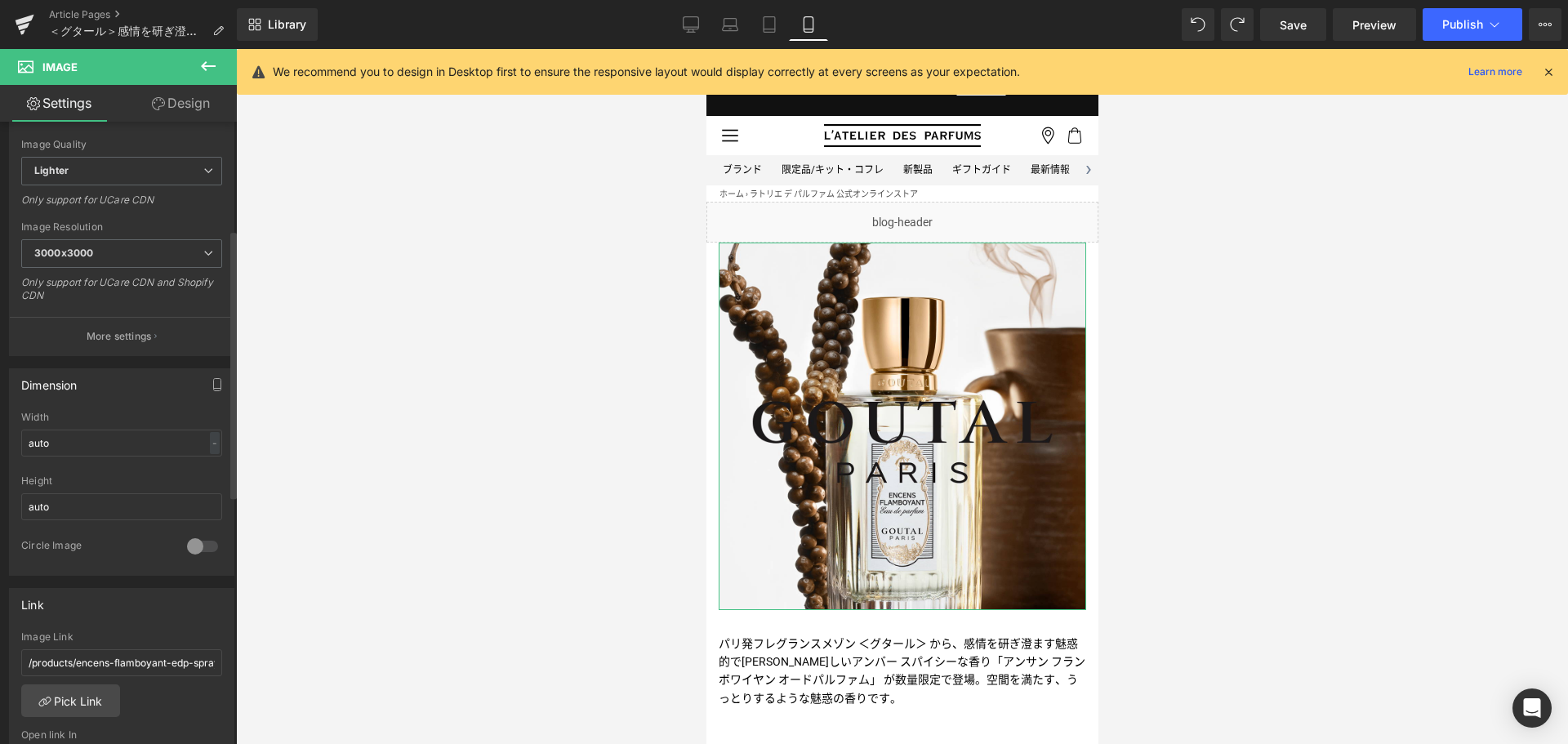
scroll to position [252, 0]
click at [701, 20] on link "Desktop" at bounding box center [690, 24] width 40 height 33
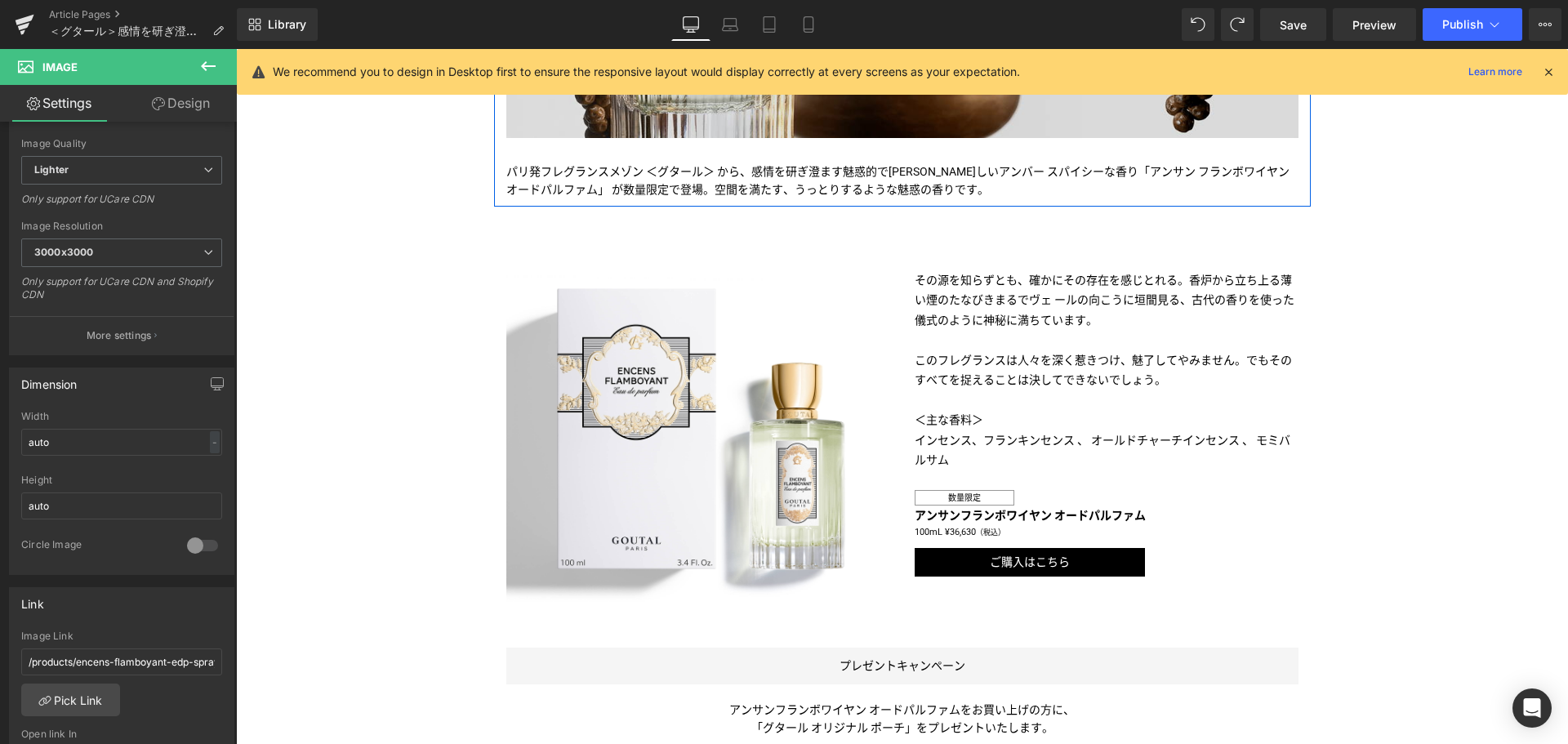
scroll to position [574, 0]
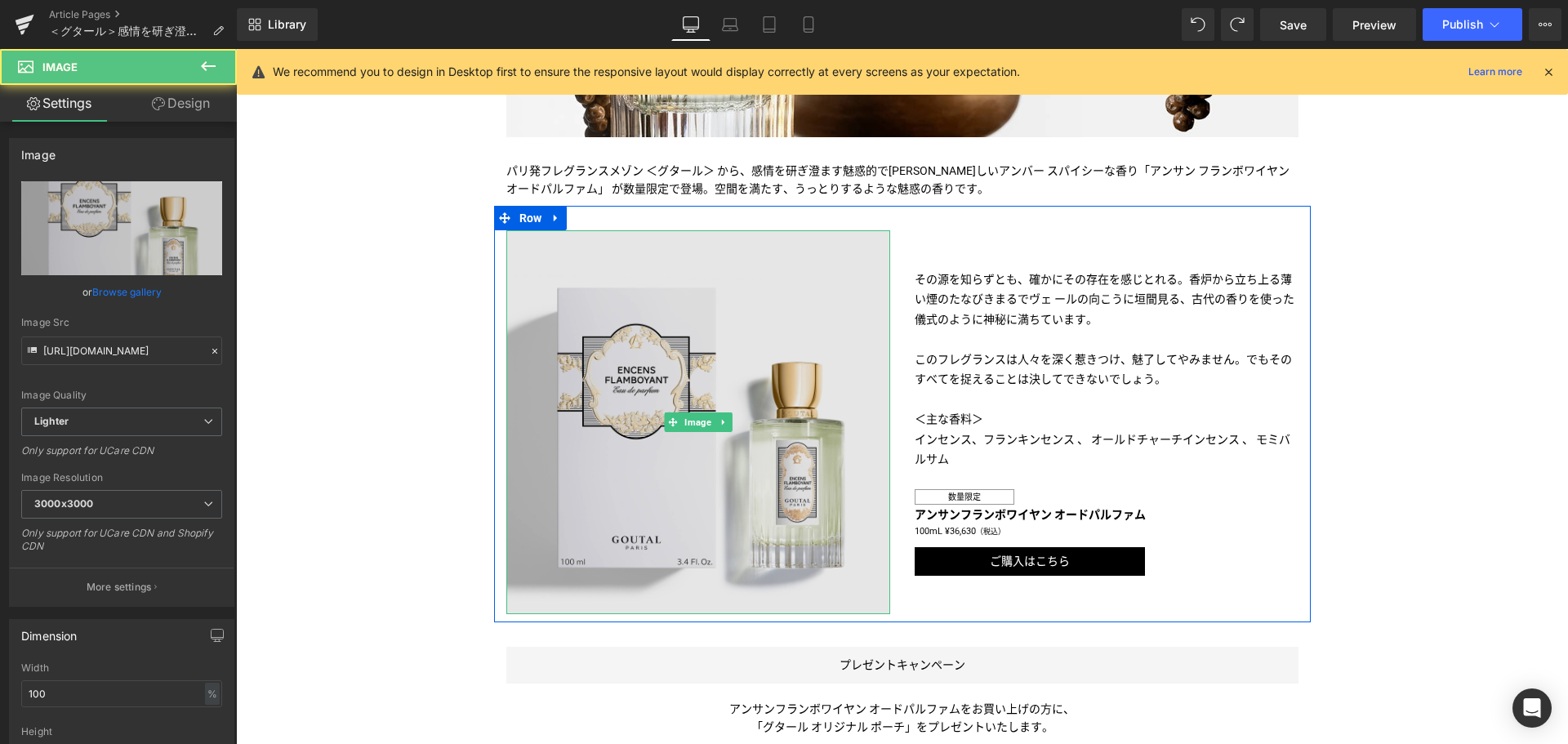
click at [719, 382] on img at bounding box center [698, 422] width 384 height 384
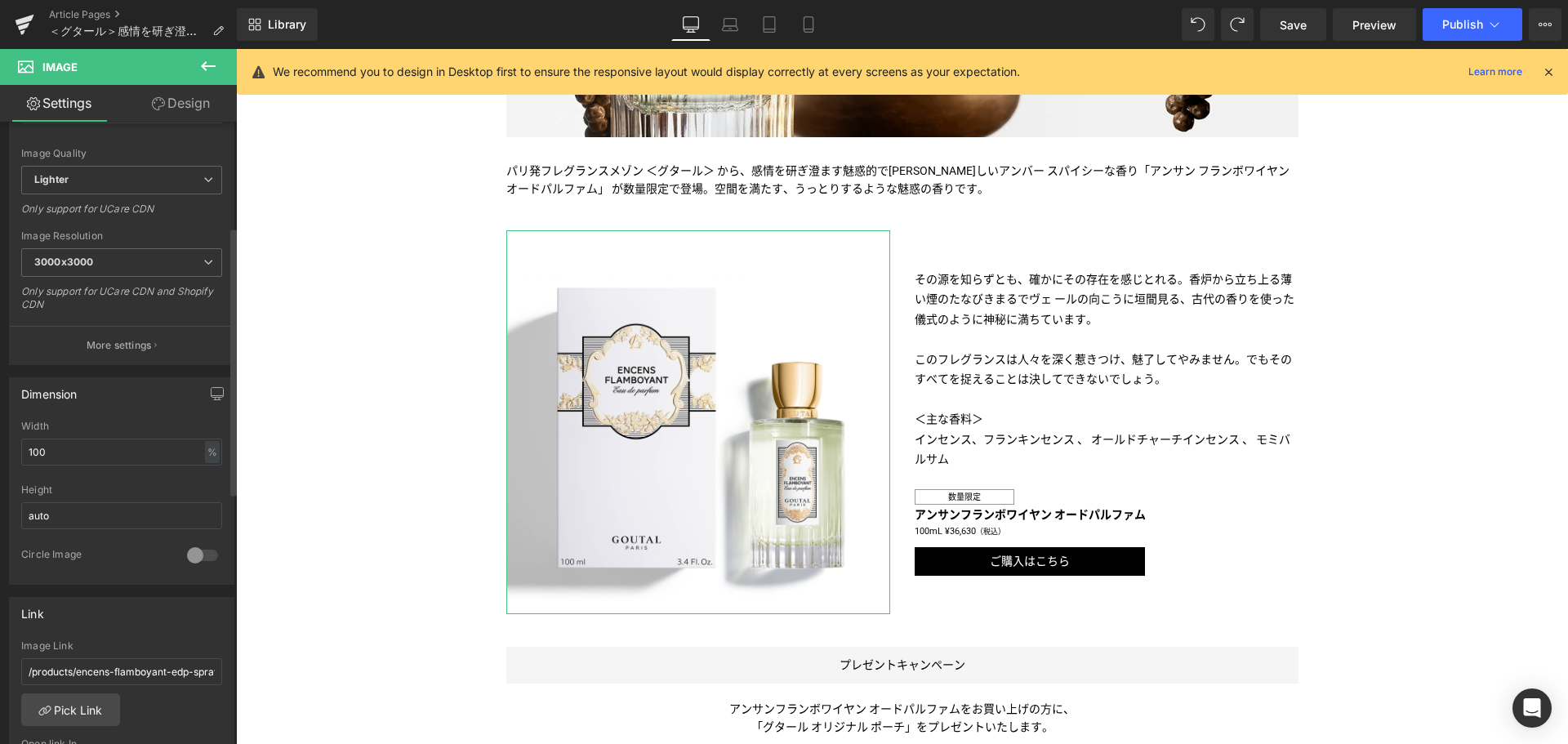
scroll to position [243, 0]
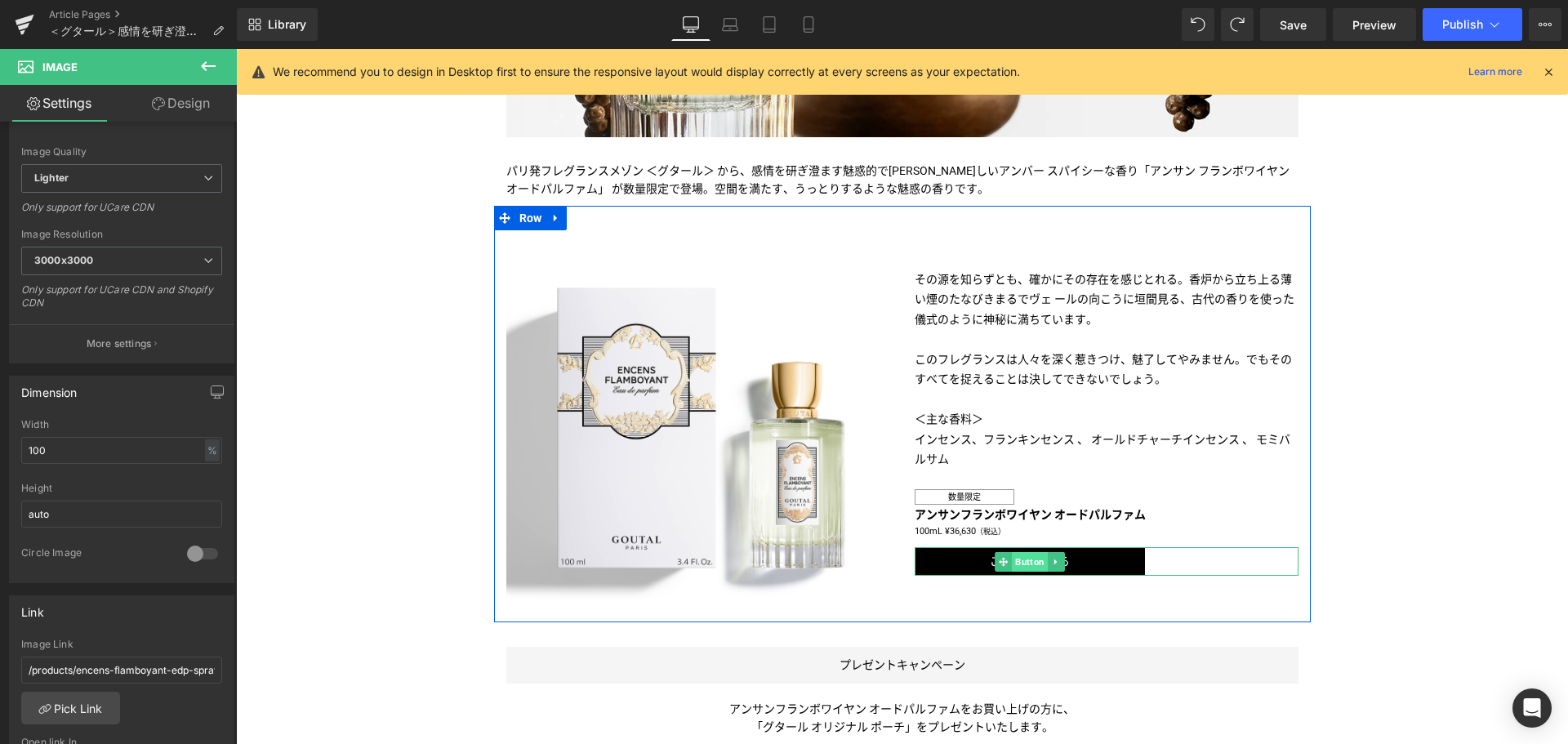
click at [1024, 556] on span "Button" at bounding box center [1029, 562] width 36 height 19
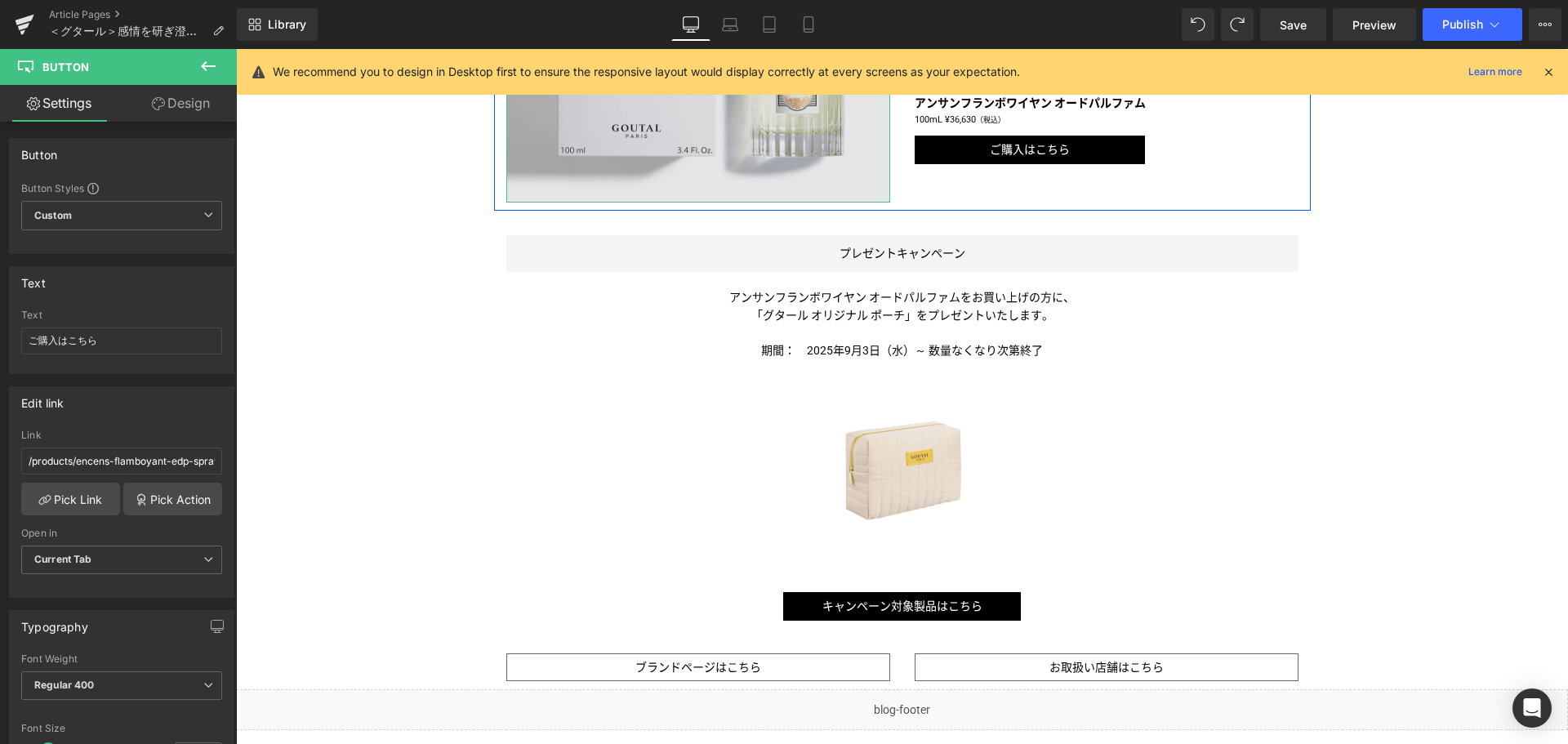
scroll to position [990, 0]
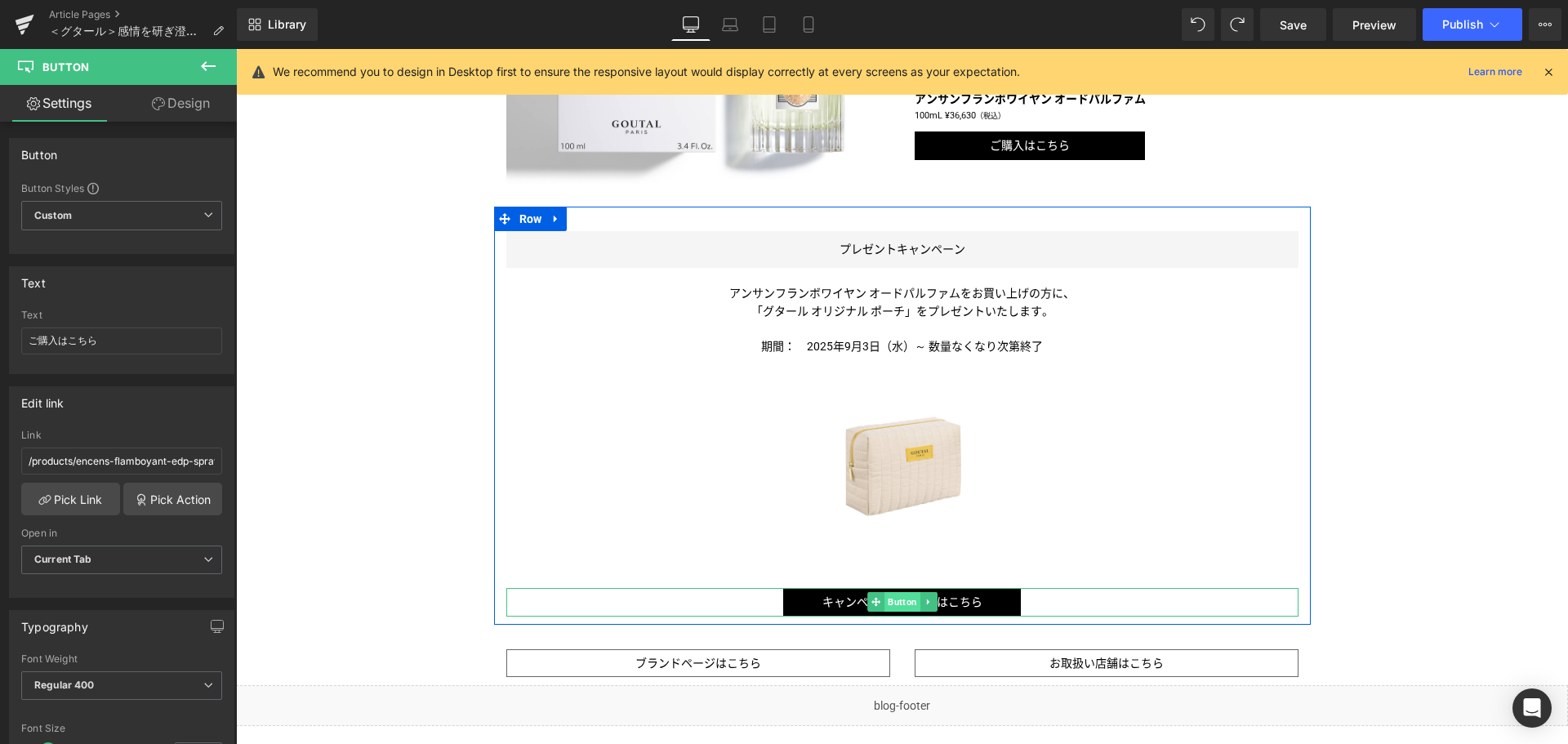
click at [892, 596] on span "Button" at bounding box center [902, 601] width 36 height 19
click at [890, 601] on span "Button" at bounding box center [902, 602] width 36 height 19
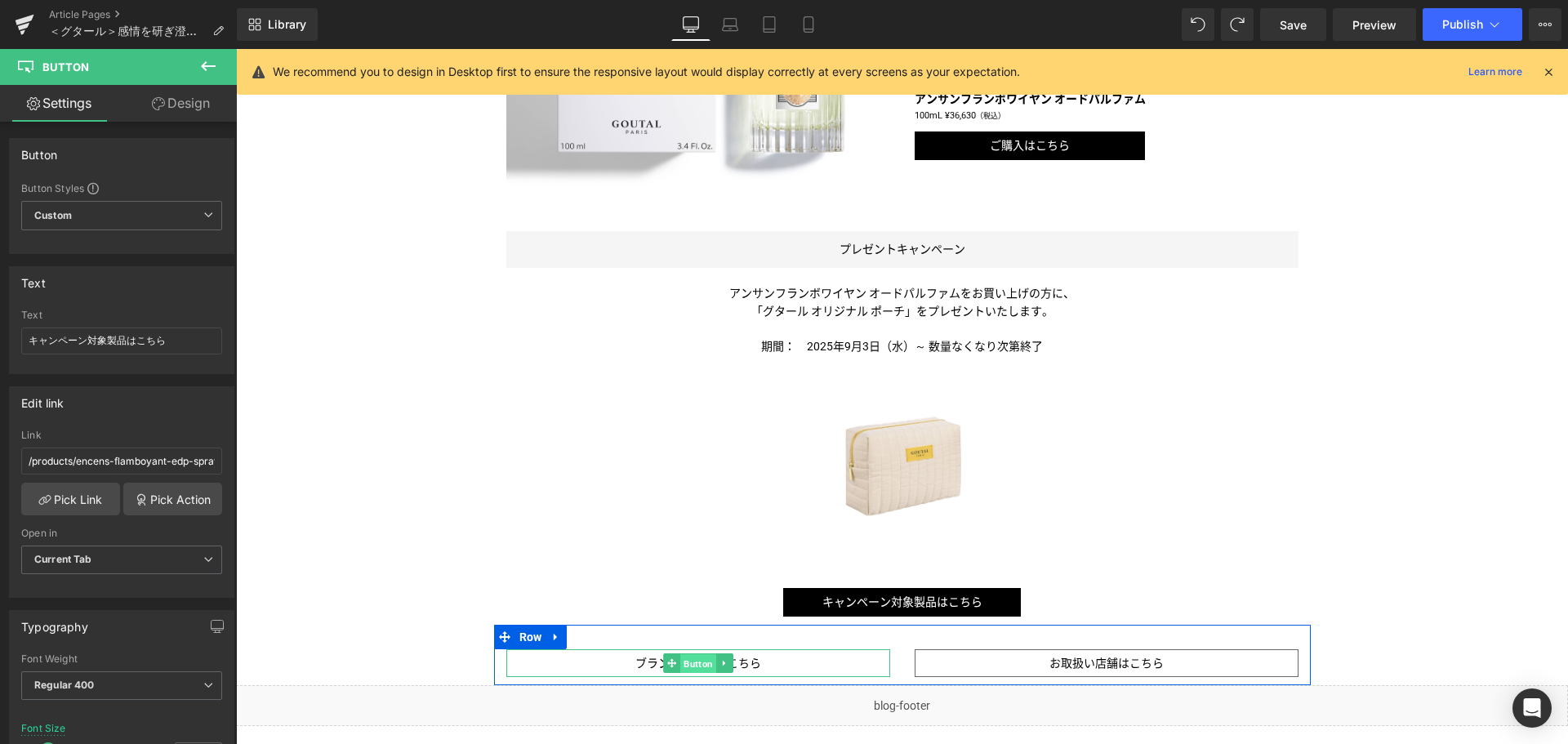
click at [699, 666] on span "Button" at bounding box center [698, 664] width 36 height 19
click at [1099, 661] on span "Button" at bounding box center [1105, 664] width 36 height 19
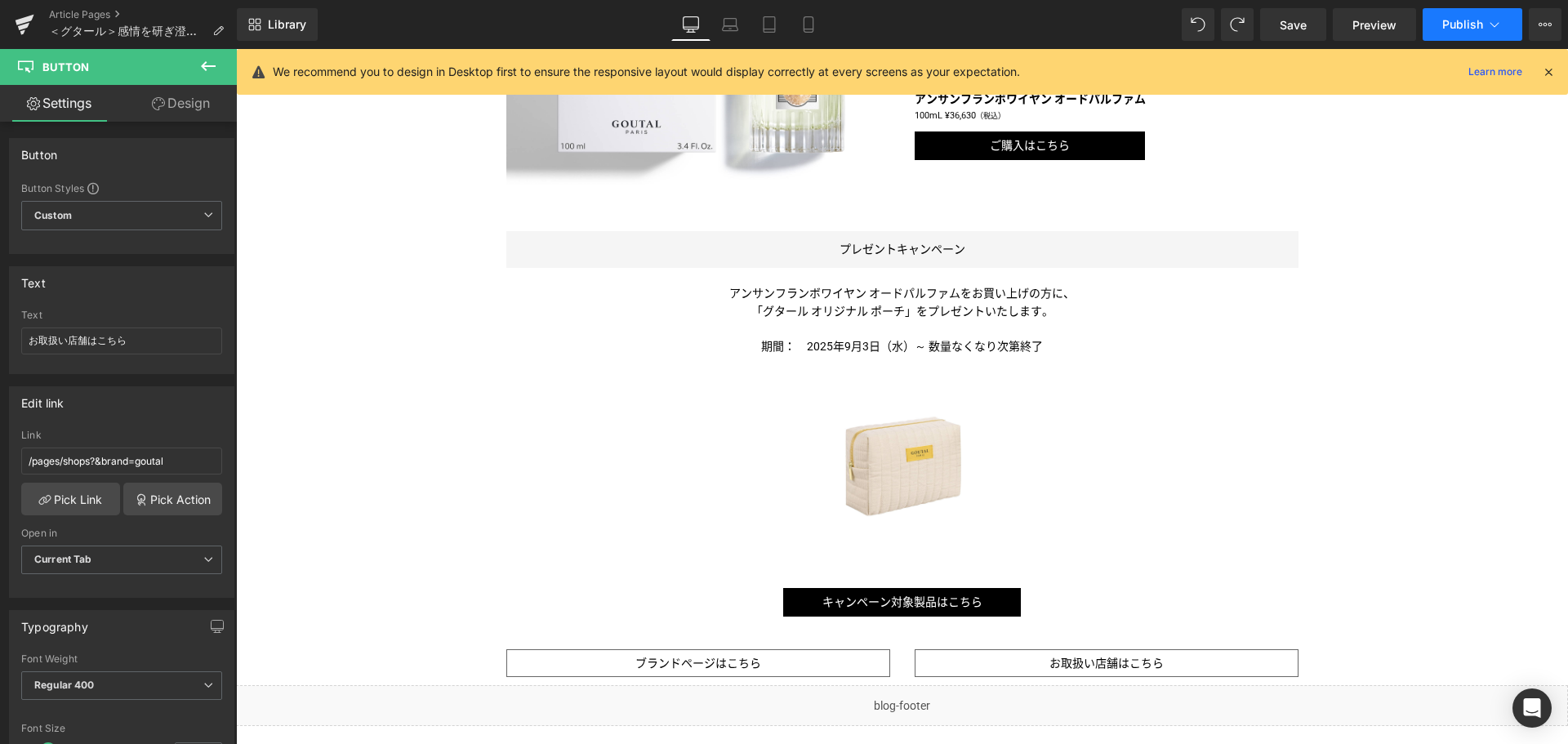
click at [1459, 14] on button "Publish" at bounding box center [1472, 24] width 99 height 33
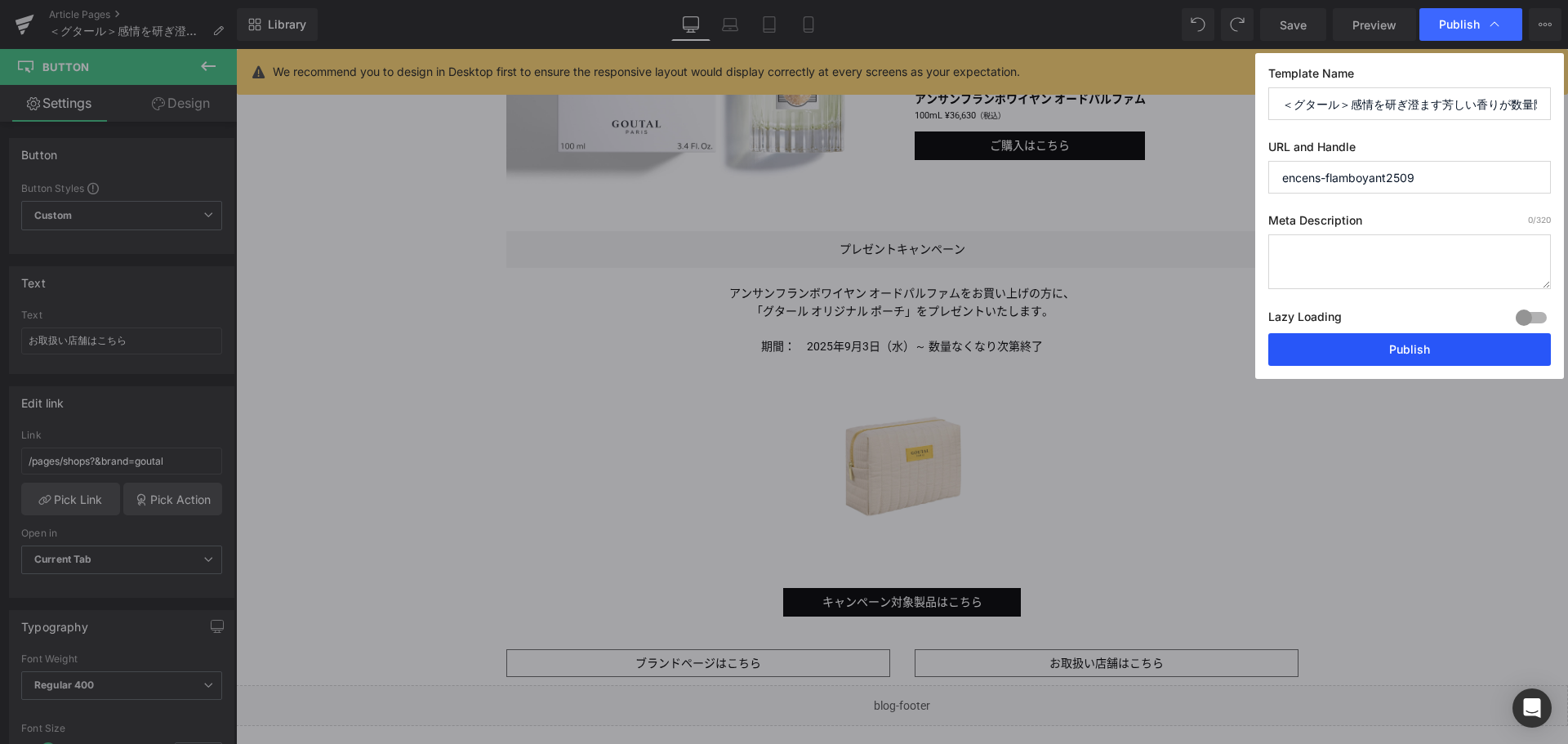
click at [1419, 339] on button "Publish" at bounding box center [1409, 350] width 282 height 33
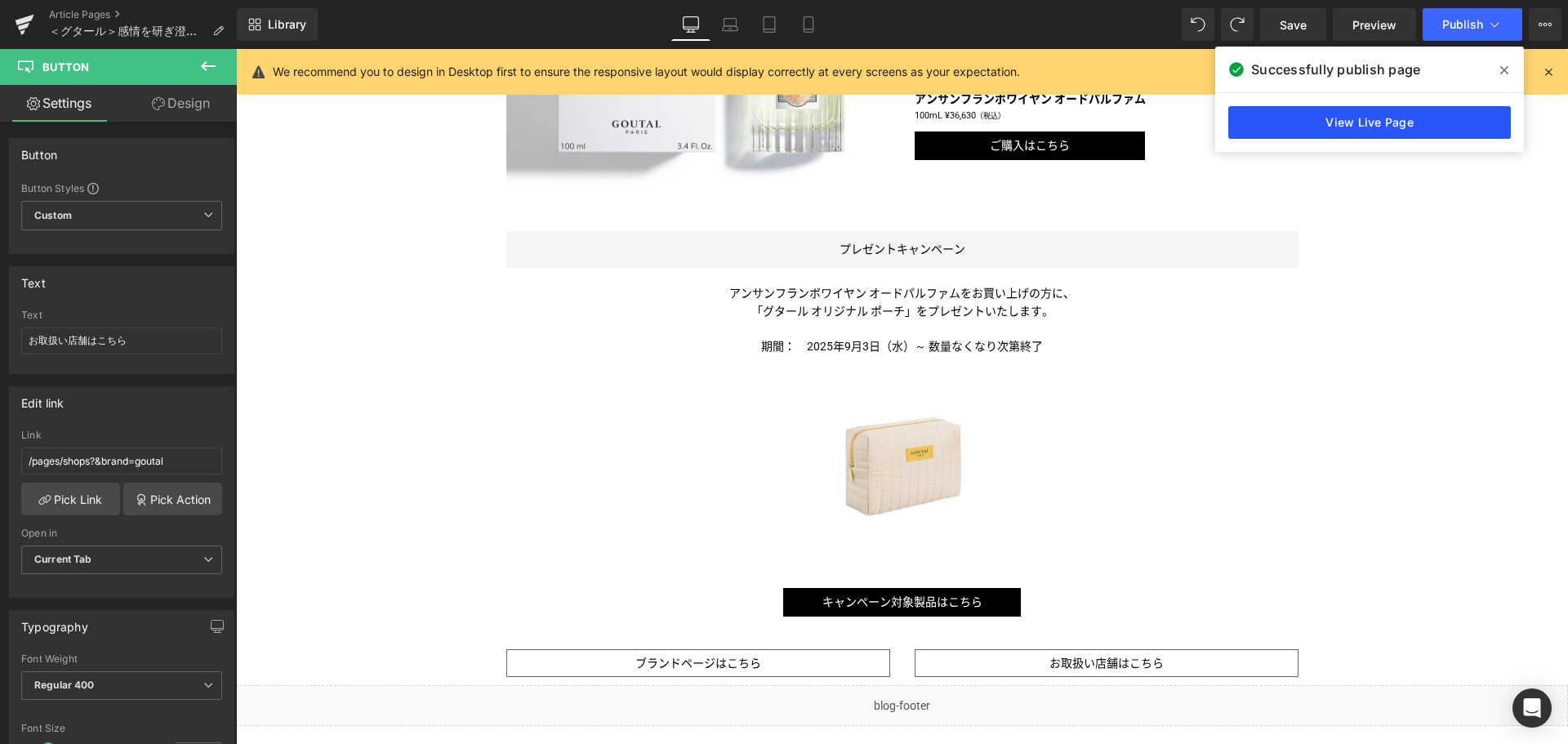
click at [1396, 119] on link "View Live Page" at bounding box center [1369, 122] width 282 height 33
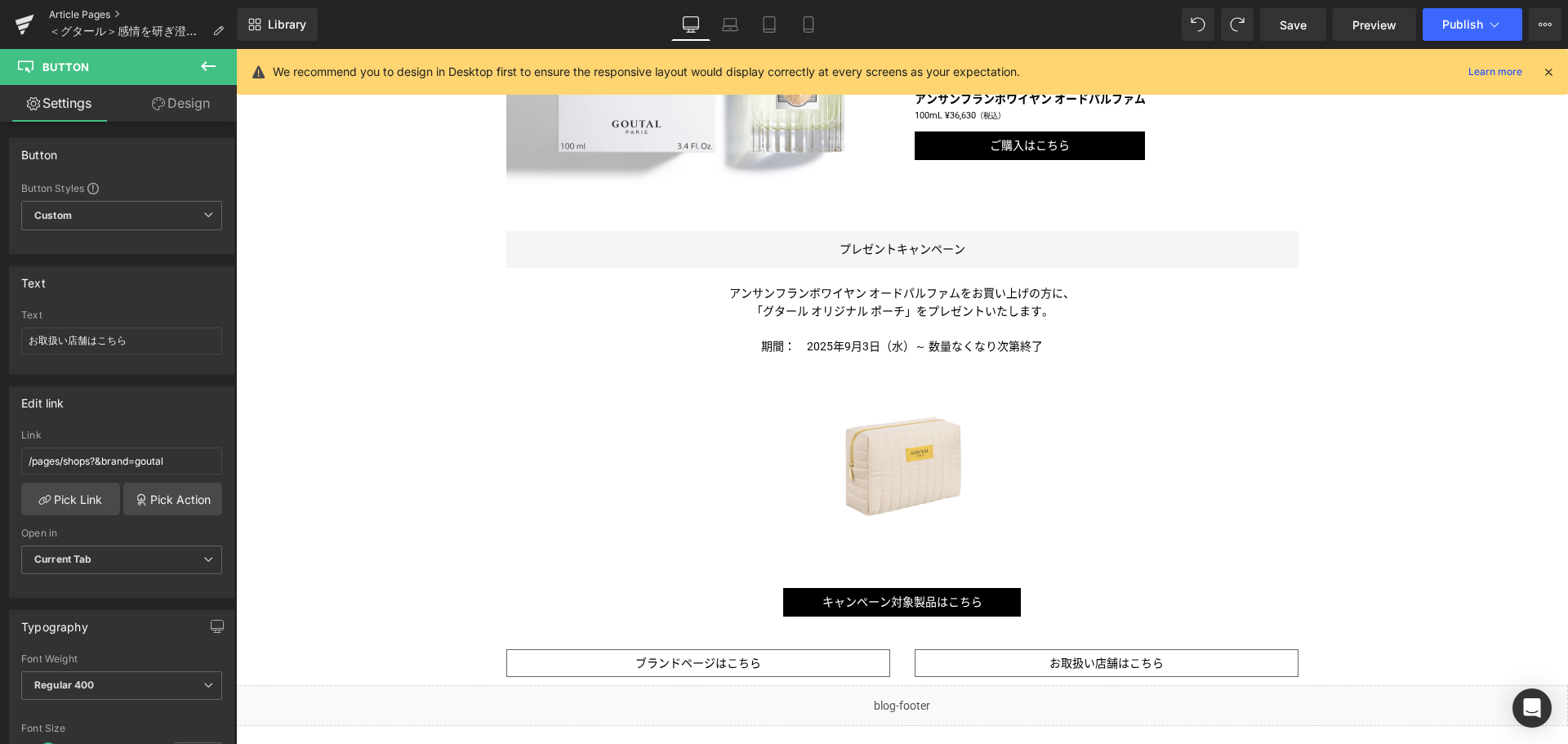
click at [72, 12] on link "Article Pages" at bounding box center [143, 14] width 188 height 13
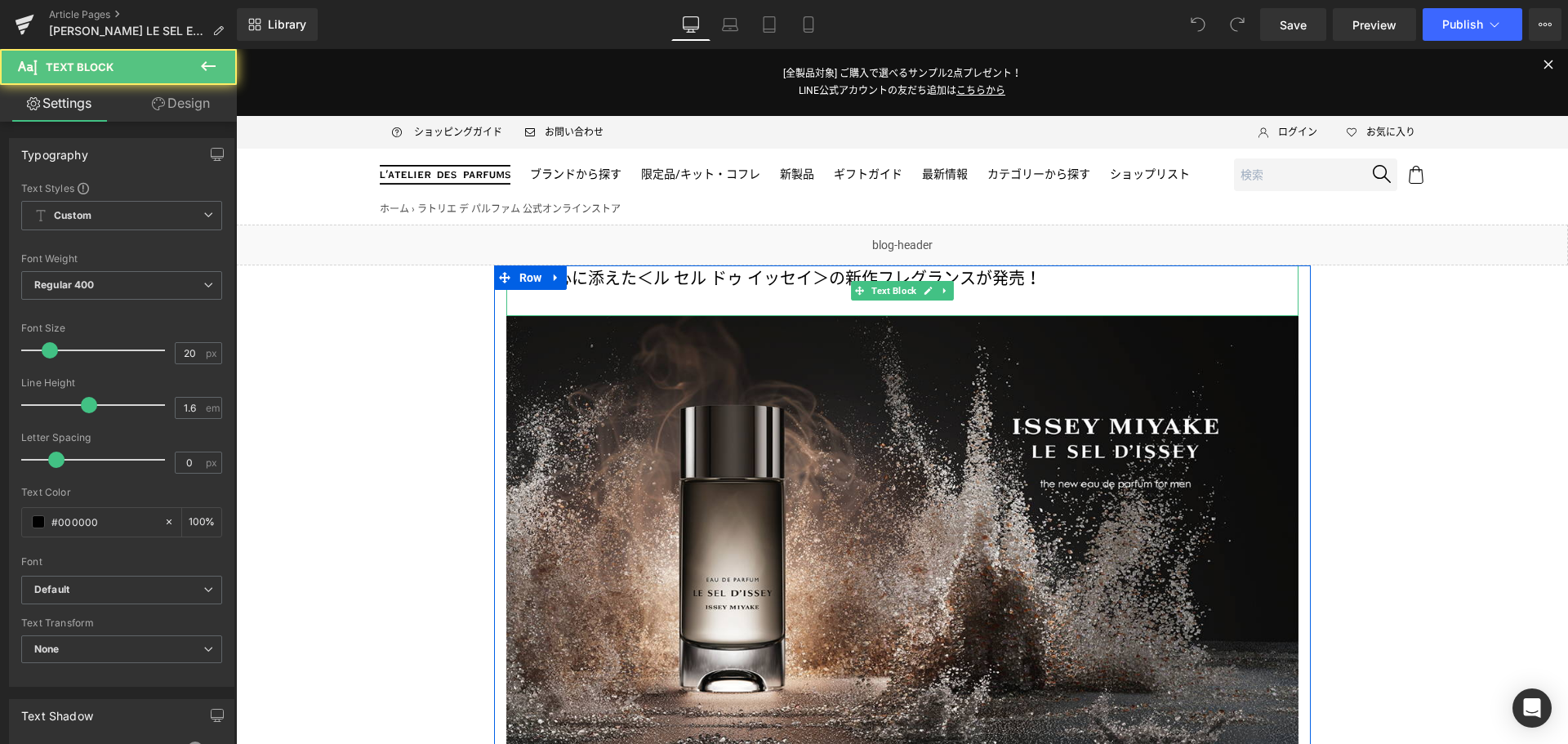
click at [630, 290] on p "塩を中心に添えた＜ル セル ドゥ イッセイ＞の新作フレグランスが発売！" at bounding box center [902, 278] width 792 height 26
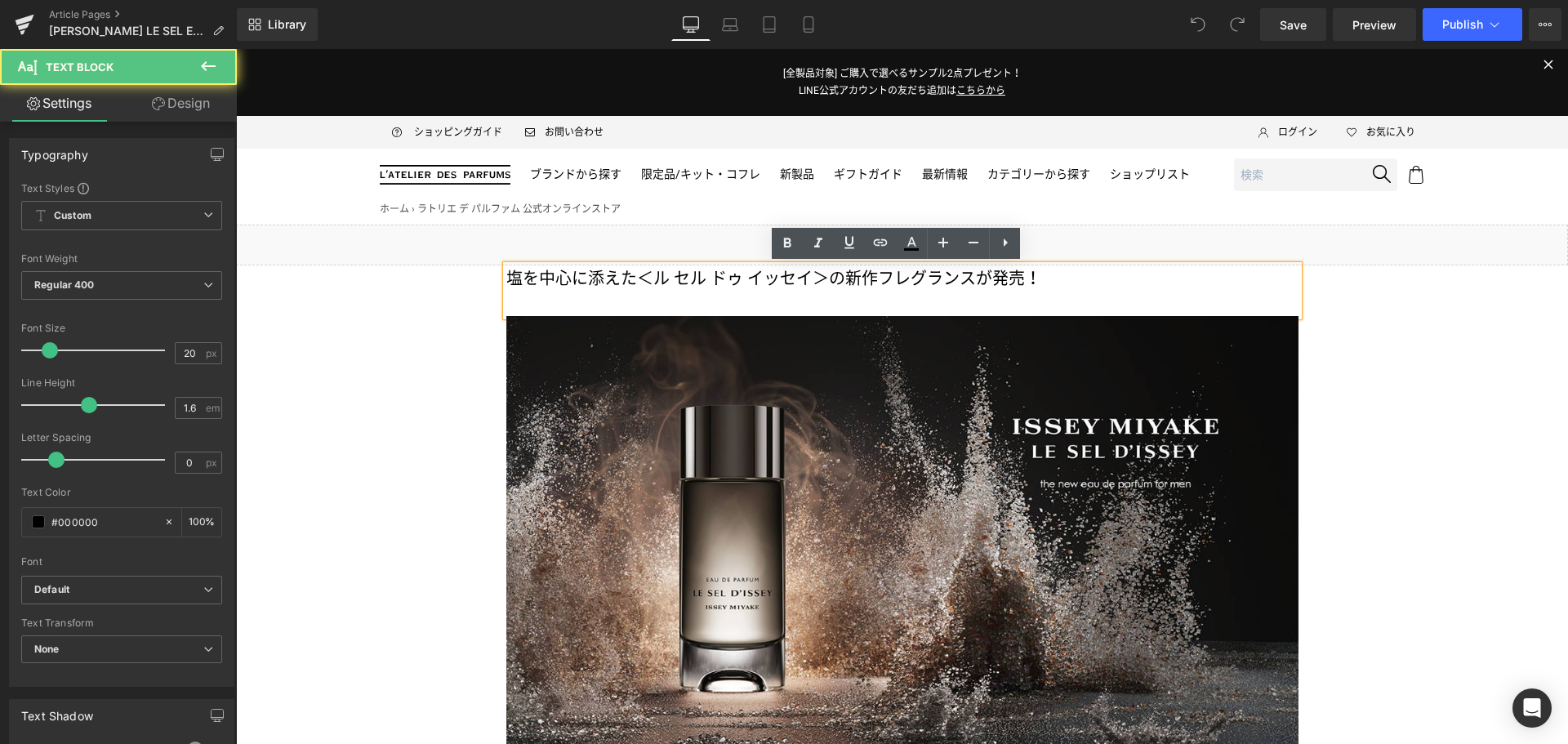
click at [629, 266] on p "塩を中心に添えた＜ル セル ドゥ イッセイ＞の新作フレグランスが発売！" at bounding box center [902, 278] width 792 height 26
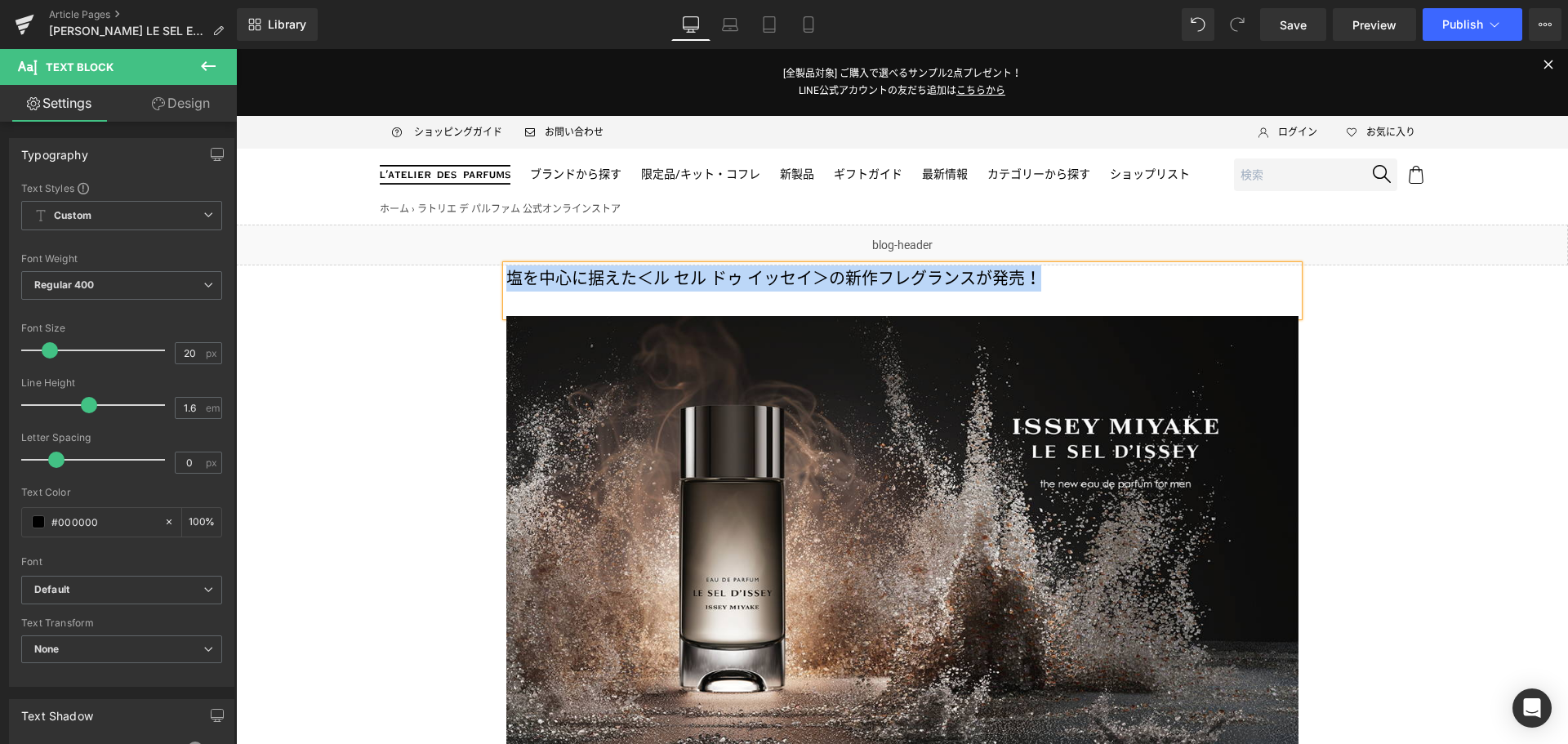
drag, startPoint x: 1054, startPoint y: 273, endPoint x: 507, endPoint y: 283, distance: 547.1
click at [507, 283] on p "塩を中心に据えた＜ル セル ドゥ イッセイ＞の新作フレグランスが発売！" at bounding box center [902, 278] width 792 height 26
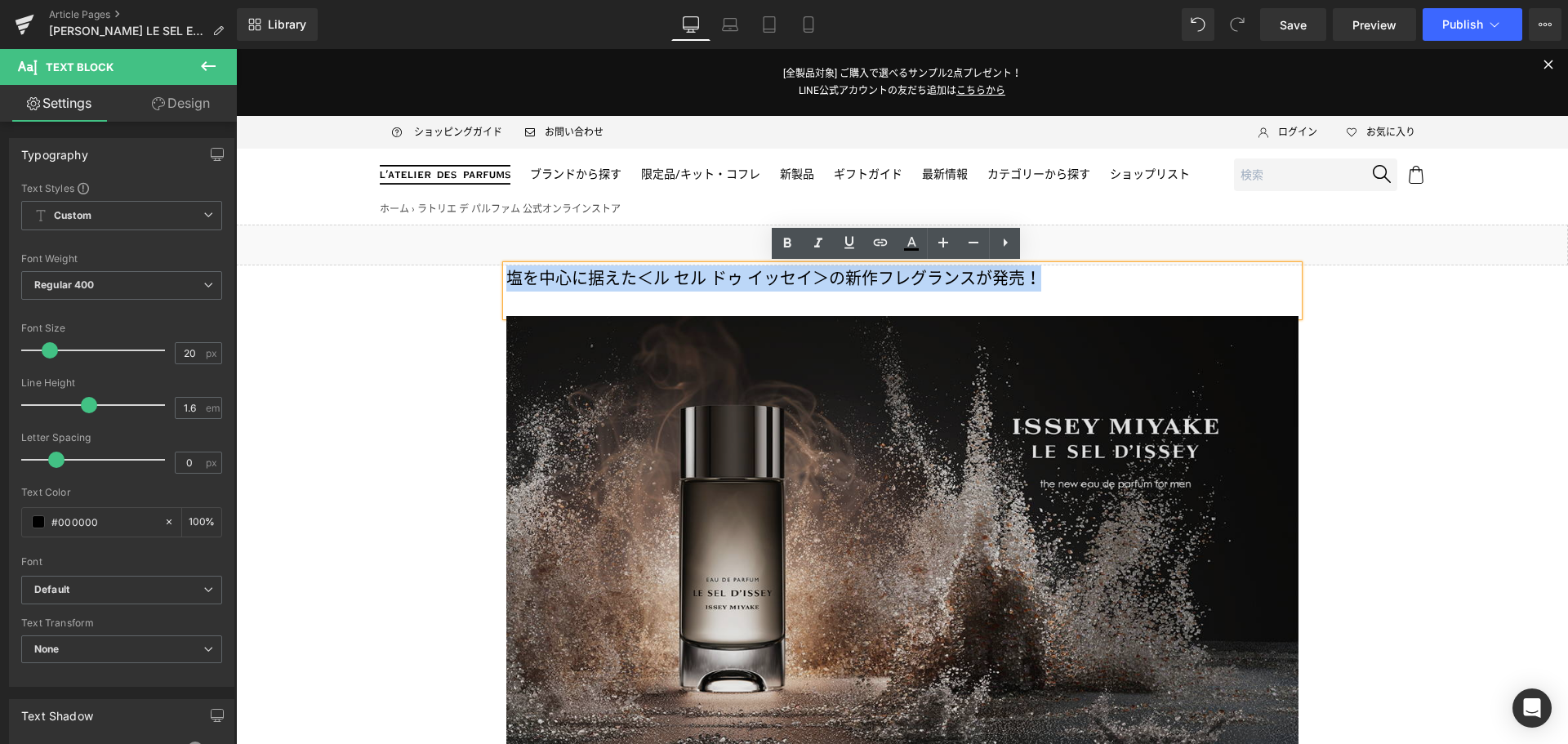
copy p "塩を中心に据えた＜ル セル ドゥ イッセイ＞の新作フレグランスが発売！"
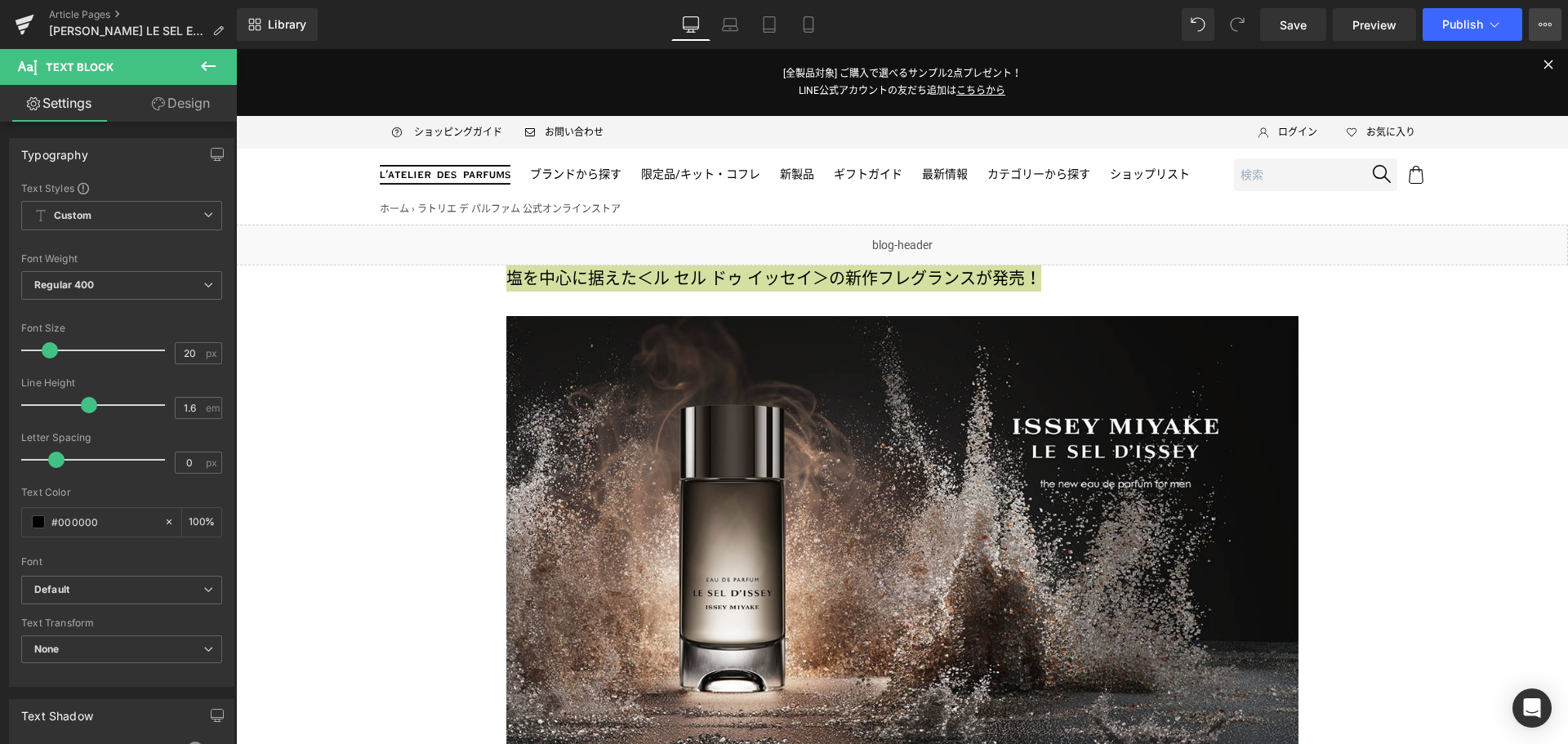
click at [1546, 26] on icon at bounding box center [1545, 24] width 4 height 3
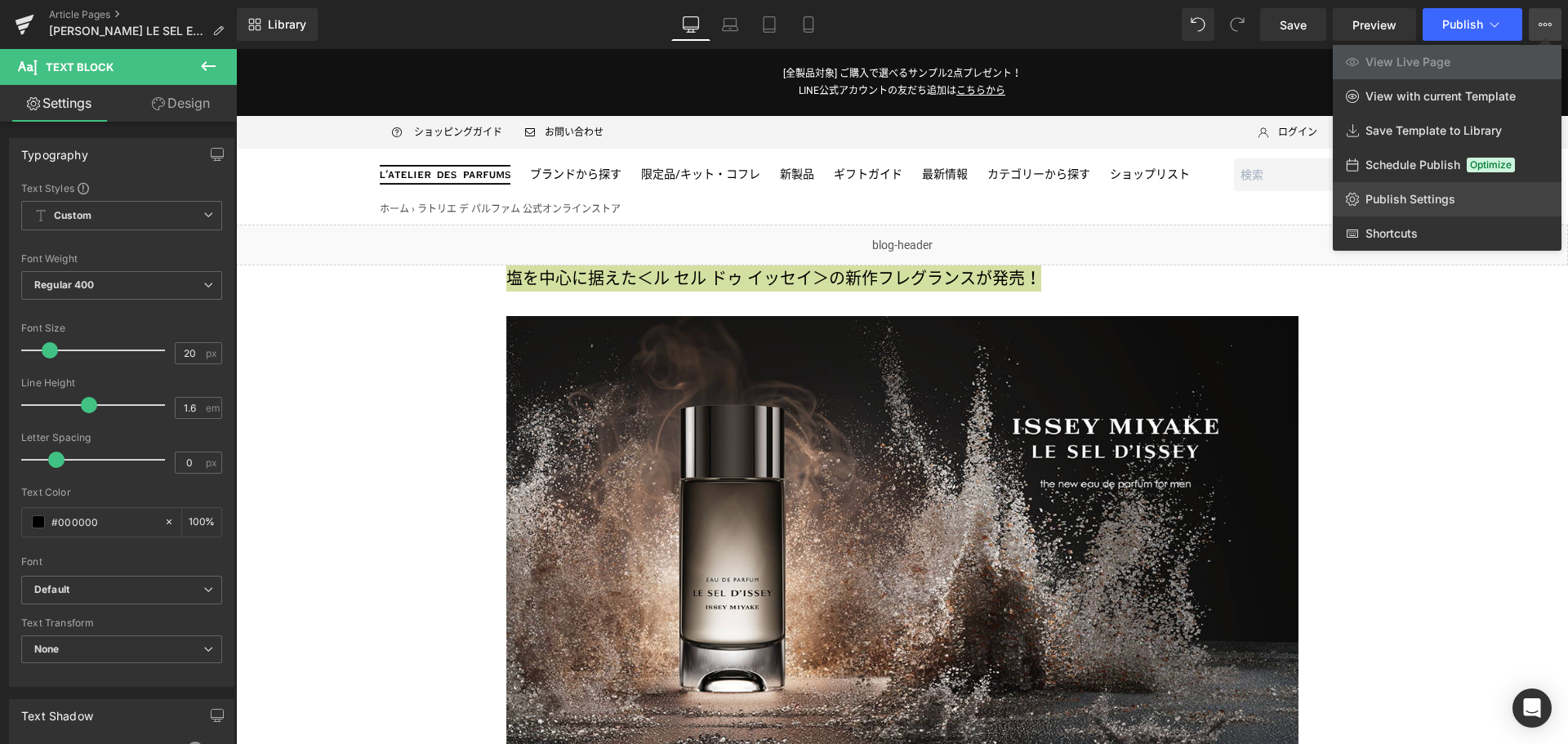
click at [1466, 191] on link "Publish Settings" at bounding box center [1447, 199] width 228 height 35
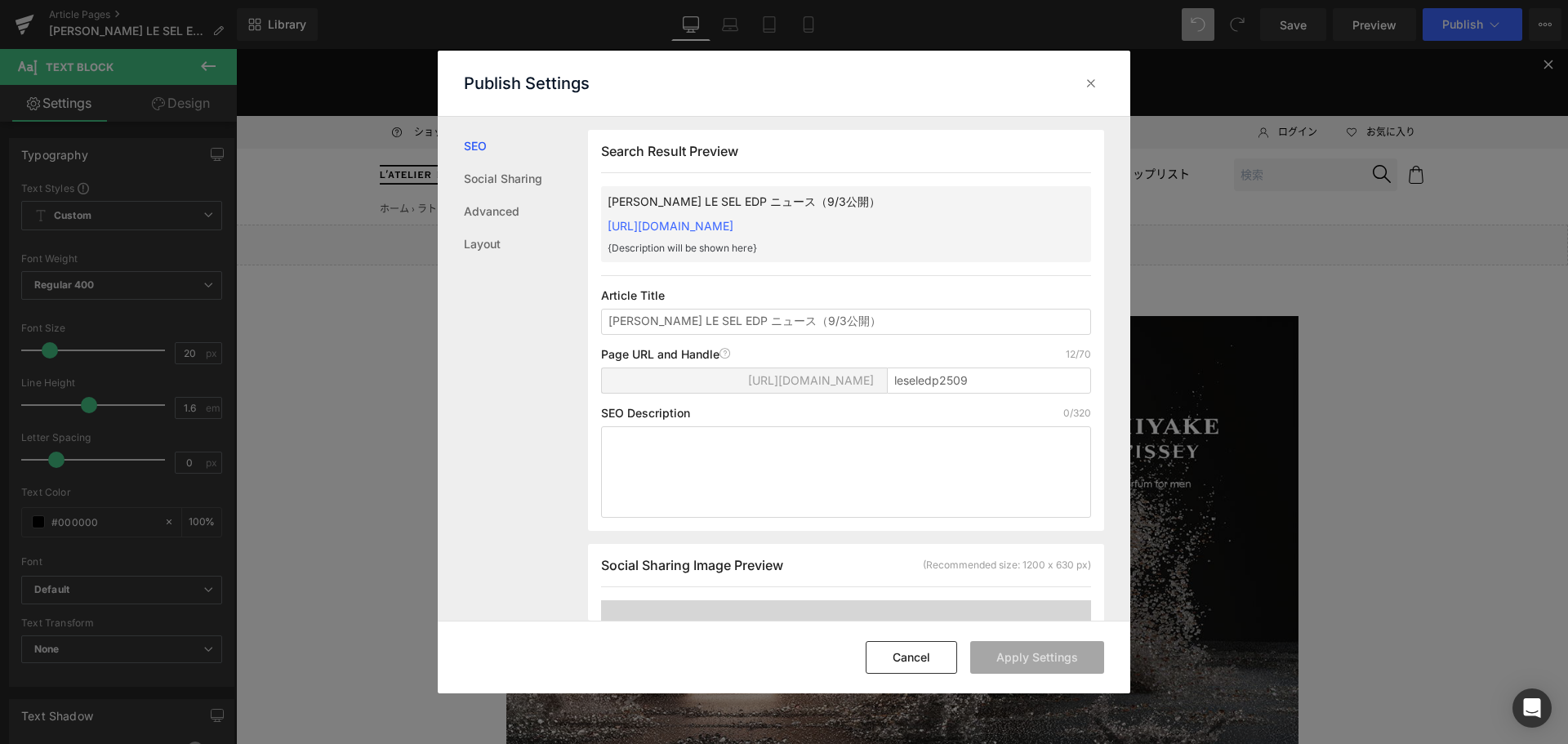
scroll to position [1, 0]
type input "塩を中心に据えた＜ル セル ドゥ イッセイ＞の新作フレグランスが発売！"
click at [1029, 384] on input "leseledp2509" at bounding box center [989, 379] width 204 height 26
click at [1036, 652] on button "Apply Settings" at bounding box center [1037, 657] width 134 height 33
click at [1090, 84] on icon at bounding box center [1090, 83] width 16 height 16
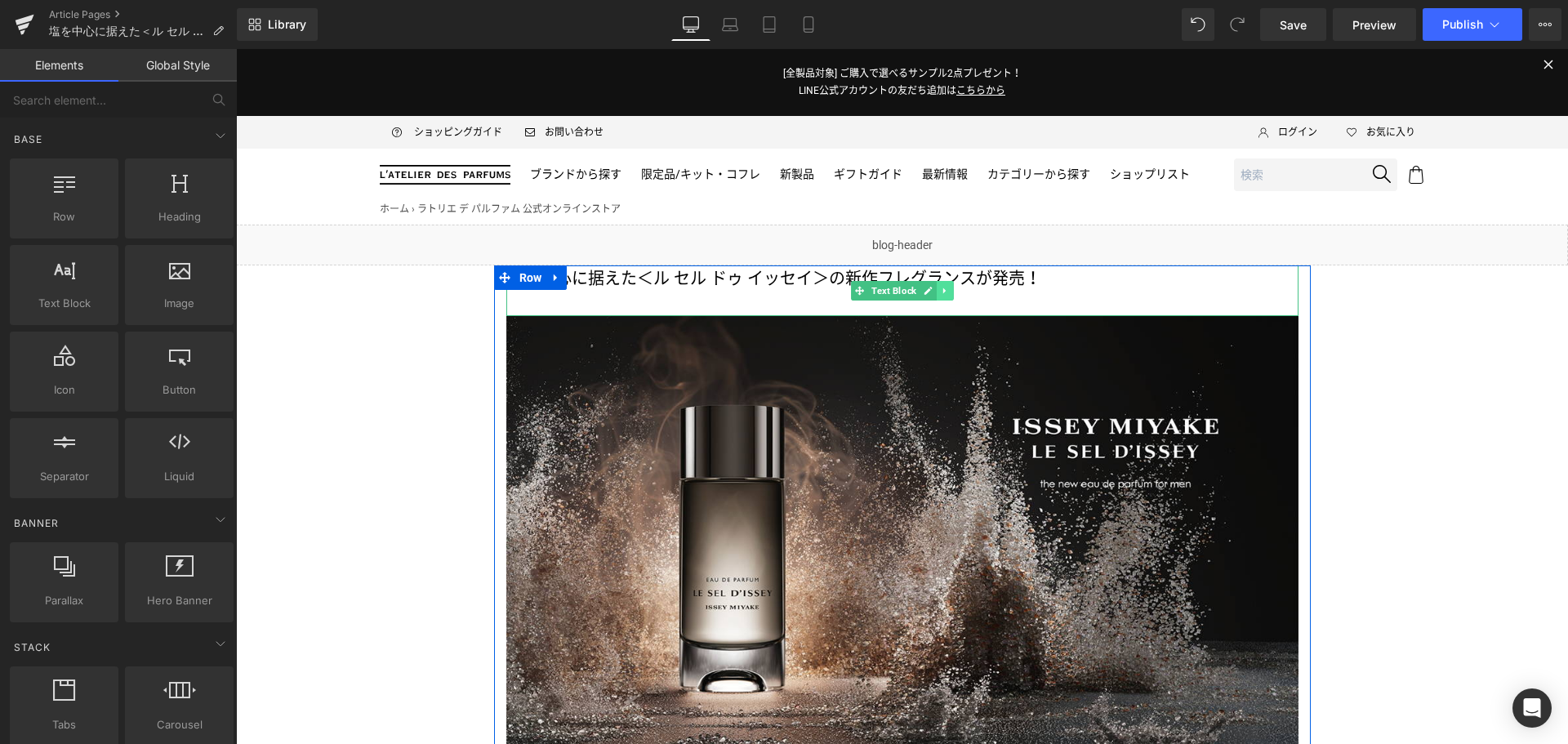
click at [943, 291] on icon at bounding box center [943, 291] width 3 height 6
click at [949, 291] on icon at bounding box center [953, 290] width 9 height 9
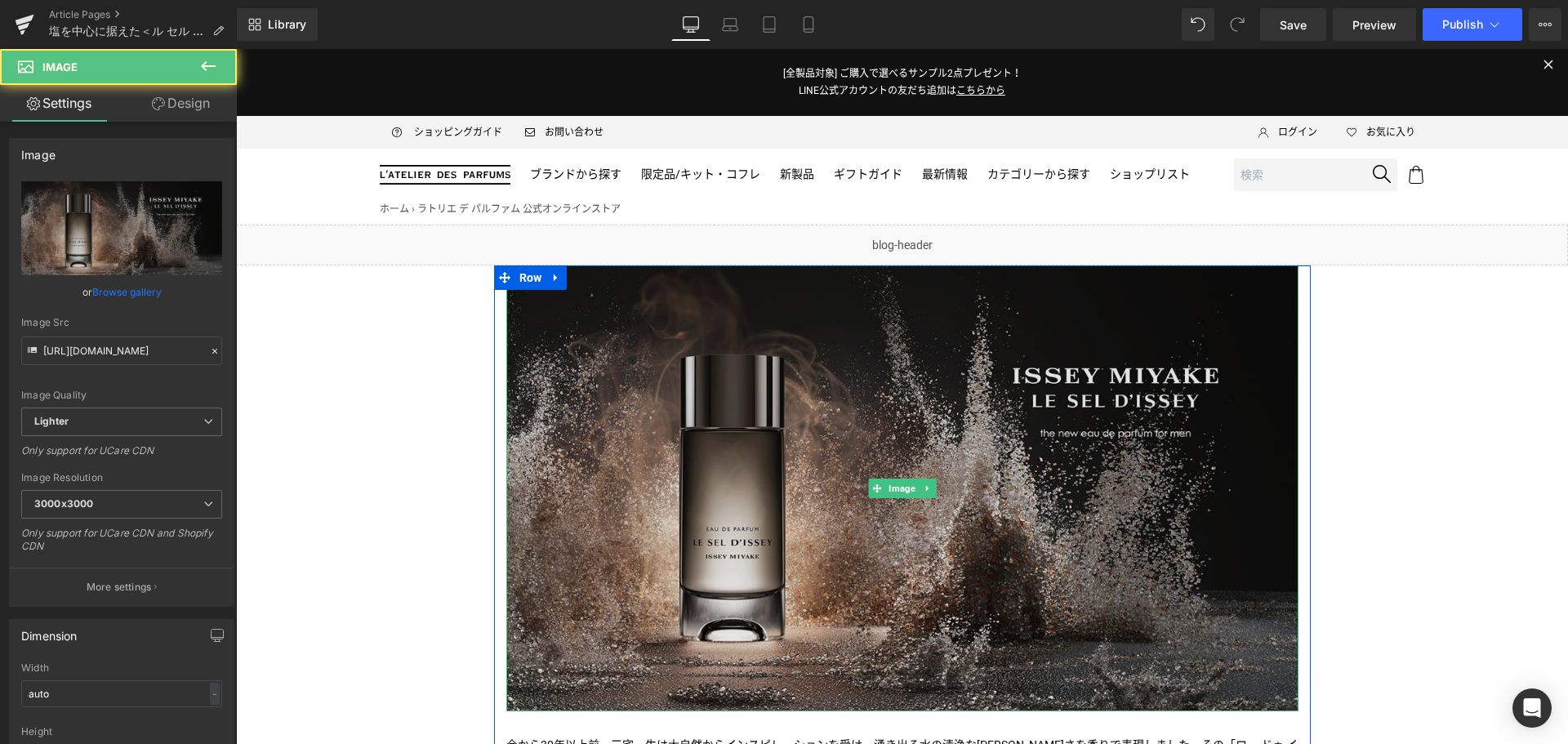
click at [930, 371] on img at bounding box center [902, 488] width 792 height 446
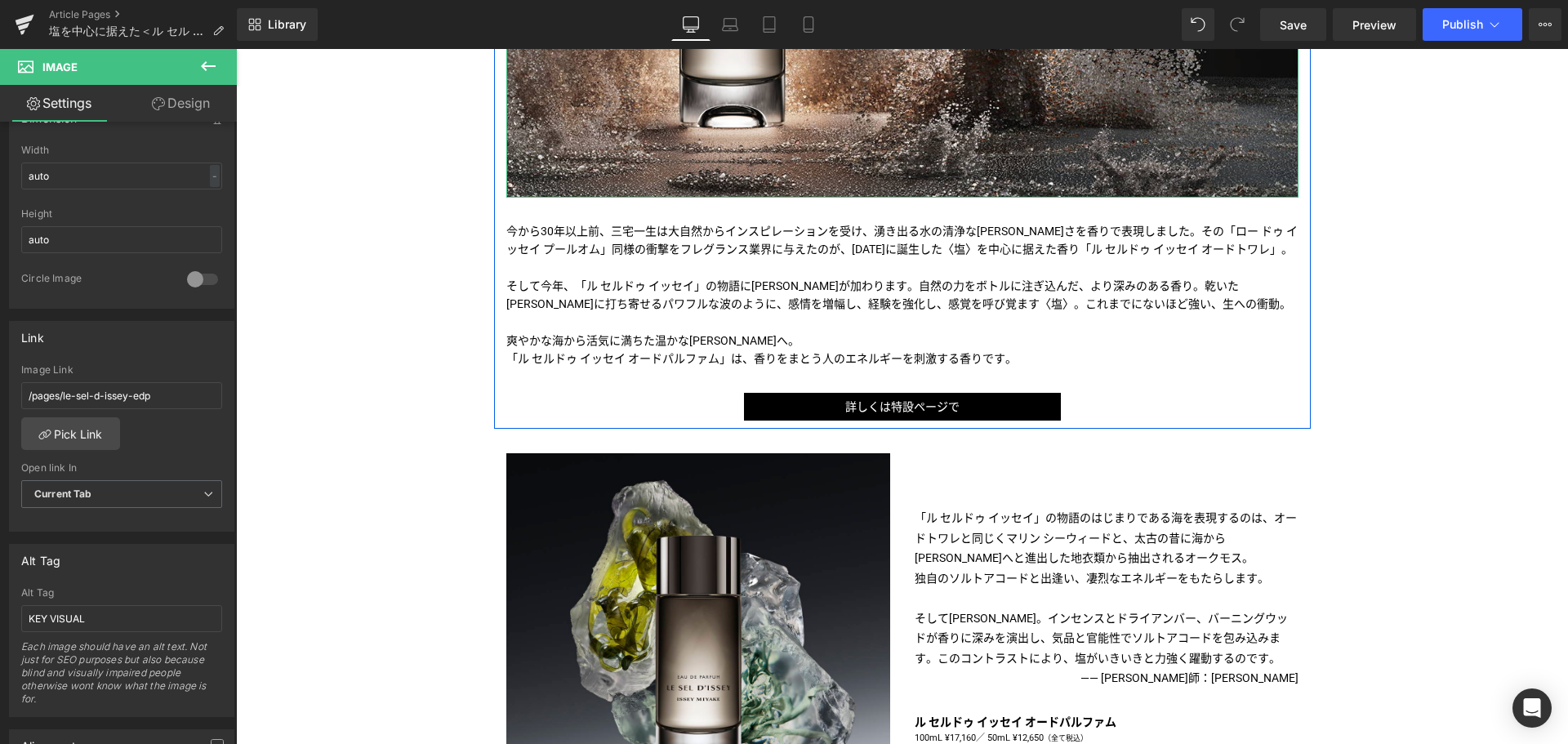
scroll to position [521, 0]
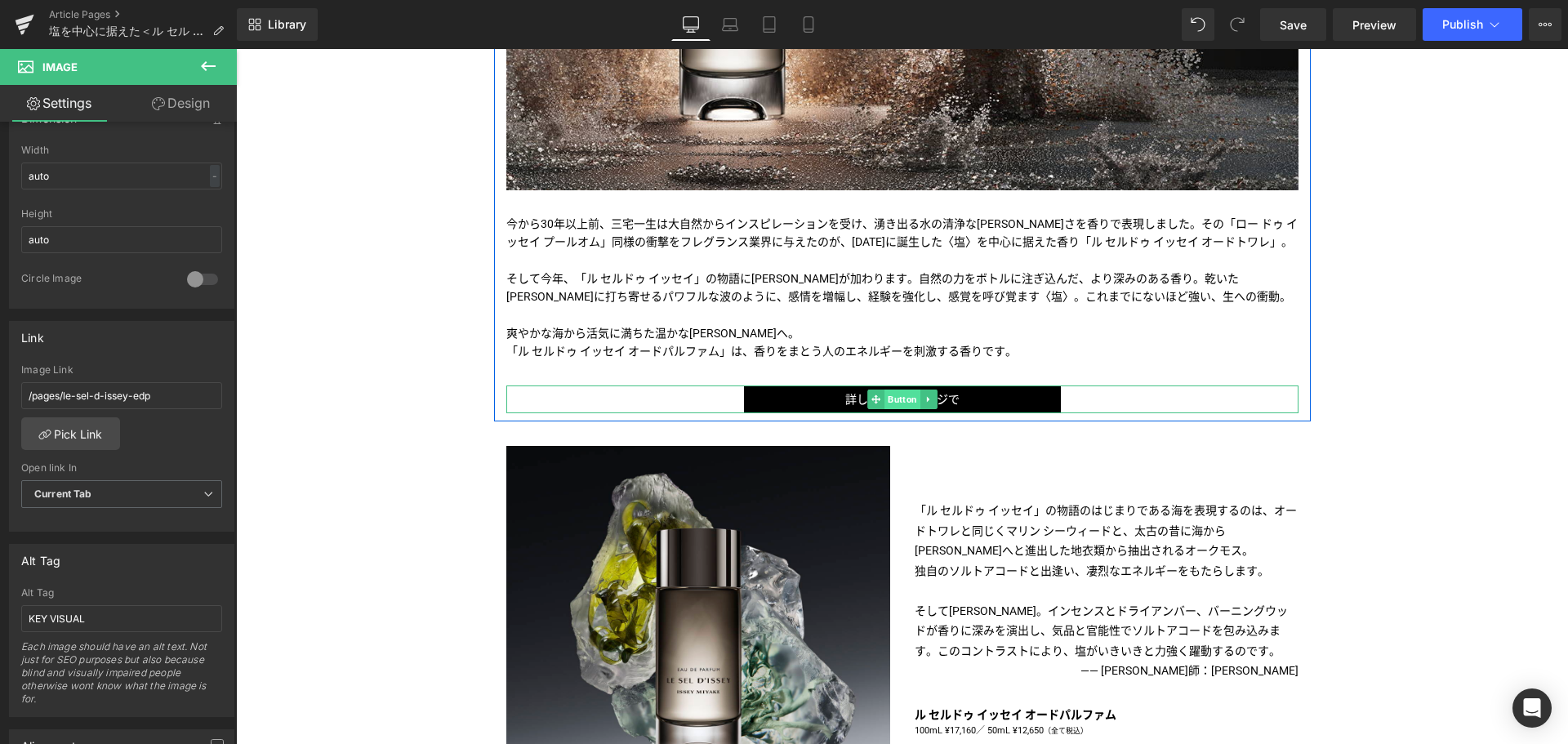
click at [885, 398] on span "Button" at bounding box center [902, 399] width 36 height 19
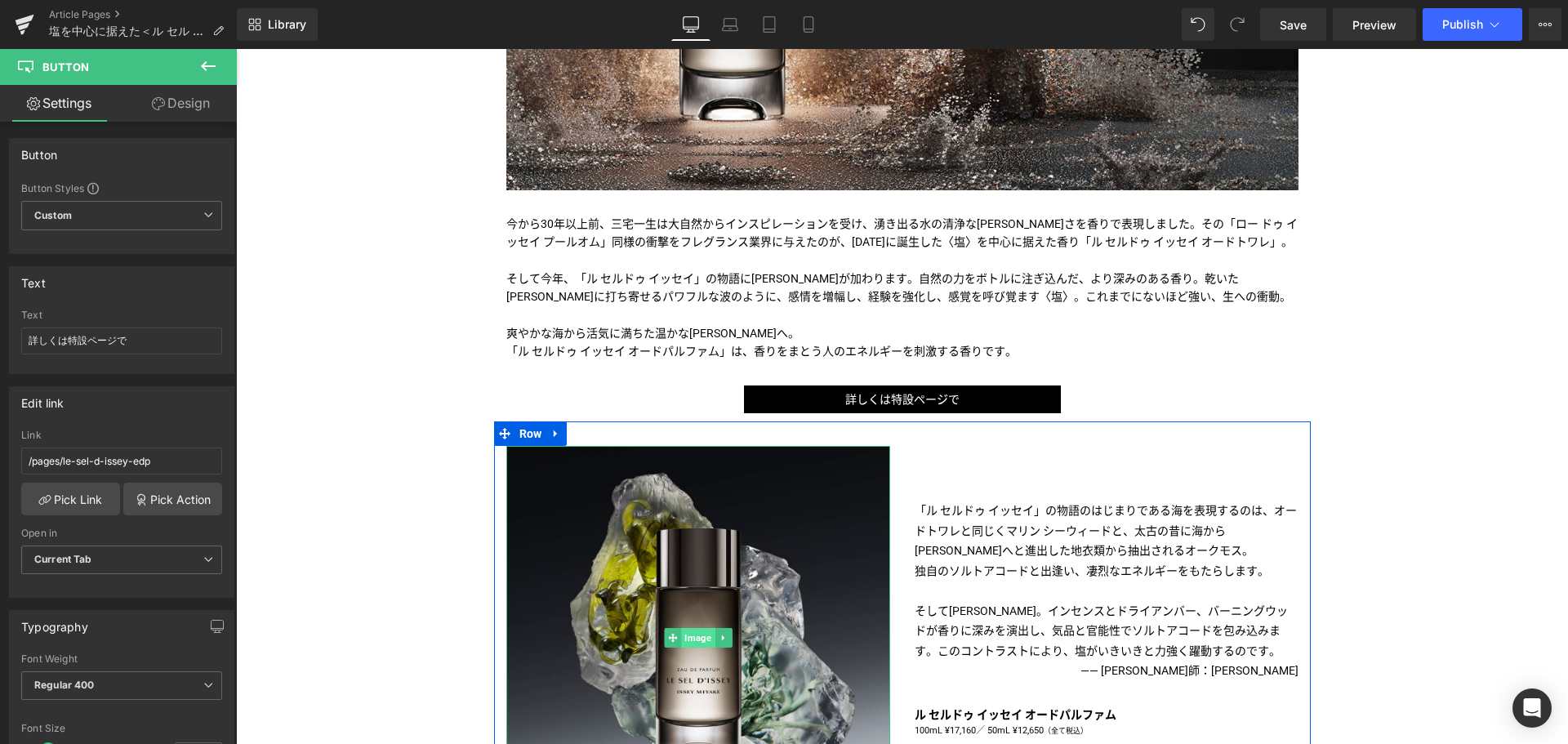
click at [707, 629] on span "Image" at bounding box center [698, 638] width 34 height 19
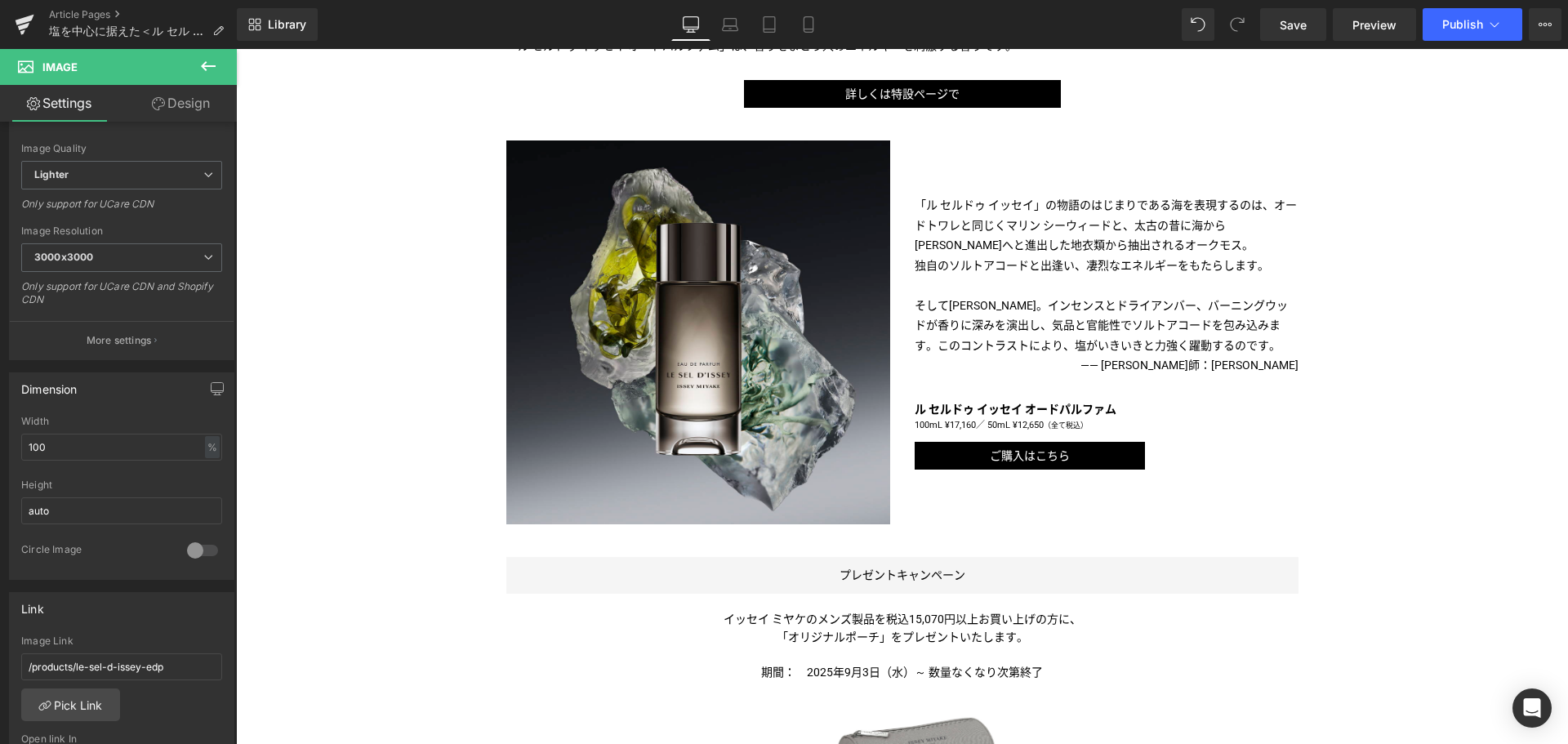
scroll to position [842, 0]
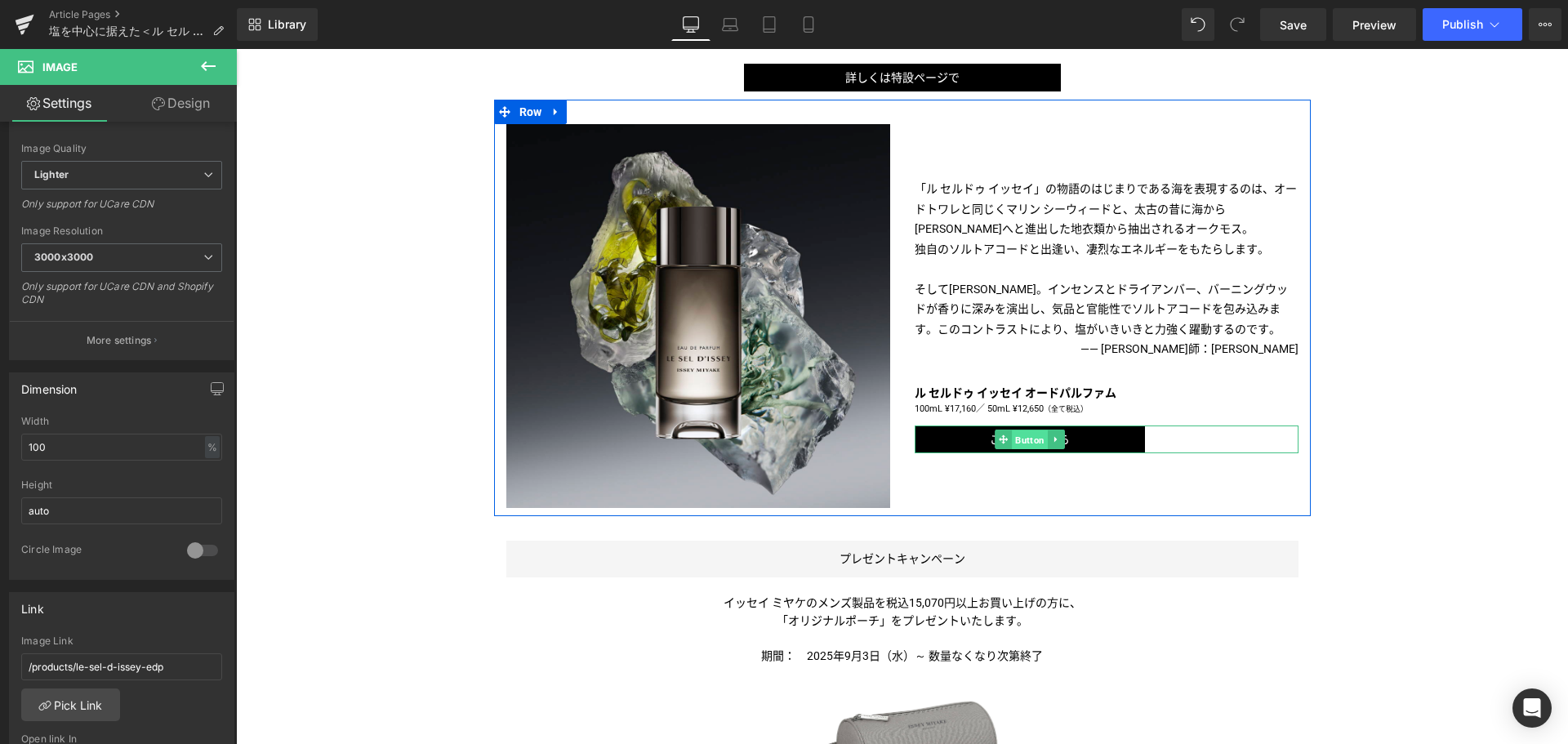
click at [1012, 438] on span "Button" at bounding box center [1029, 440] width 36 height 19
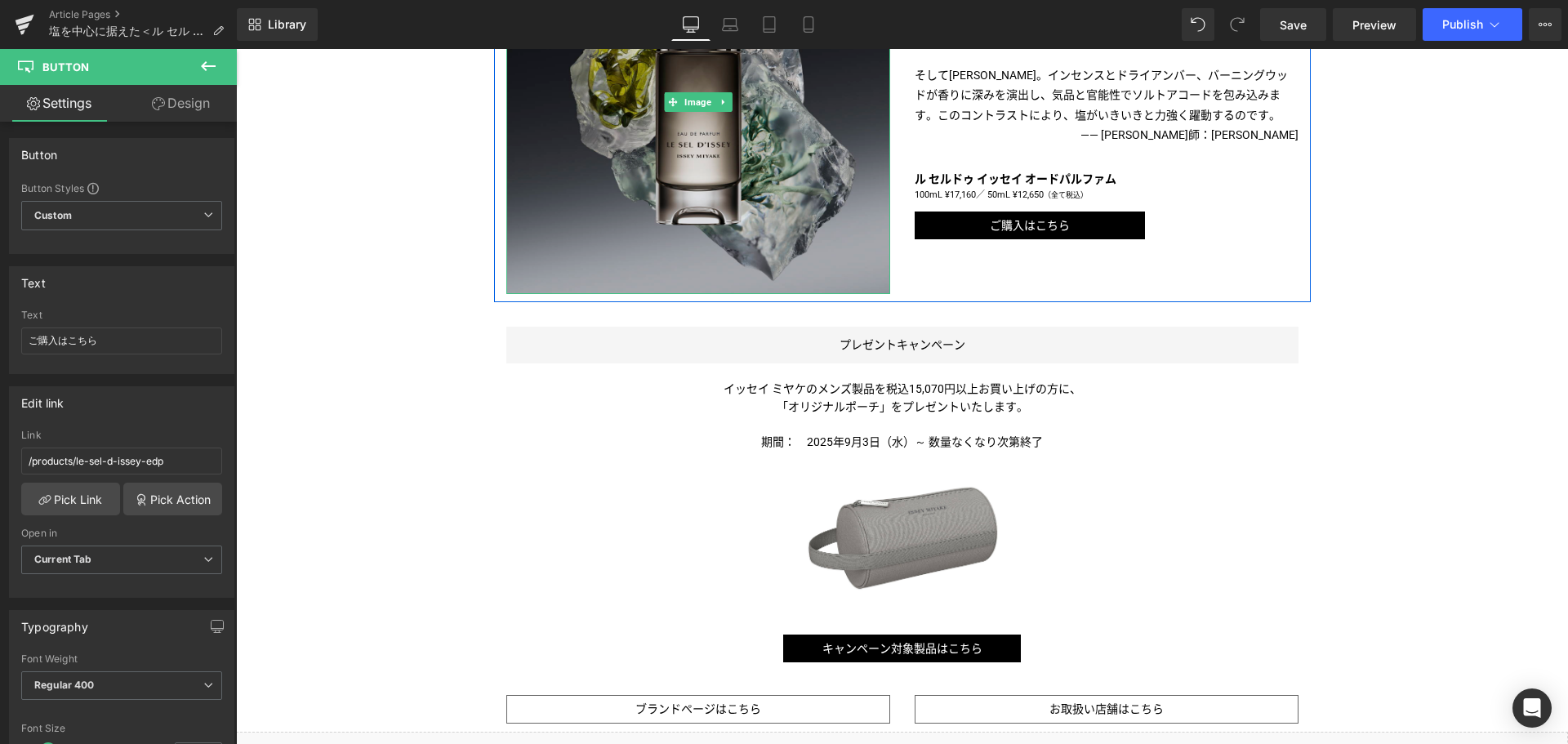
scroll to position [1076, 0]
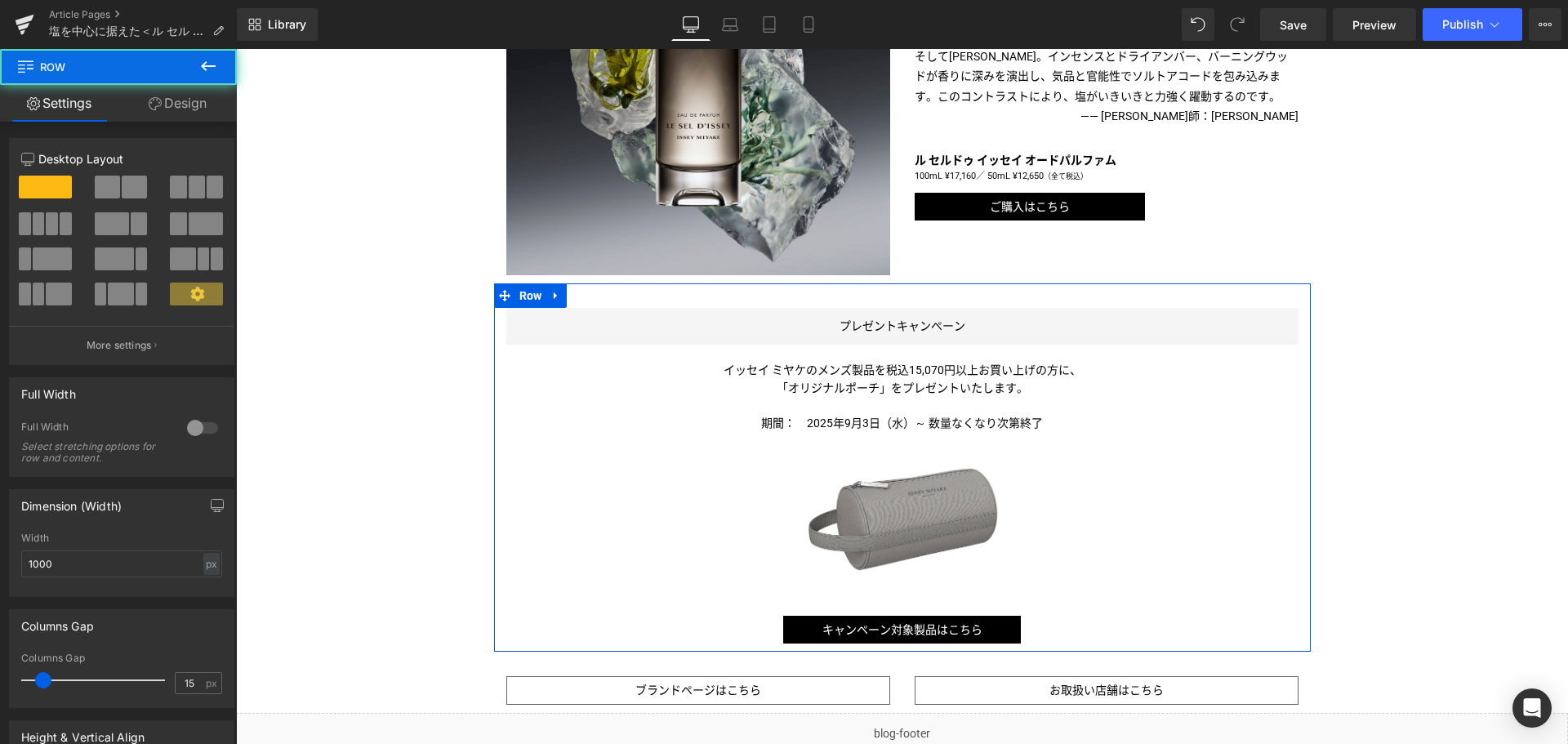
click at [936, 604] on div "プレゼントキャンペーン Button イッセイ ミヤケのメンズ製品を税込15,070円以上お買い上げの方に、 「オリジナルポーチ 」をプレゼントいたします。 …" at bounding box center [902, 475] width 816 height 335
click at [898, 634] on span "Button" at bounding box center [902, 629] width 36 height 19
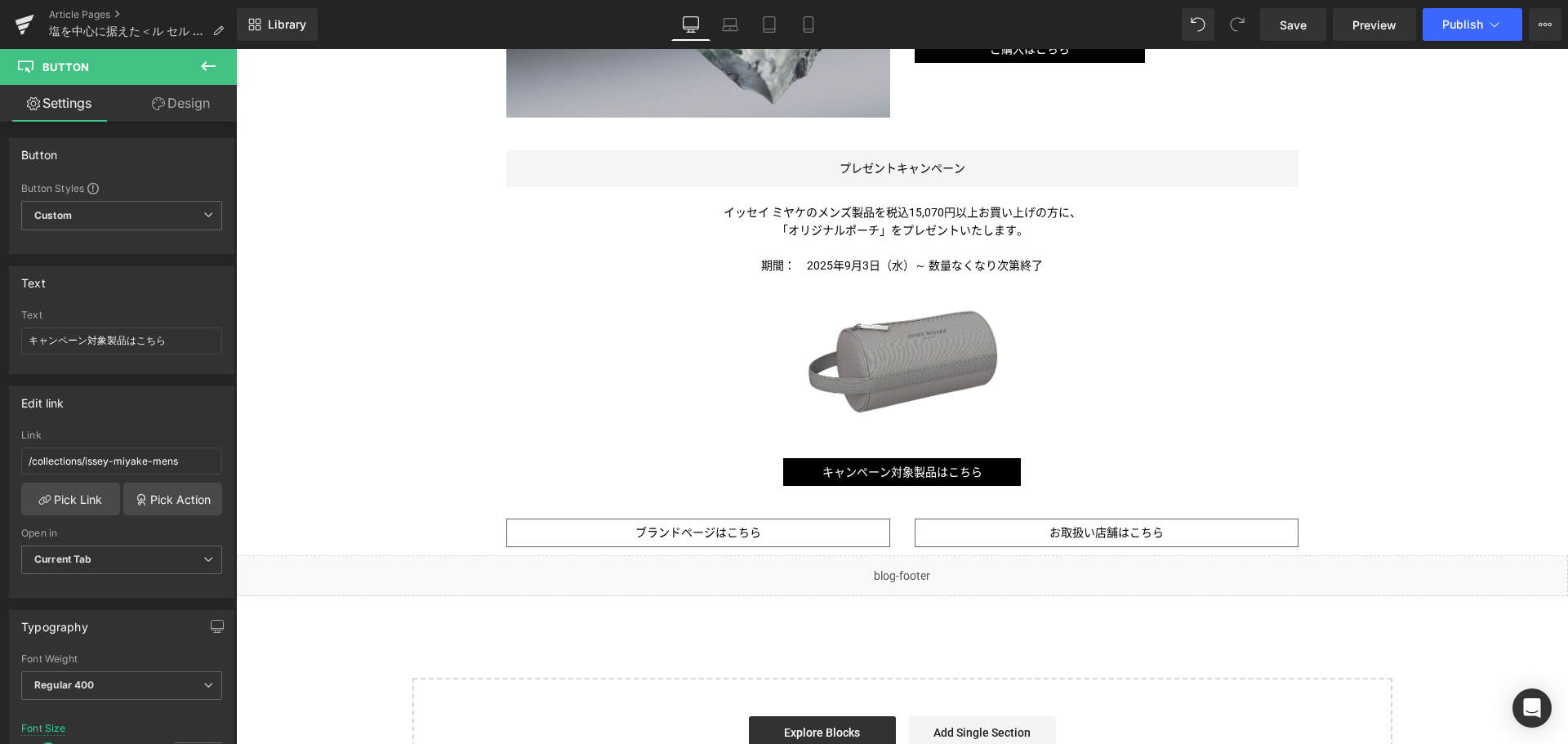
scroll to position [1234, 0]
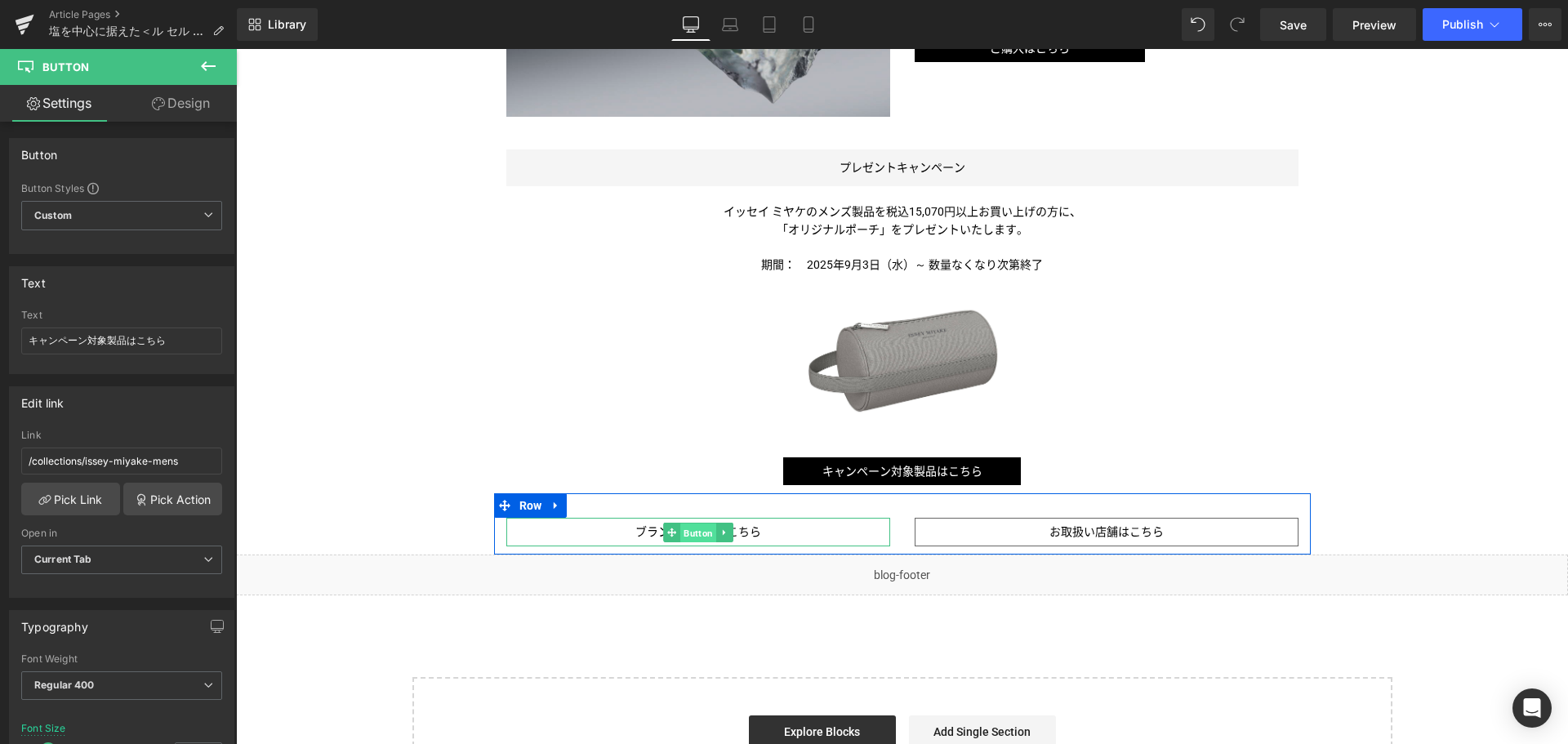
click at [699, 536] on span "Button" at bounding box center [698, 533] width 36 height 19
click at [1097, 535] on span "Button" at bounding box center [1105, 533] width 36 height 19
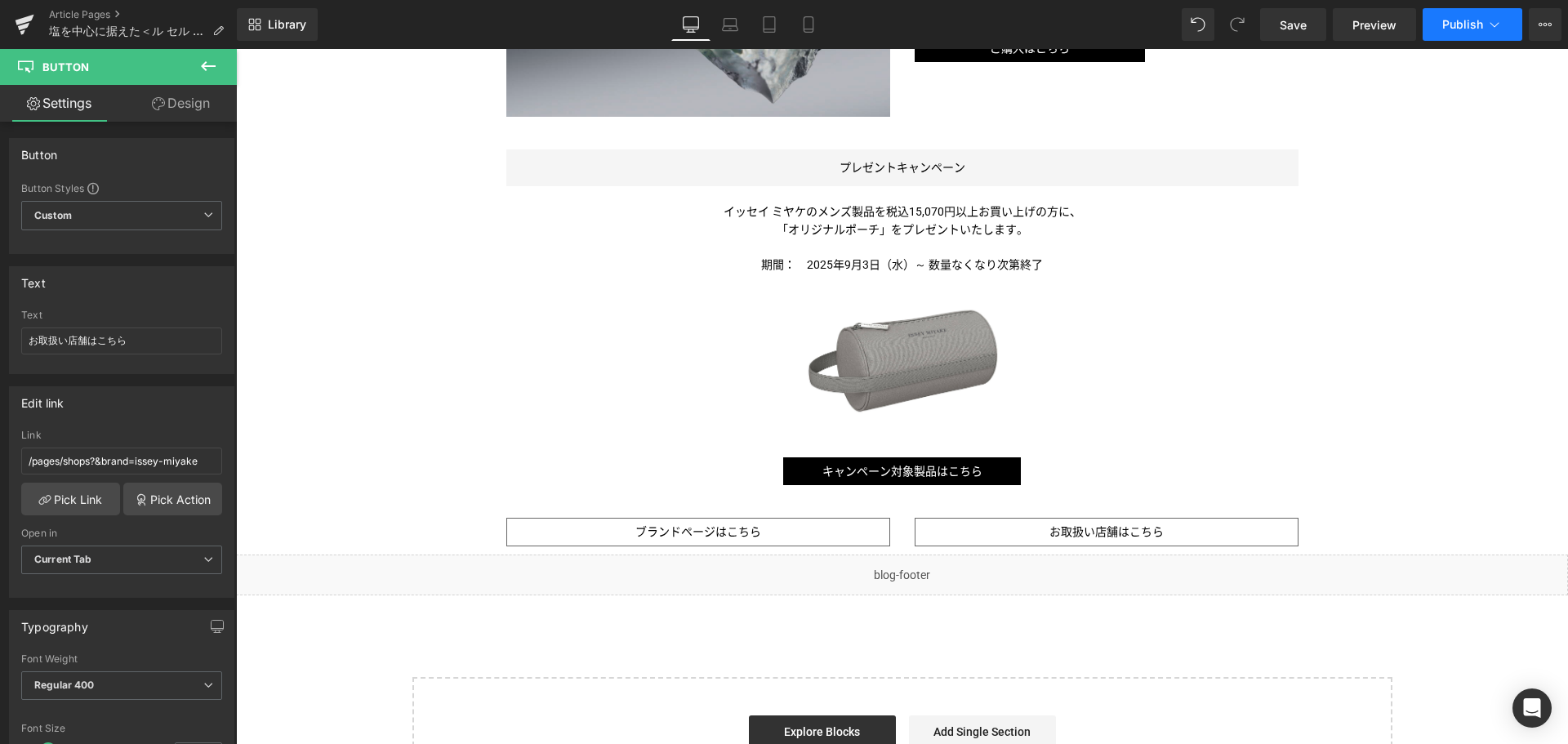
click at [1489, 25] on icon at bounding box center [1494, 24] width 16 height 16
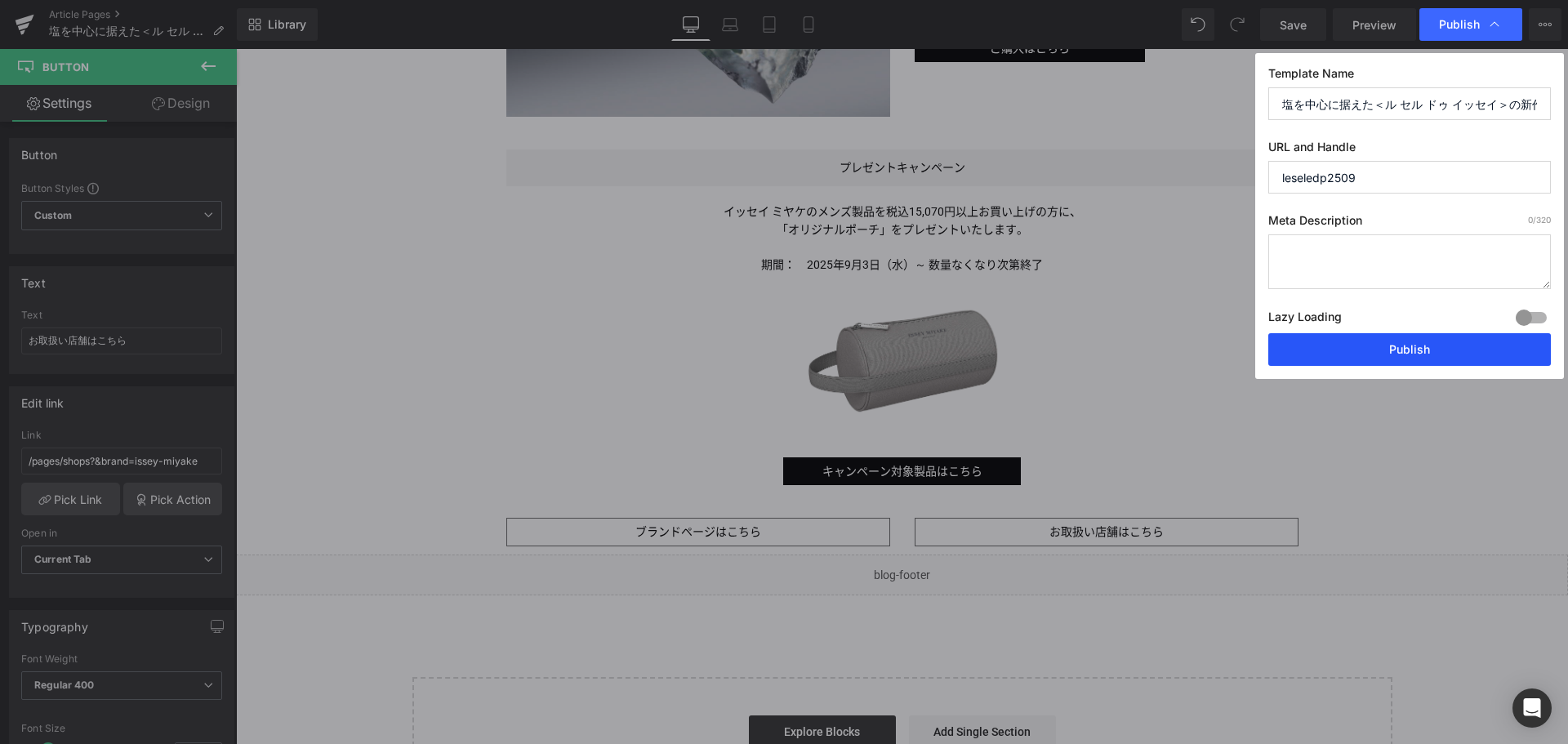
click at [1407, 352] on button "Publish" at bounding box center [1409, 350] width 282 height 33
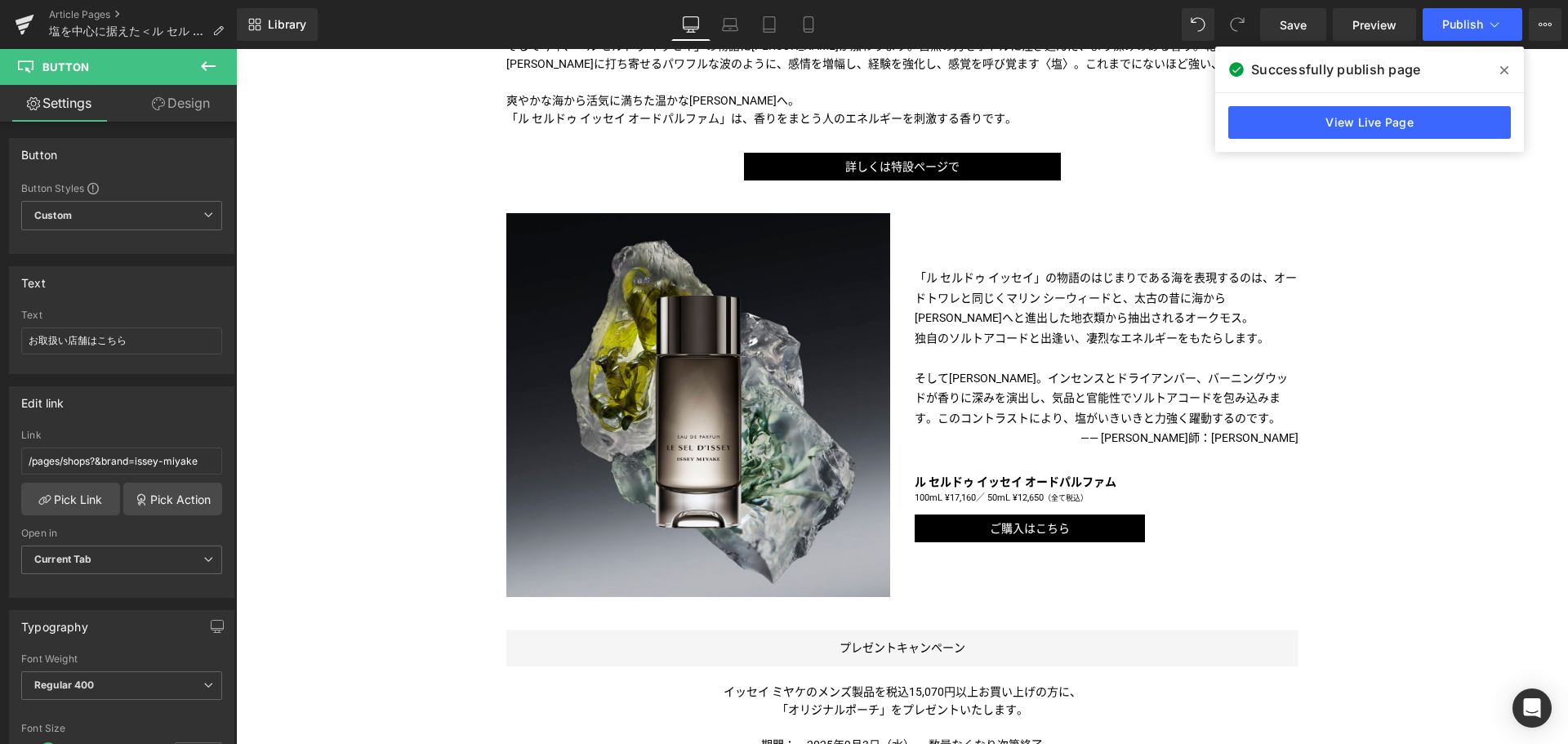
scroll to position [753, 0]
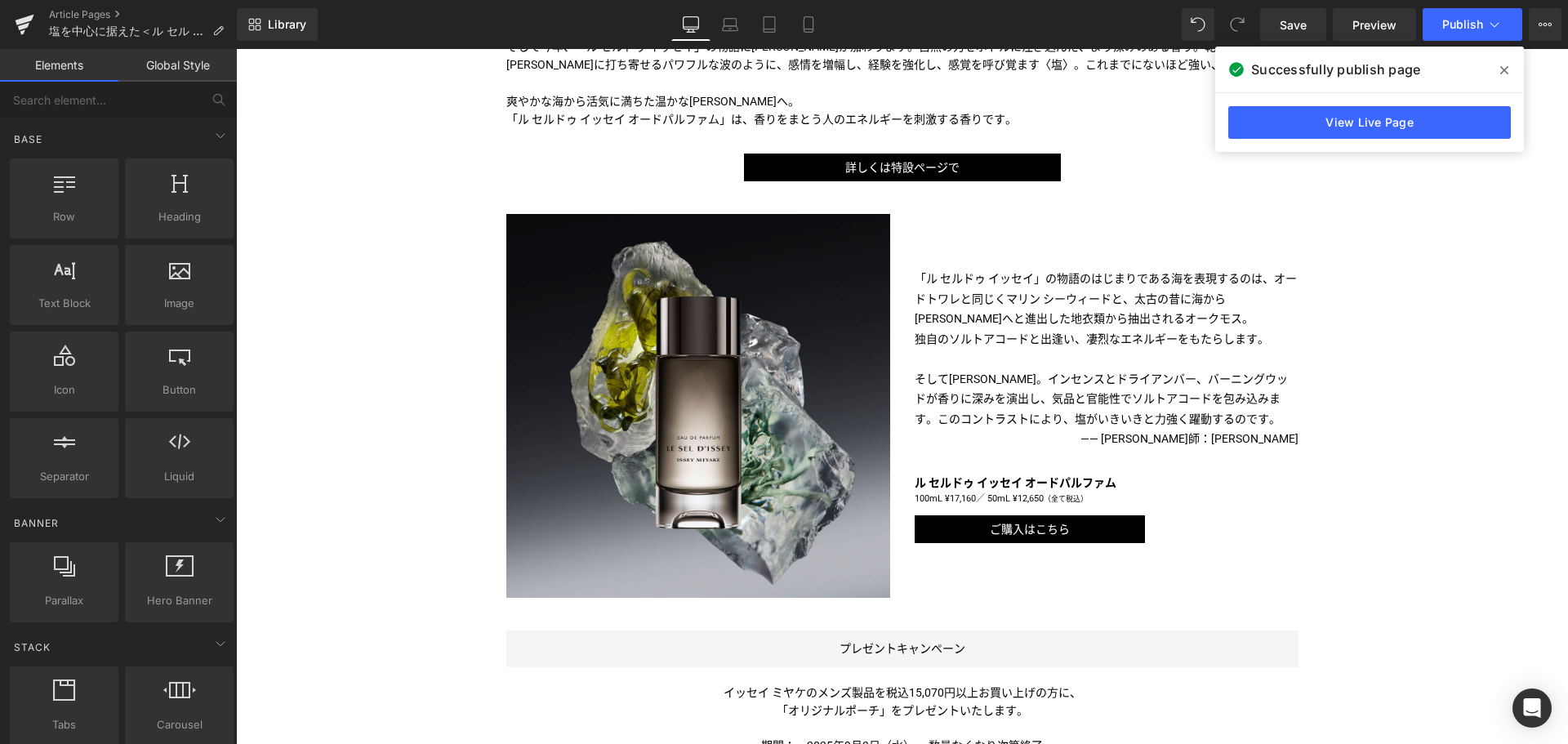
click at [1456, 251] on div "Liquid Image Image 今から30年以上前、三宅一生は大自然からインスピレーションを受け、湧き出る水の清浄な力強さを香りで表現しました。その「ロ…" at bounding box center [902, 382] width 1332 height 1820
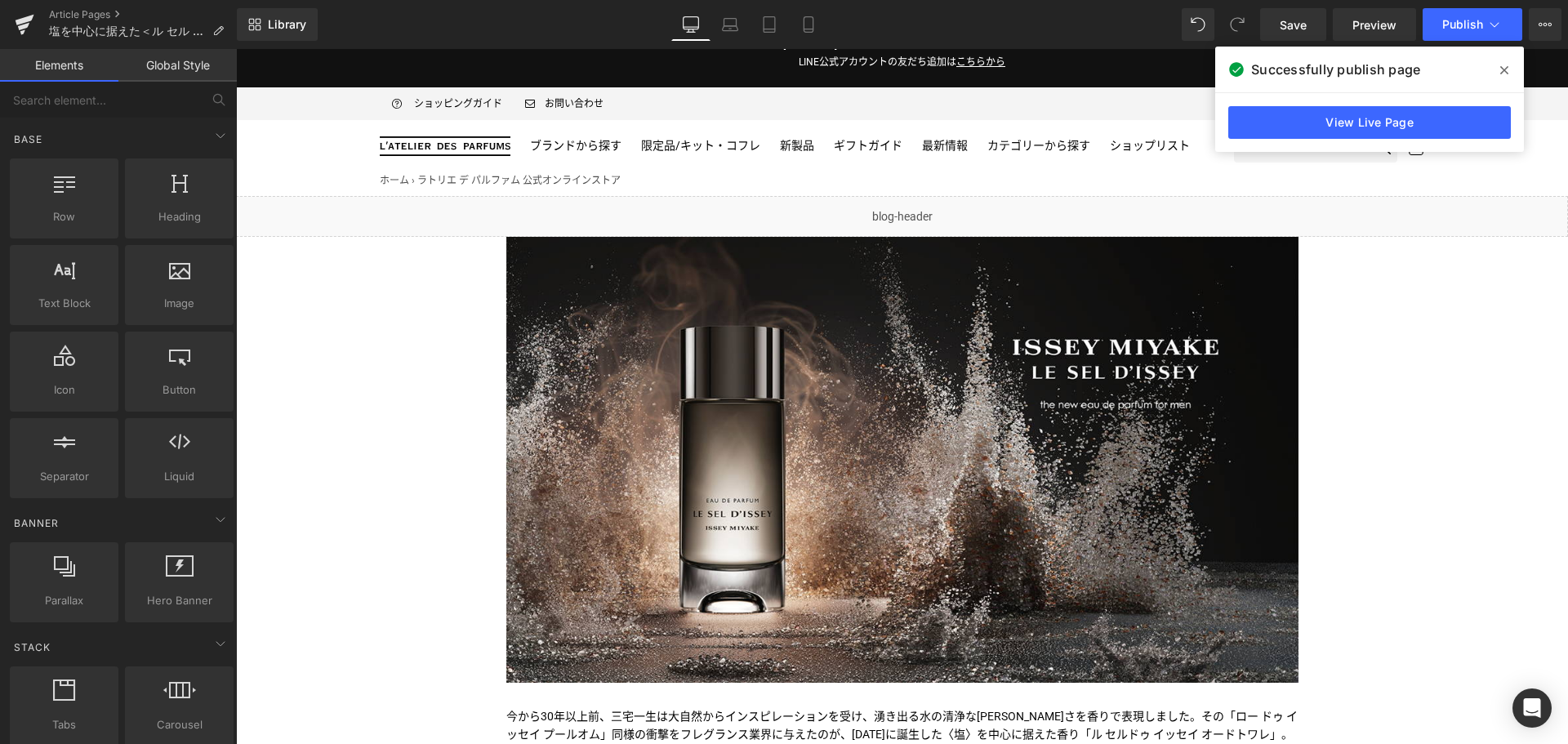
scroll to position [0, 0]
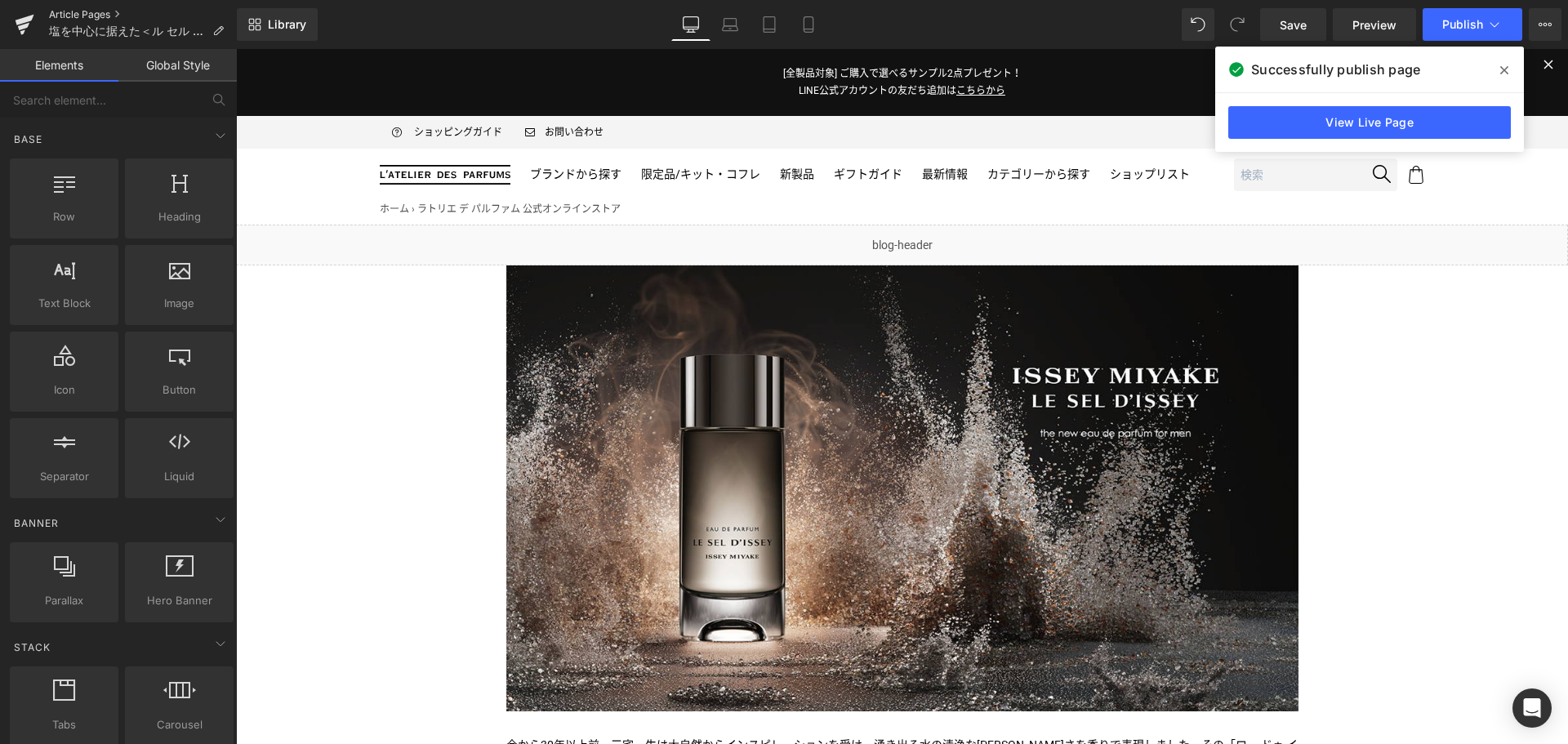
click at [73, 18] on link "Article Pages" at bounding box center [143, 14] width 188 height 13
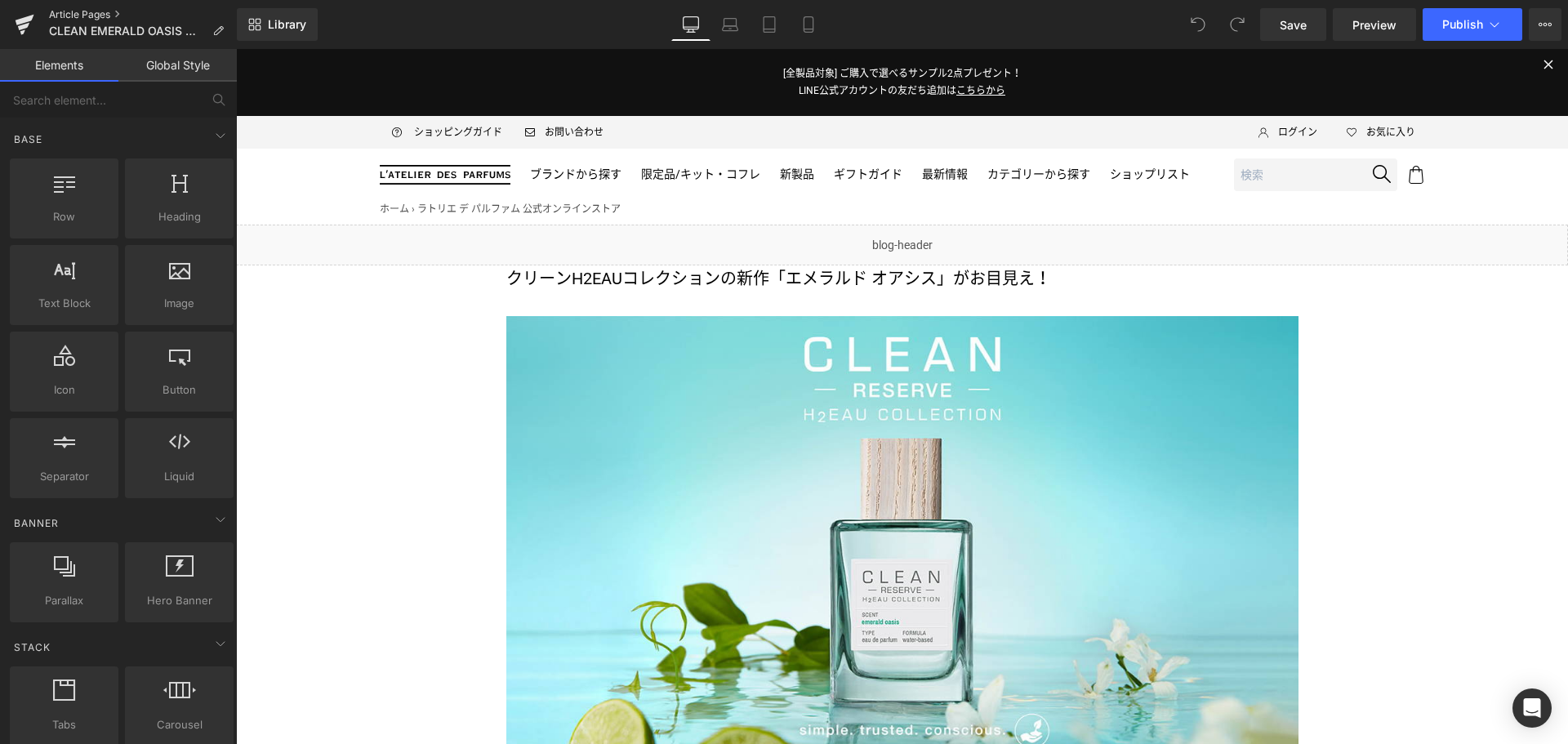
click at [83, 15] on link "Article Pages" at bounding box center [143, 14] width 188 height 13
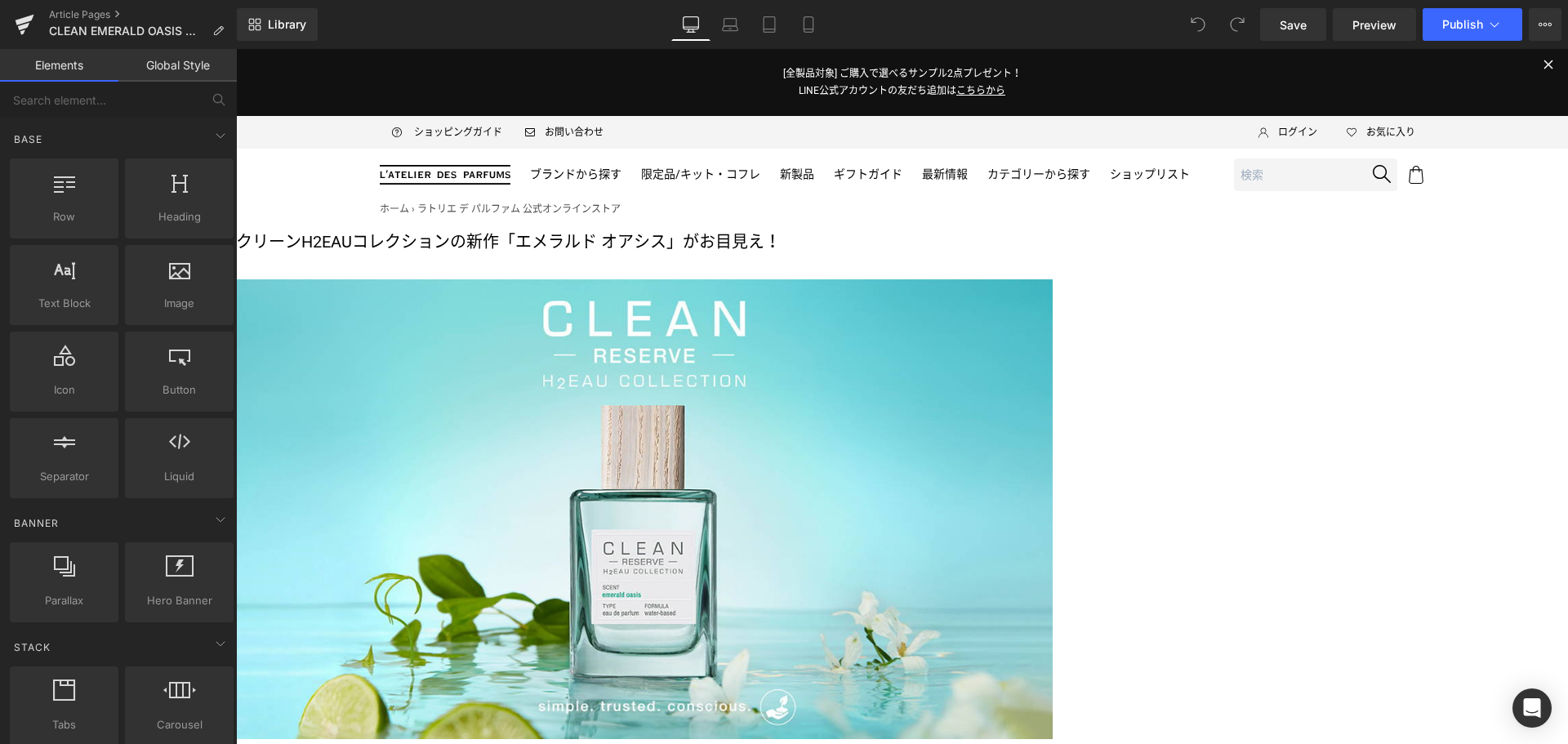
click at [975, 254] on p "クリーンH2EAUコレクションの新作「エメラルド オアシス」がお目見え！" at bounding box center [644, 241] width 816 height 26
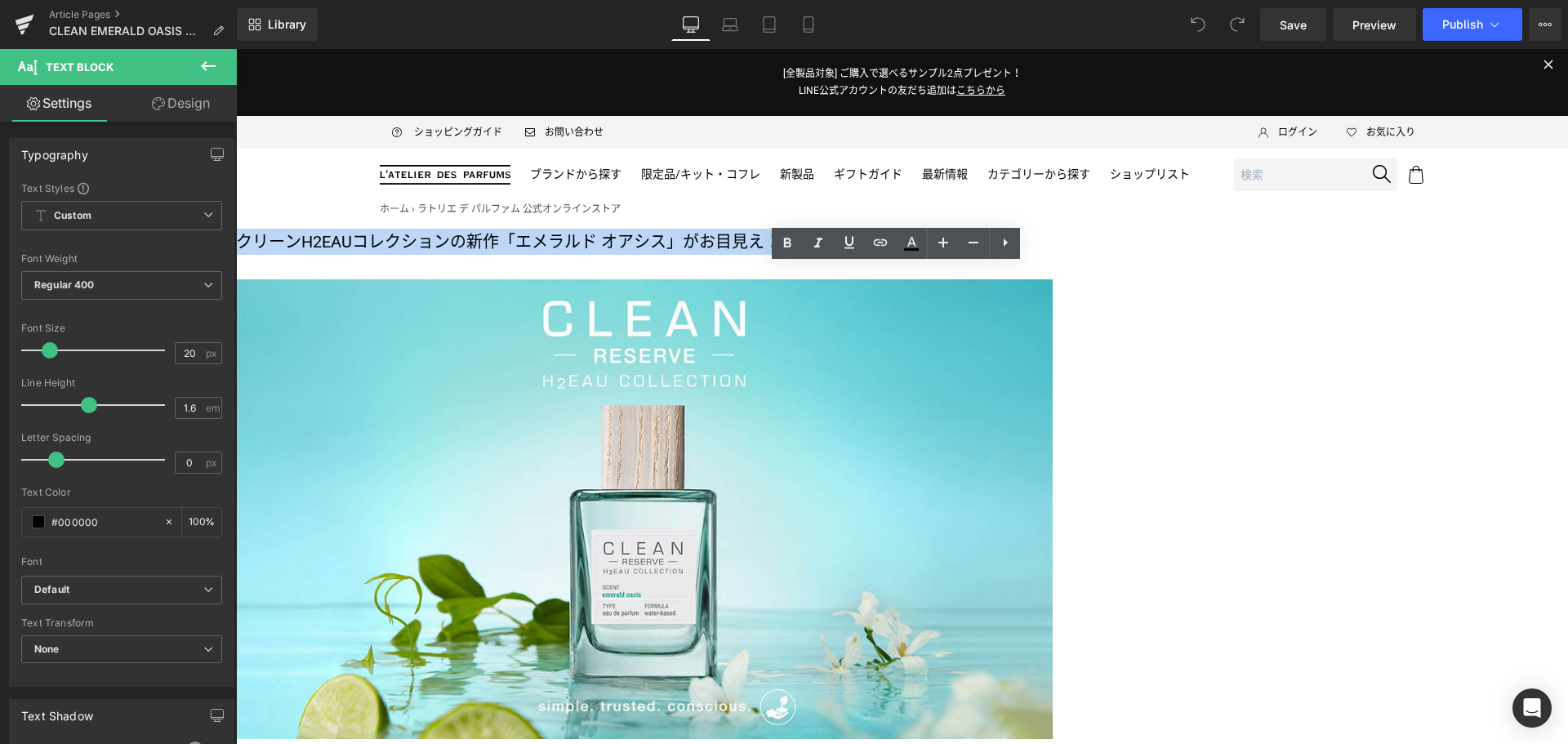
drag, startPoint x: 1057, startPoint y: 283, endPoint x: 506, endPoint y: 284, distance: 551.0
click at [506, 254] on p "クリーンH2EAUコレクションの新作「エメラルド オアシス」がお目見え！" at bounding box center [644, 241] width 816 height 26
copy p "クリーンH2EAUコレクションの新作「エメラルド オアシス」がお目見え！"
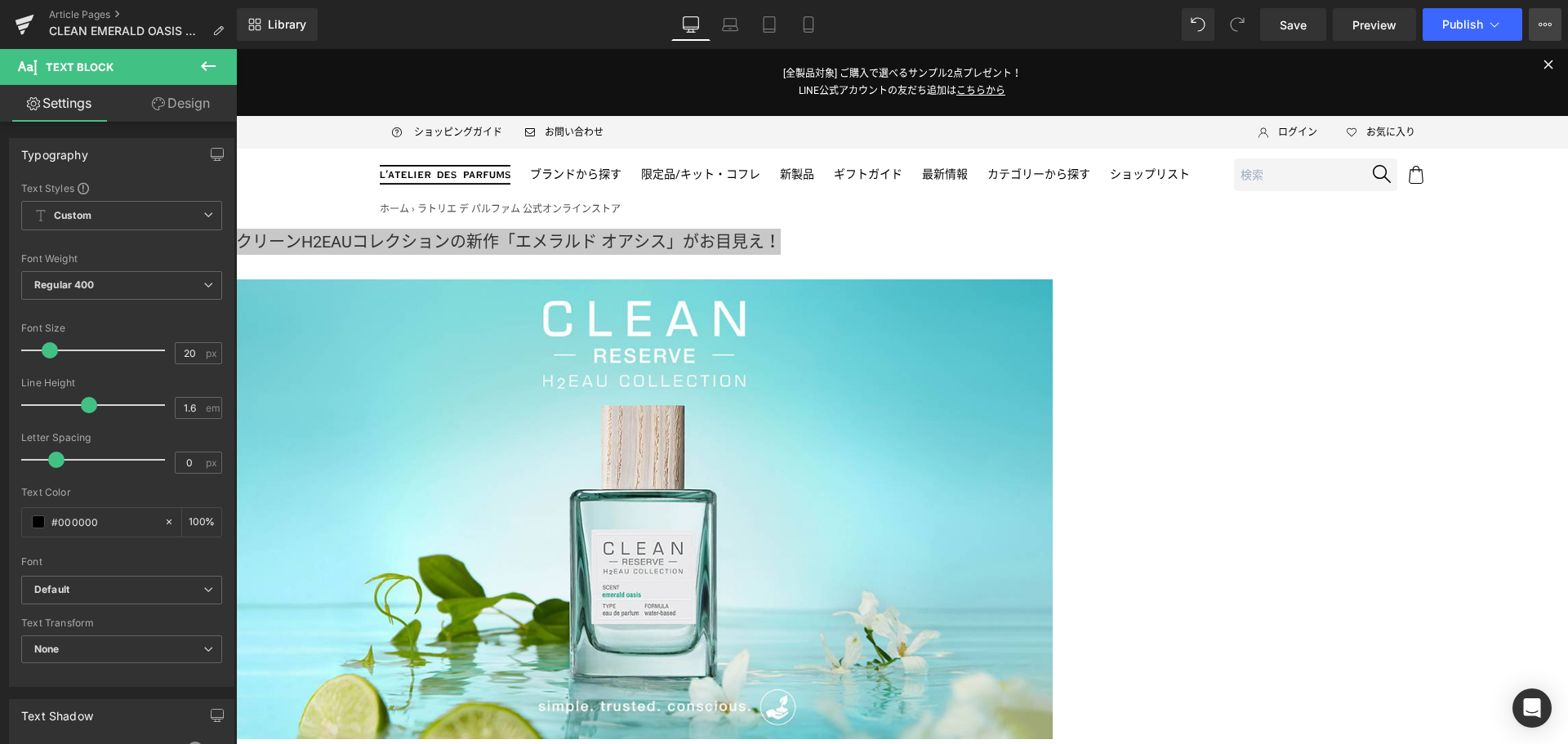
click at [1548, 25] on icon at bounding box center [1550, 24] width 4 height 3
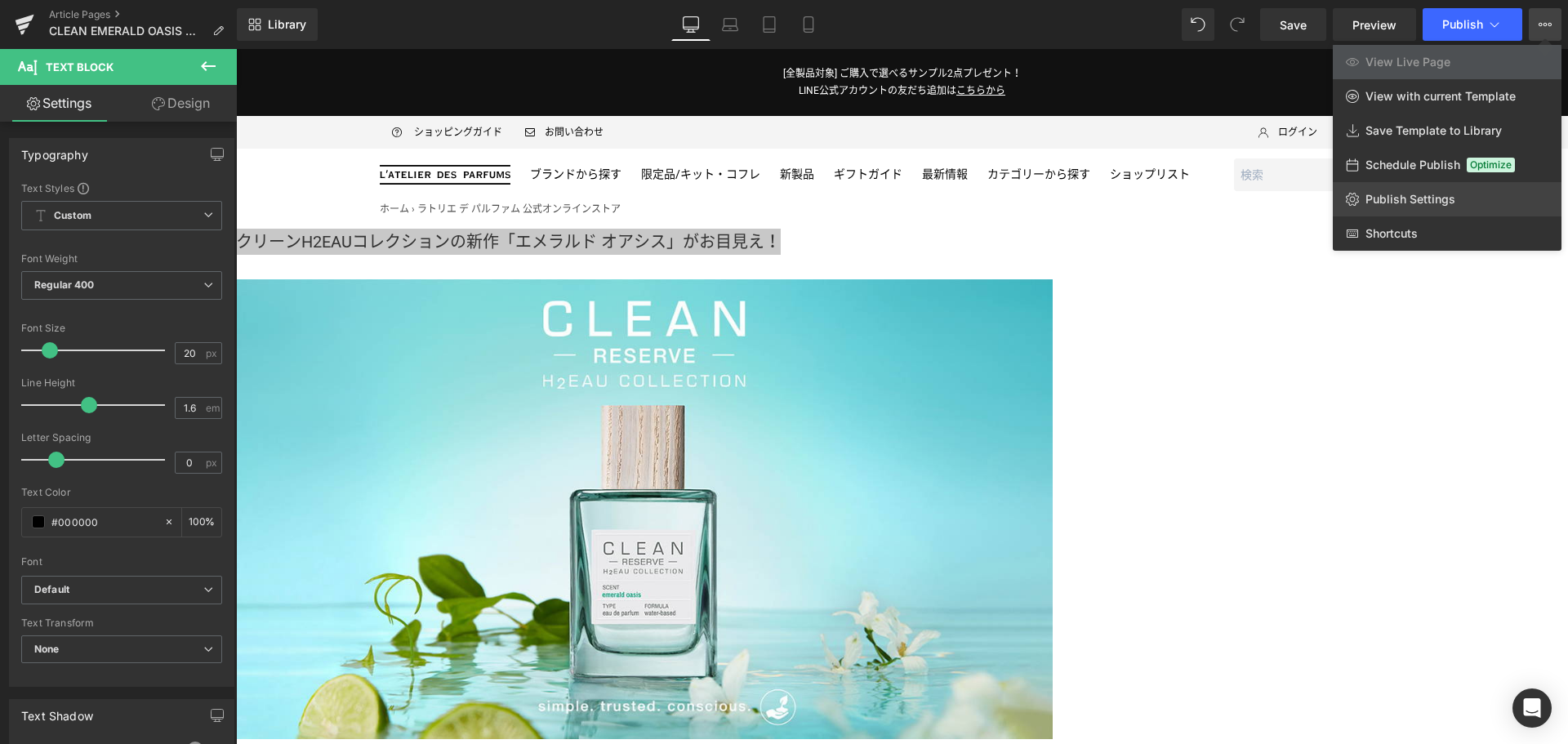
click at [1485, 206] on link "Publish Settings" at bounding box center [1447, 199] width 228 height 35
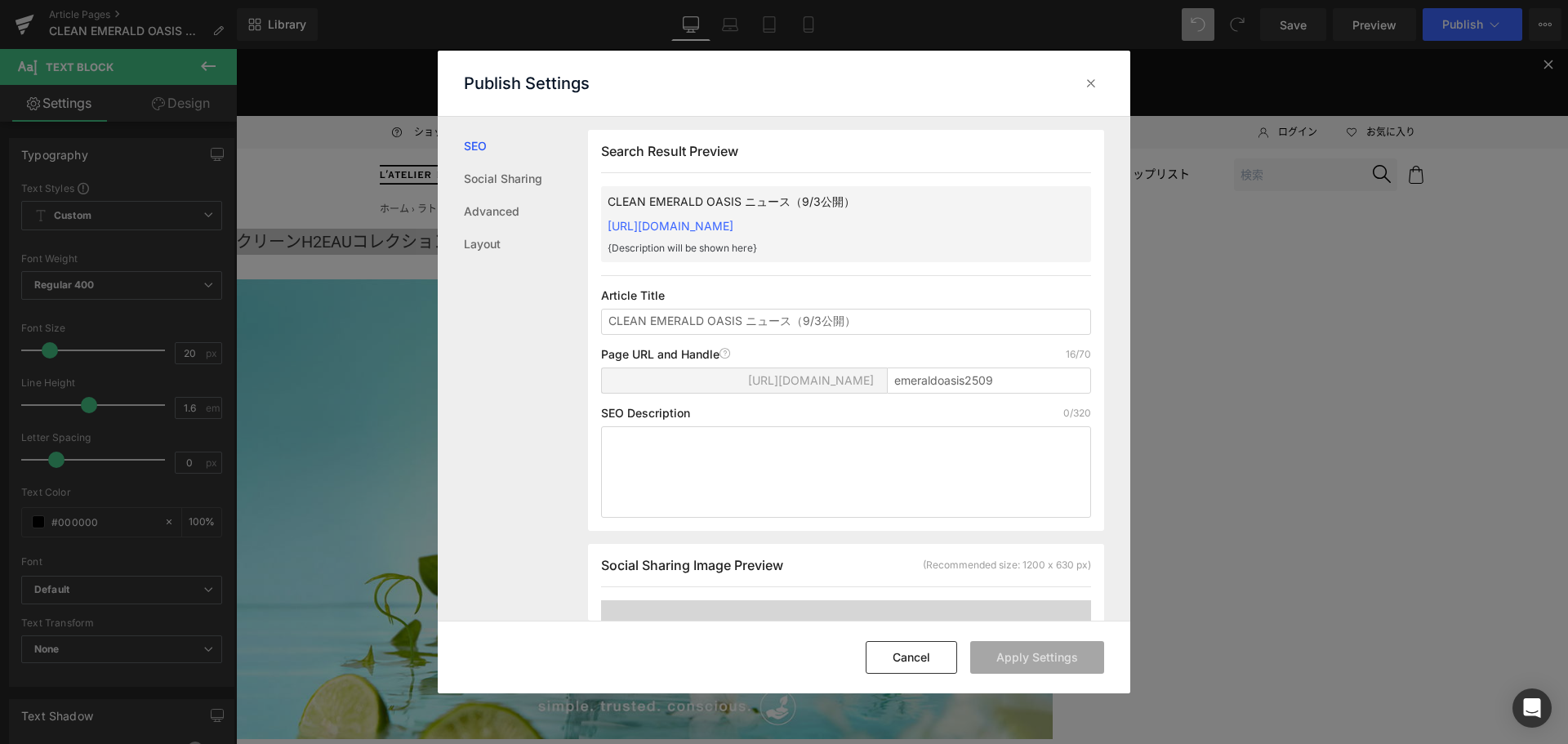
scroll to position [1, 0]
type input "クリーンH2EAUコレクションの新作「エメラルド オアシス」がお目見え！"
click at [1023, 652] on button "Apply Settings" at bounding box center [1037, 657] width 134 height 33
click at [1086, 85] on icon at bounding box center [1090, 83] width 16 height 16
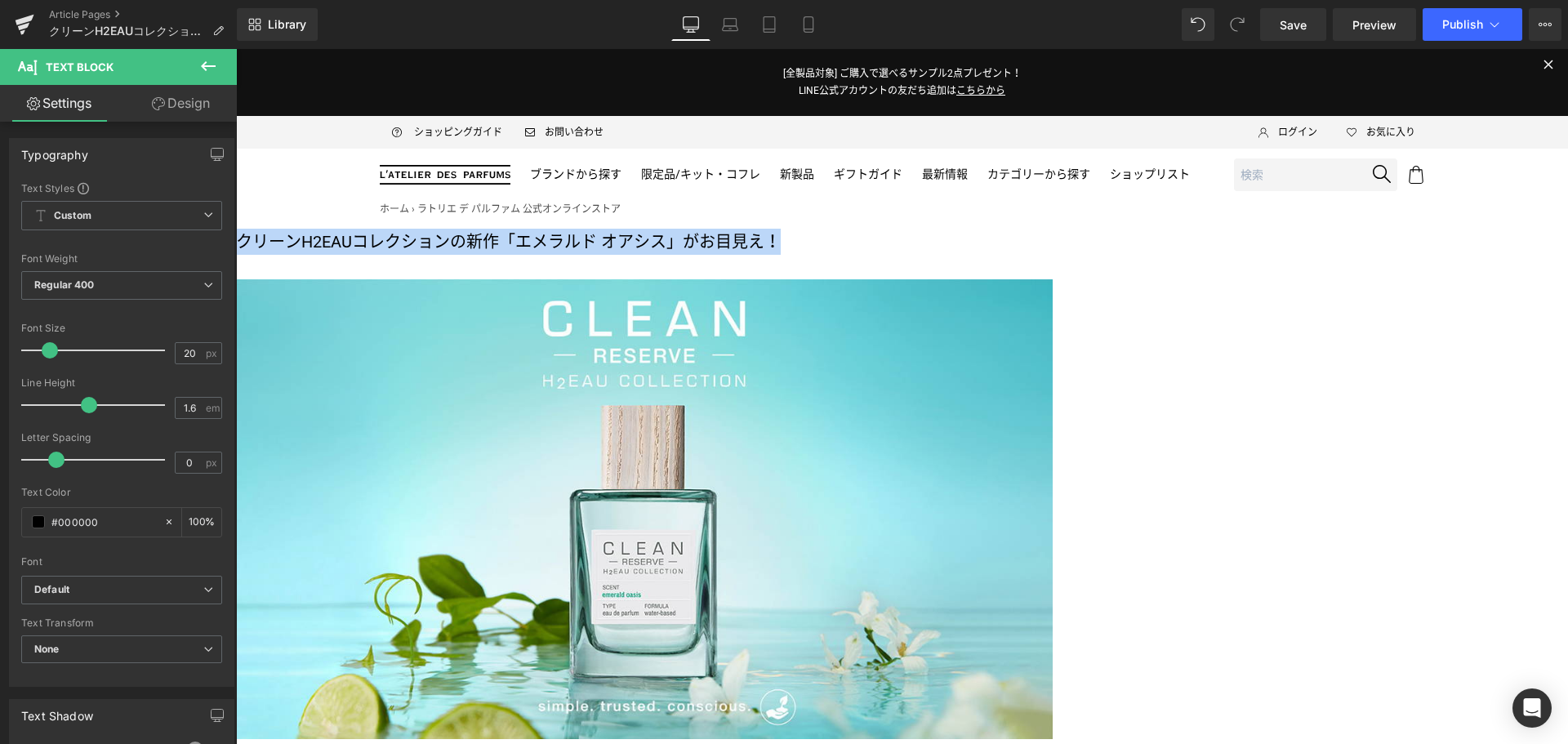
click at [236, 49] on icon at bounding box center [236, 49] width 0 height 0
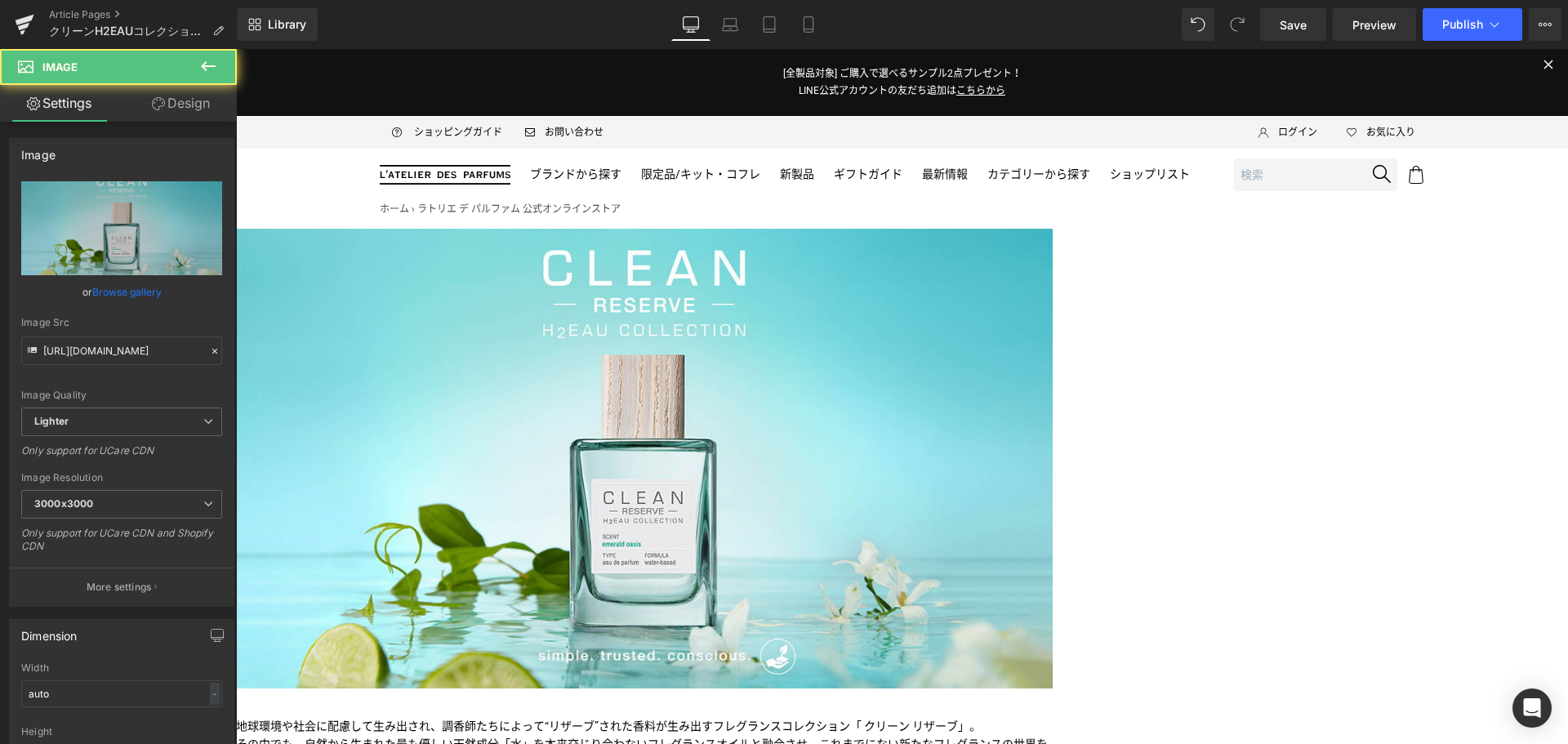
click at [874, 444] on img at bounding box center [644, 458] width 816 height 460
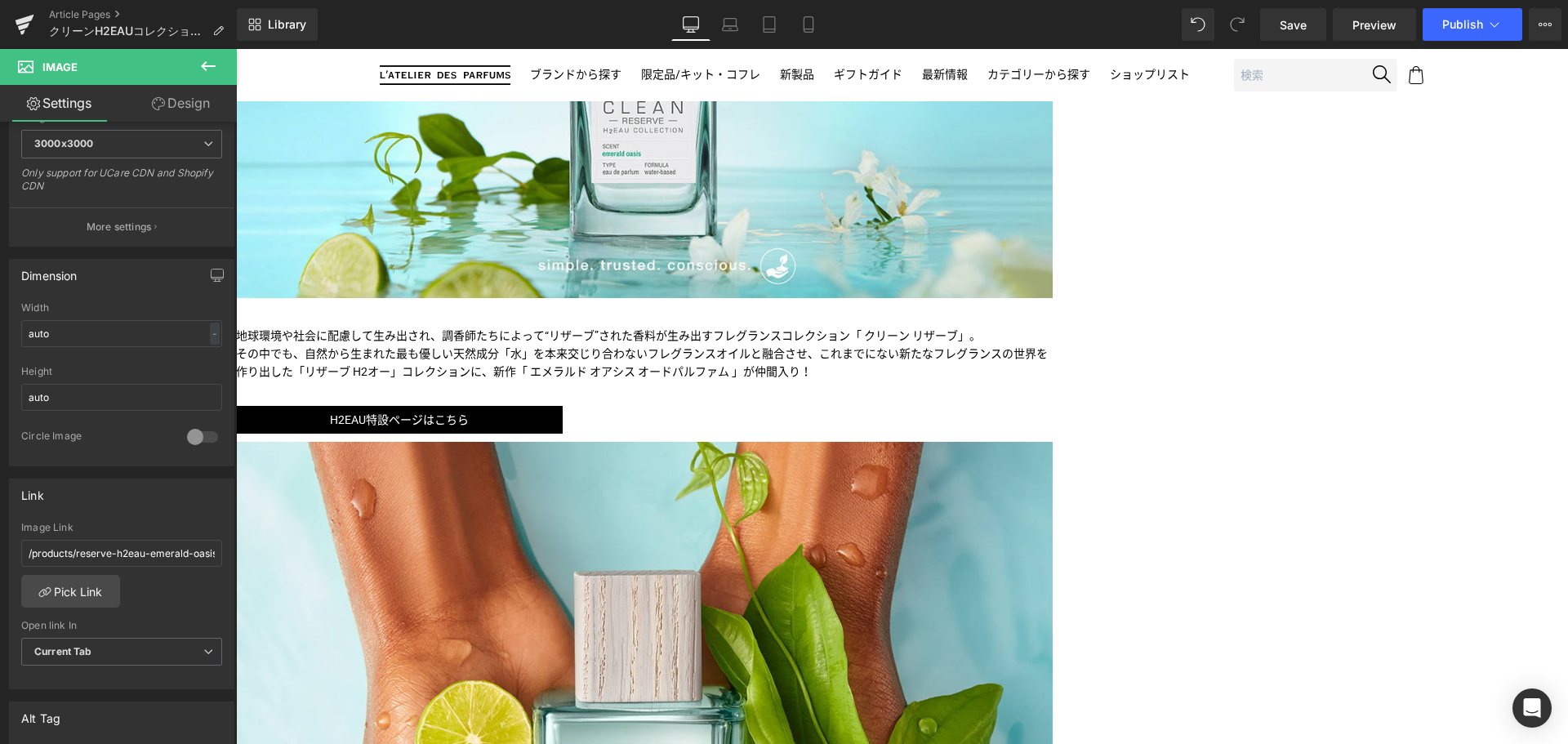
scroll to position [391, 0]
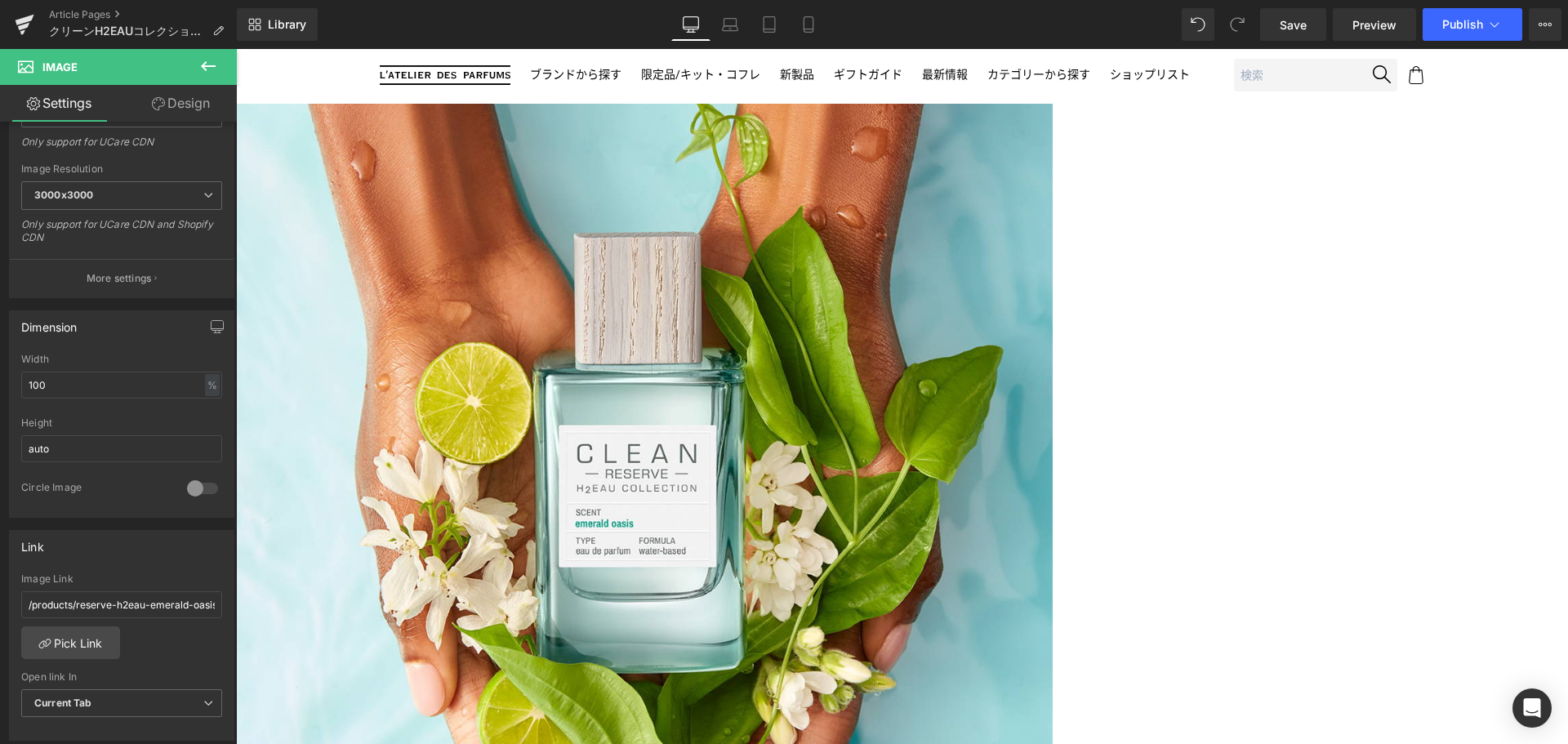
scroll to position [730, 0]
click at [236, 49] on span "Button" at bounding box center [236, 49] width 0 height 0
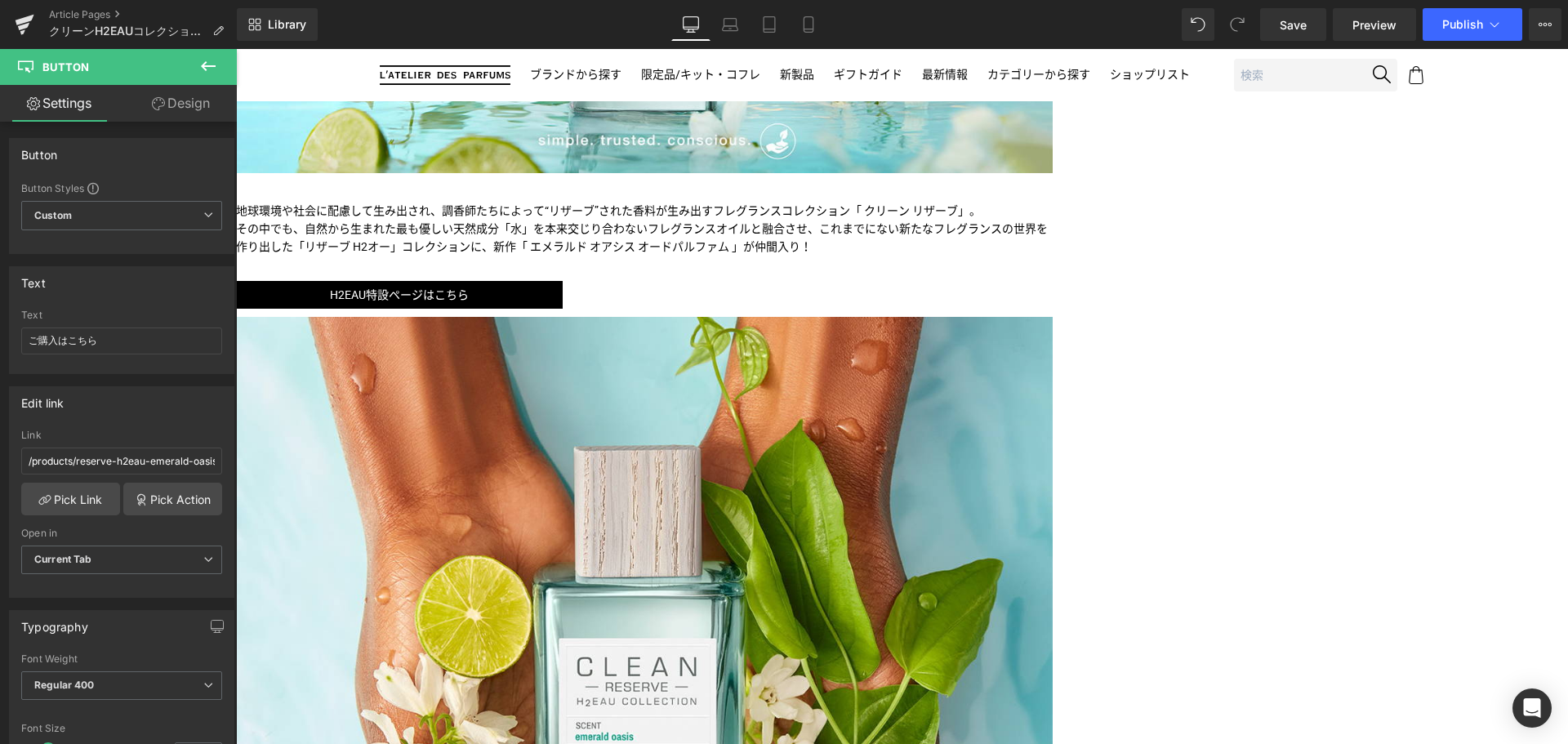
scroll to position [515, 0]
click at [236, 49] on span "Button" at bounding box center [236, 49] width 0 height 0
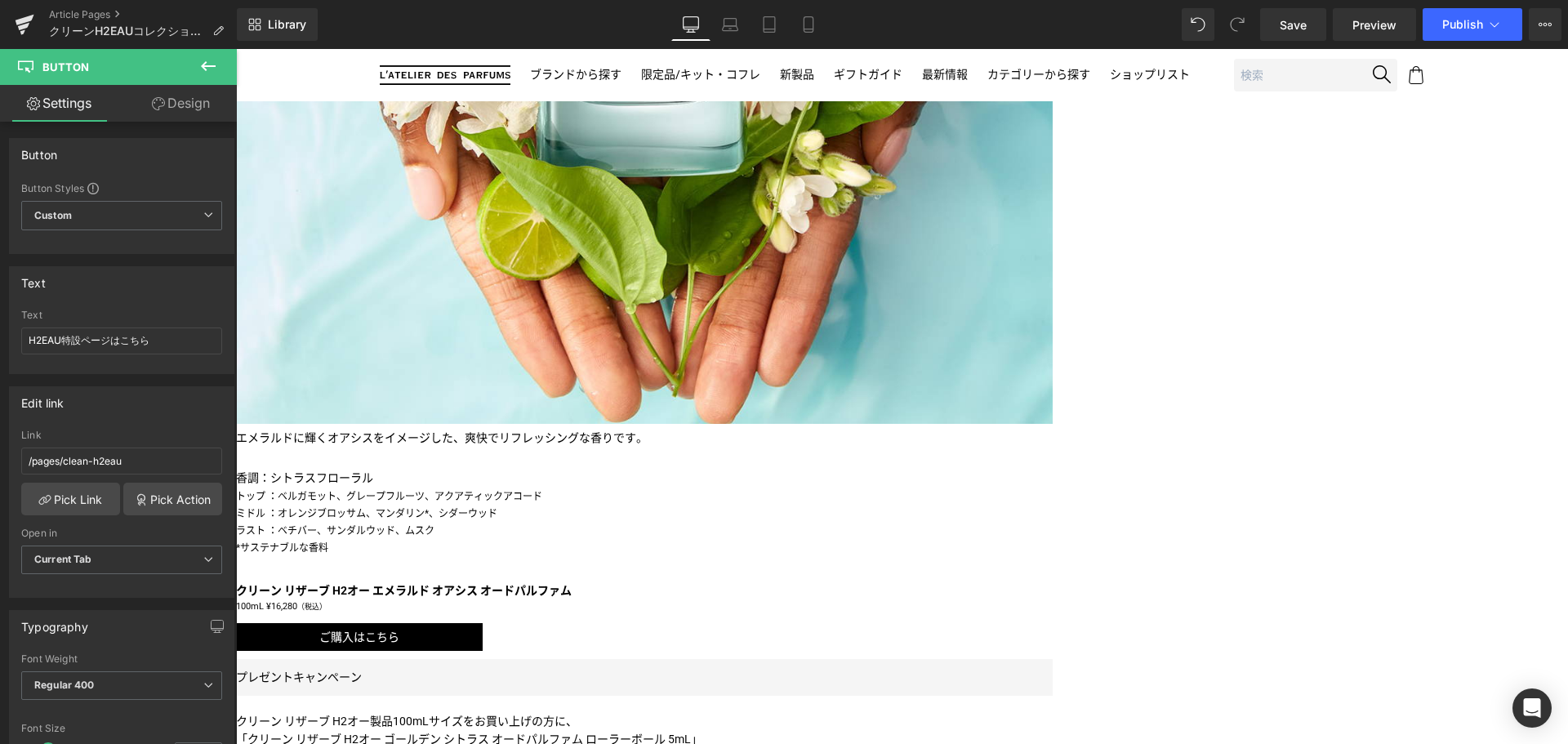
scroll to position [1235, 0]
click at [236, 49] on span "Button" at bounding box center [236, 49] width 0 height 0
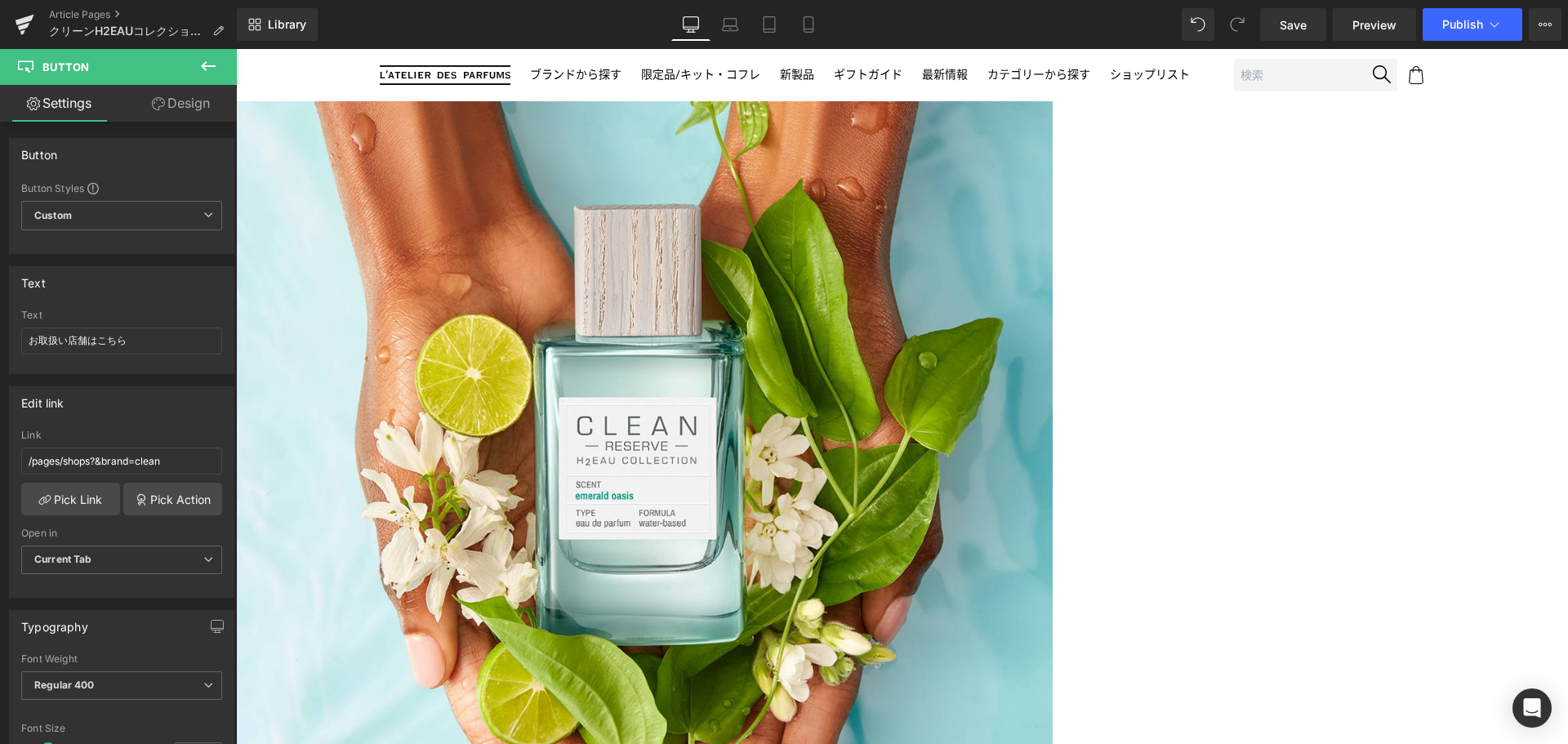
scroll to position [763, 0]
click at [1449, 26] on span "Publish" at bounding box center [1462, 25] width 40 height 13
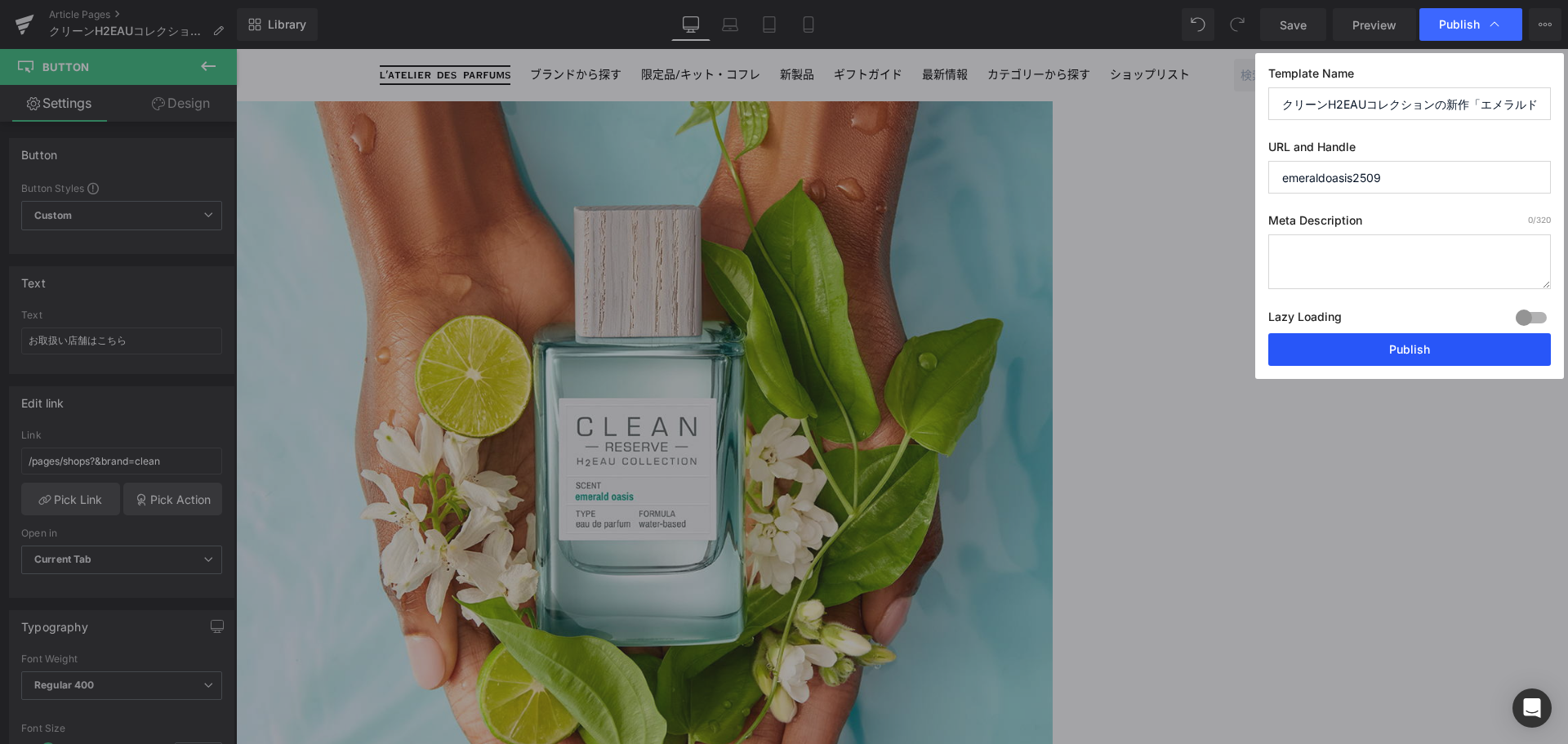
click at [1415, 340] on button "Publish" at bounding box center [1409, 350] width 282 height 33
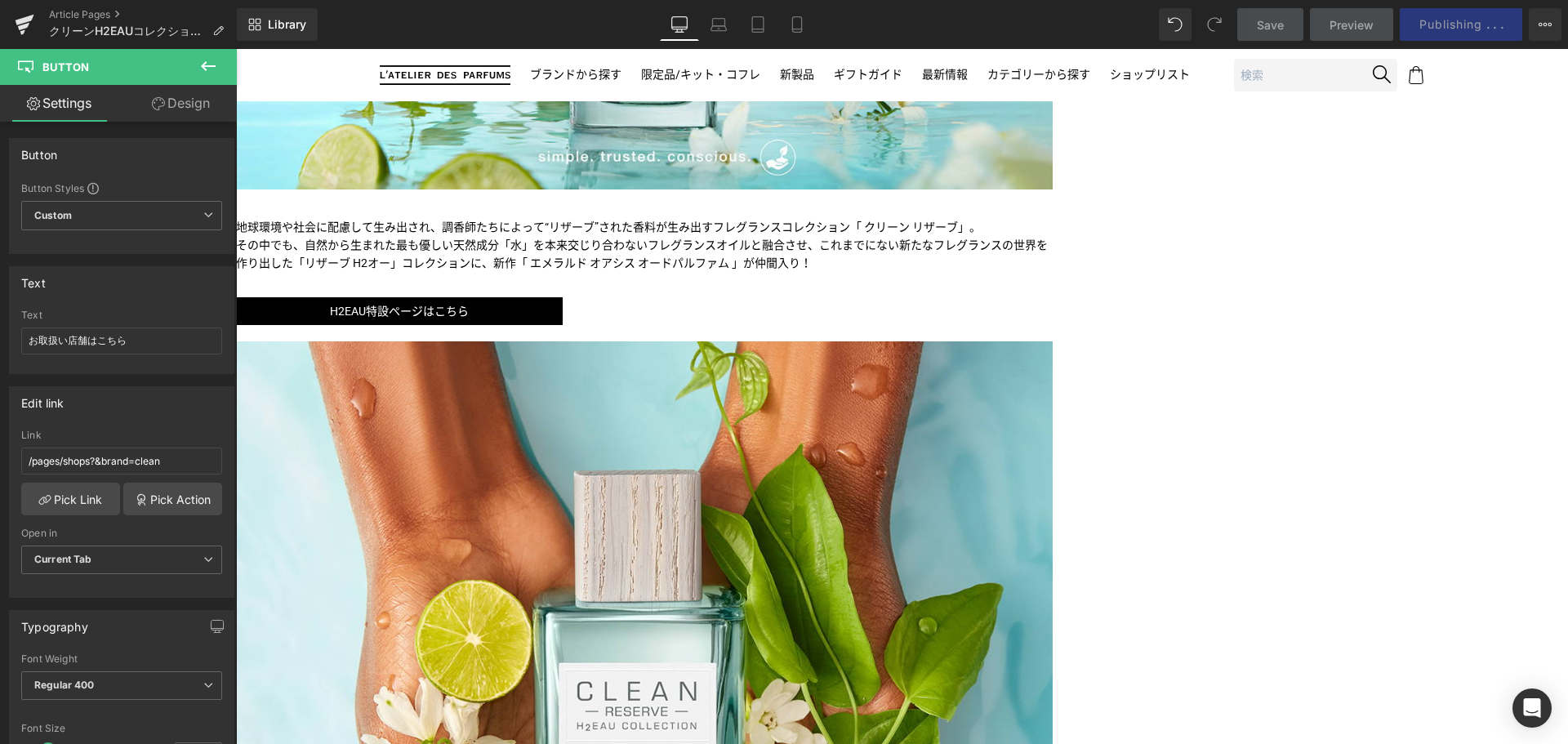
scroll to position [497, 0]
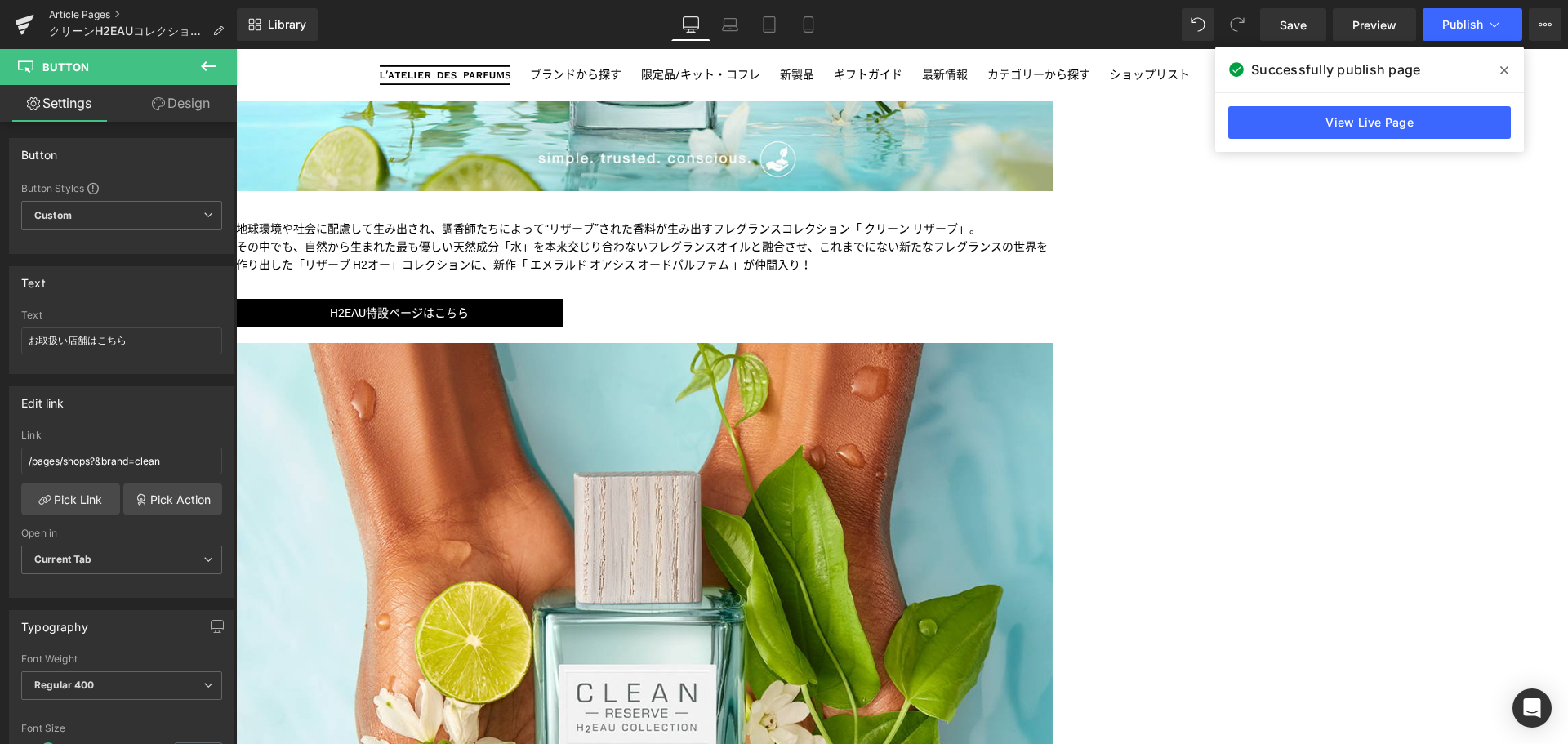
click at [77, 17] on link "Article Pages" at bounding box center [143, 14] width 188 height 13
